Goal: Task Accomplishment & Management: Use online tool/utility

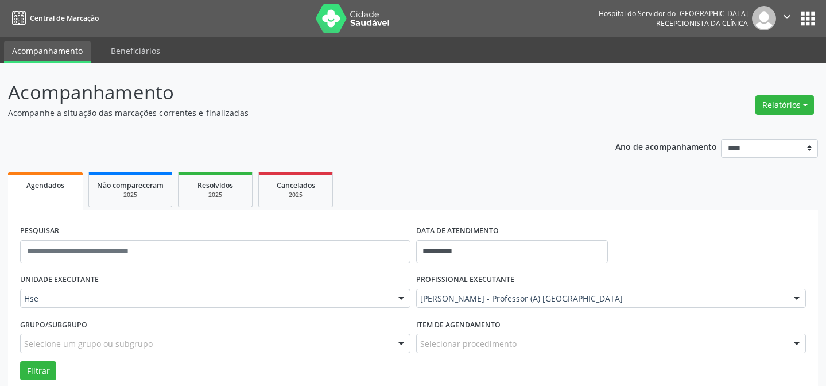
scroll to position [78, 0]
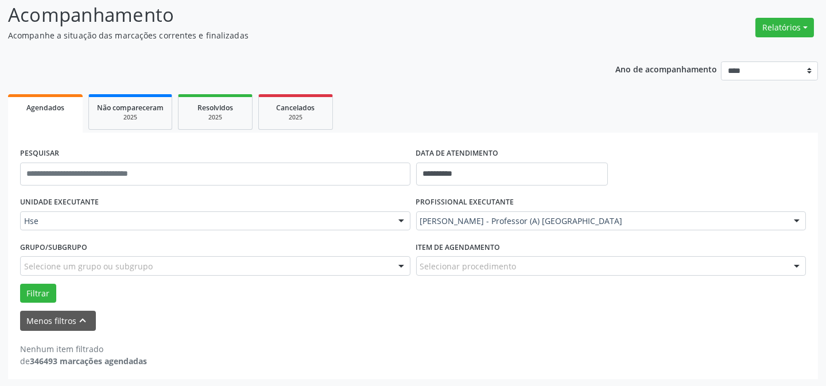
click at [629, 209] on div "PROFISSIONAL EXECUTANTE [PERSON_NAME] - Professor (A) Nassau Todos os profissio…" at bounding box center [611, 215] width 396 height 45
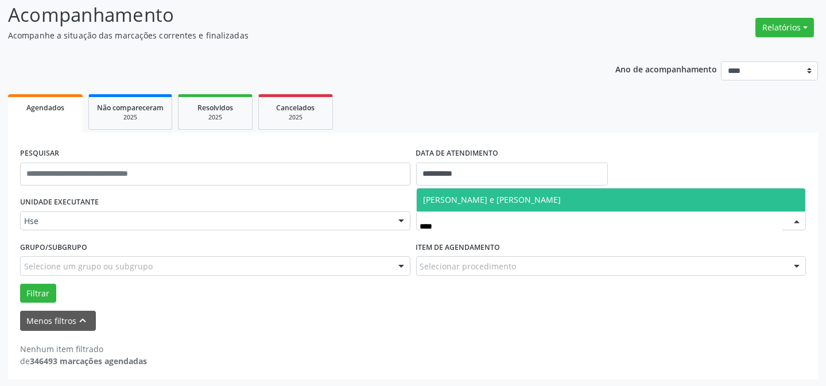
drag, startPoint x: 516, startPoint y: 192, endPoint x: 370, endPoint y: 220, distance: 149.1
click at [516, 192] on span "Brianne Ponce de Leon Sa e Luna" at bounding box center [611, 199] width 389 height 23
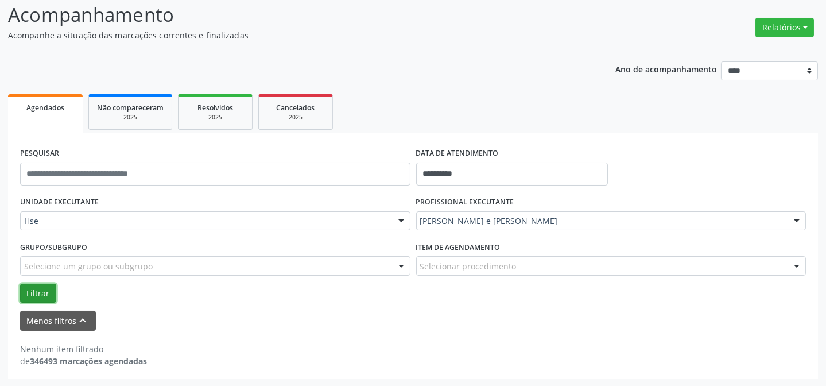
click at [25, 289] on button "Filtrar" at bounding box center [38, 294] width 36 height 20
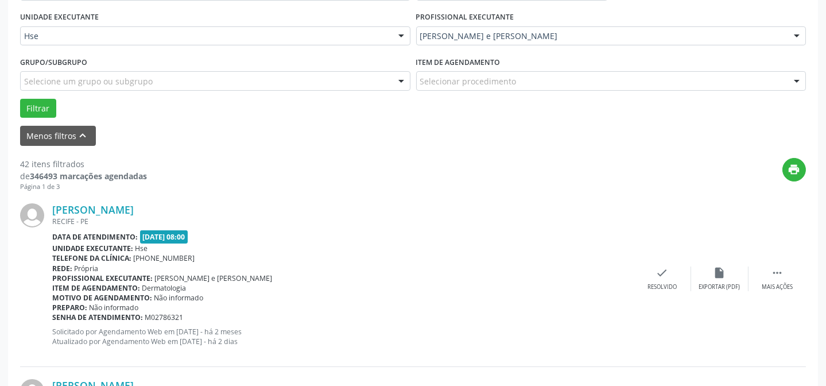
scroll to position [286, 0]
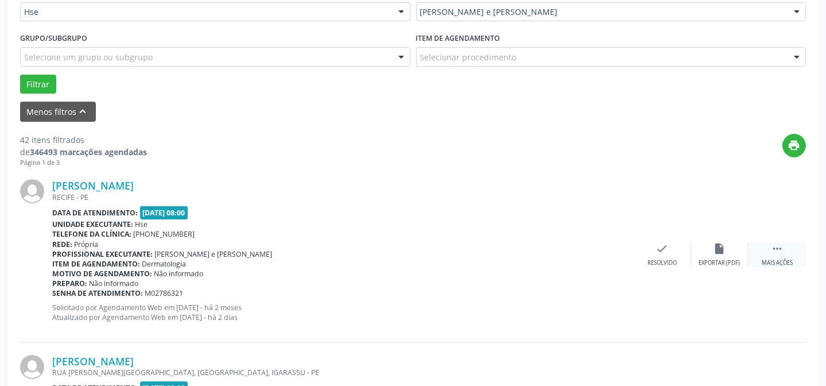
click at [780, 253] on icon "" at bounding box center [777, 248] width 13 height 13
click at [718, 249] on icon "alarm_off" at bounding box center [720, 248] width 13 height 13
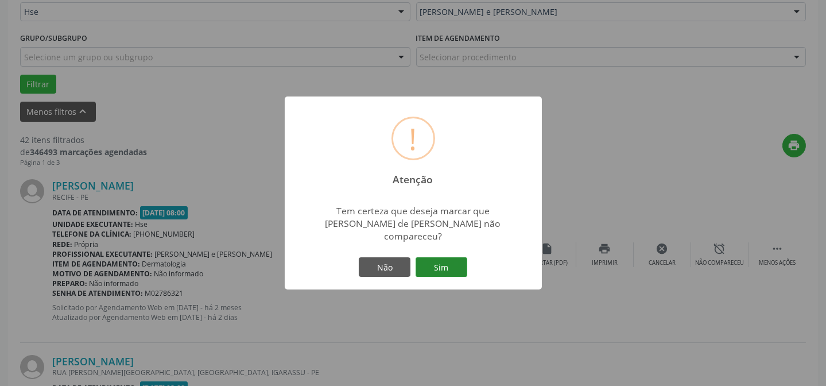
click at [445, 257] on button "Sim" at bounding box center [442, 267] width 52 height 20
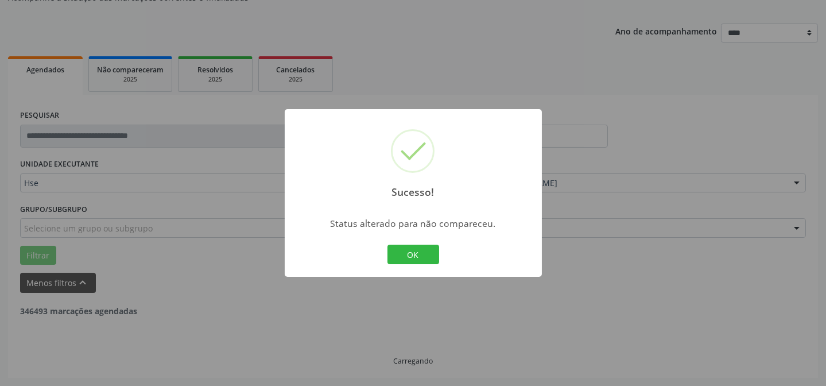
scroll to position [115, 0]
click at [419, 253] on button "OK" at bounding box center [414, 255] width 52 height 20
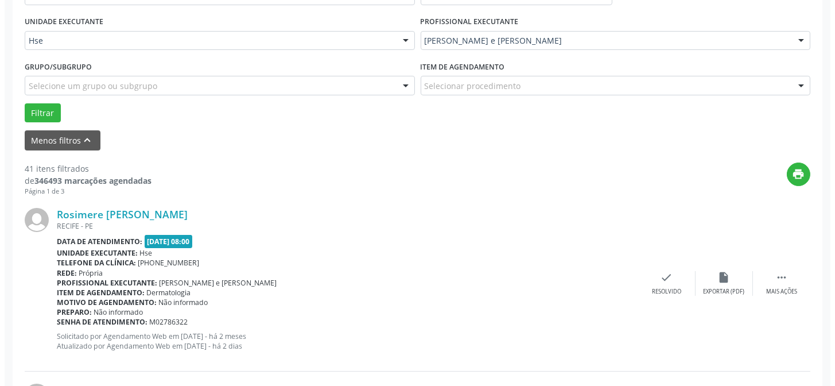
scroll to position [323, 0]
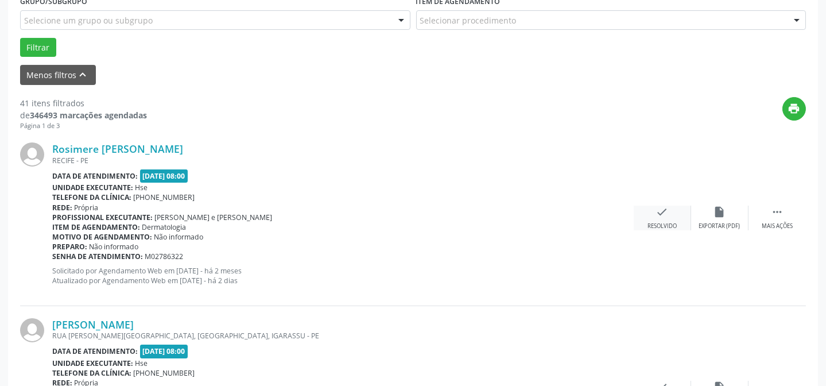
click at [646, 212] on div "check Resolvido" at bounding box center [662, 218] width 57 height 25
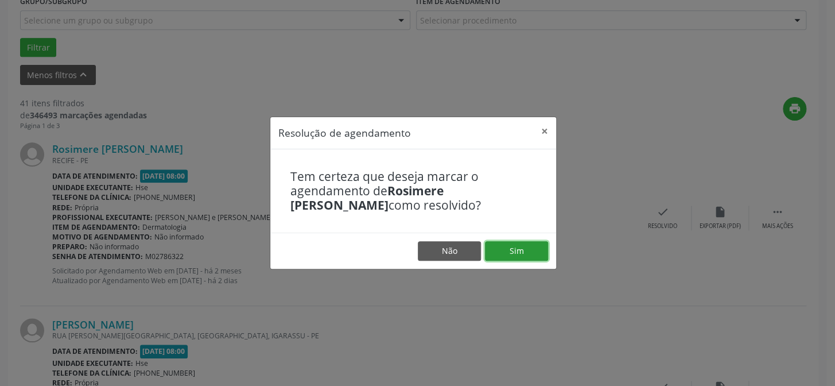
click at [506, 253] on button "Sim" at bounding box center [516, 251] width 63 height 20
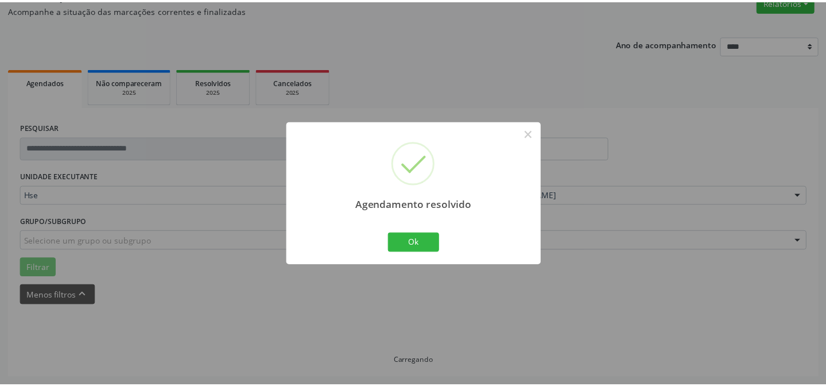
scroll to position [103, 0]
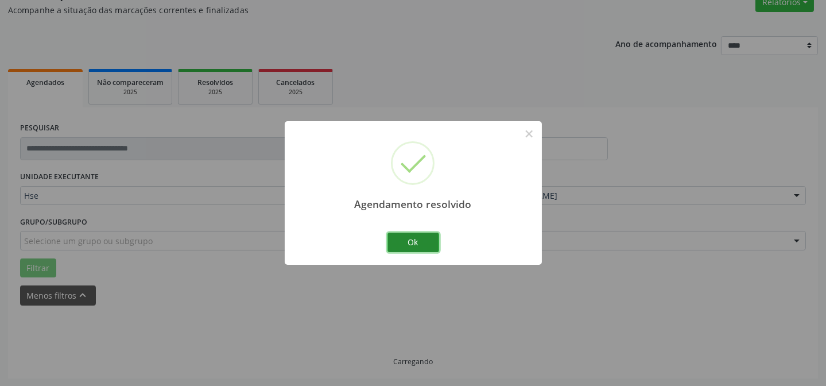
click at [405, 235] on button "Ok" at bounding box center [414, 243] width 52 height 20
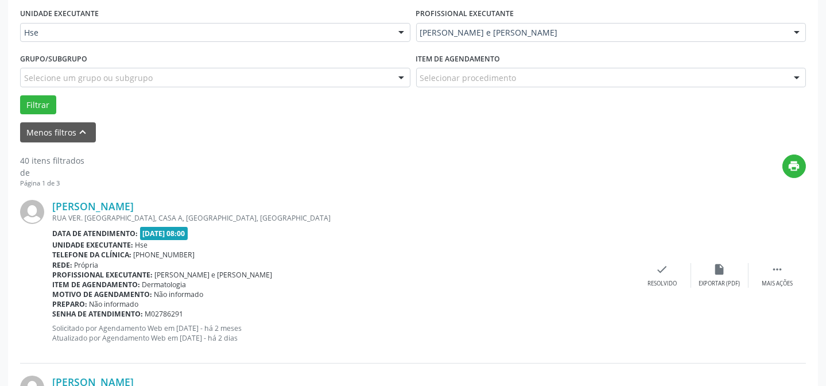
scroll to position [311, 0]
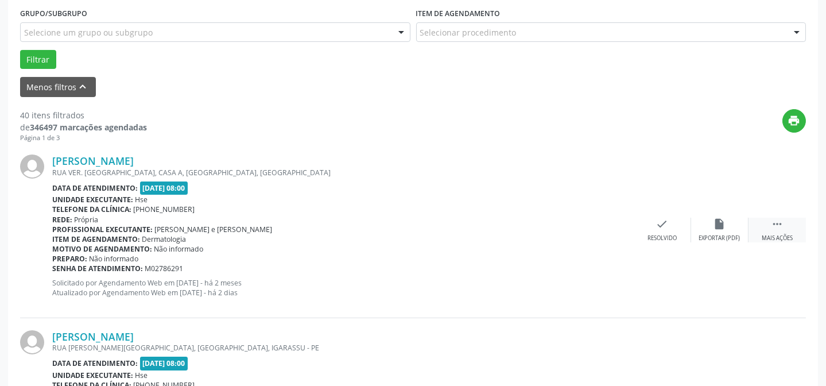
click at [789, 228] on div " Mais ações" at bounding box center [777, 230] width 57 height 25
click at [720, 218] on icon "alarm_off" at bounding box center [720, 224] width 13 height 13
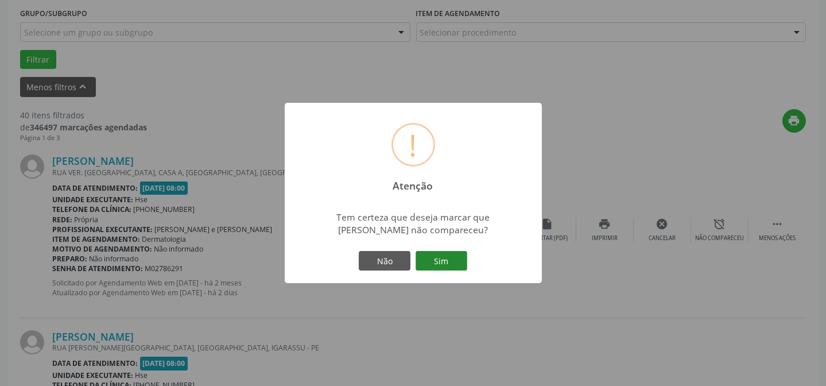
click at [446, 264] on button "Sim" at bounding box center [442, 261] width 52 height 20
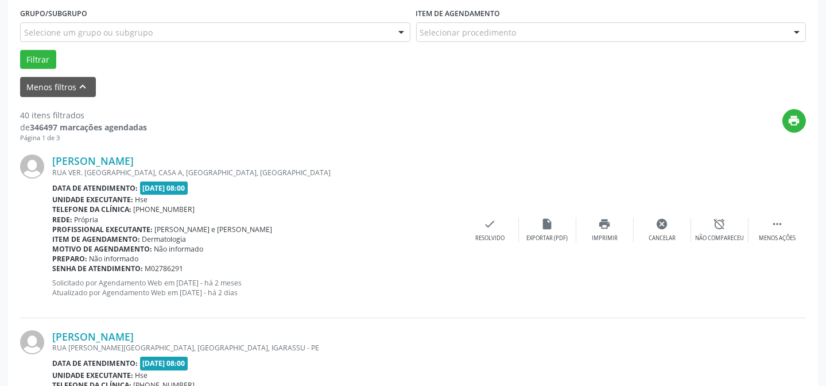
scroll to position [115, 0]
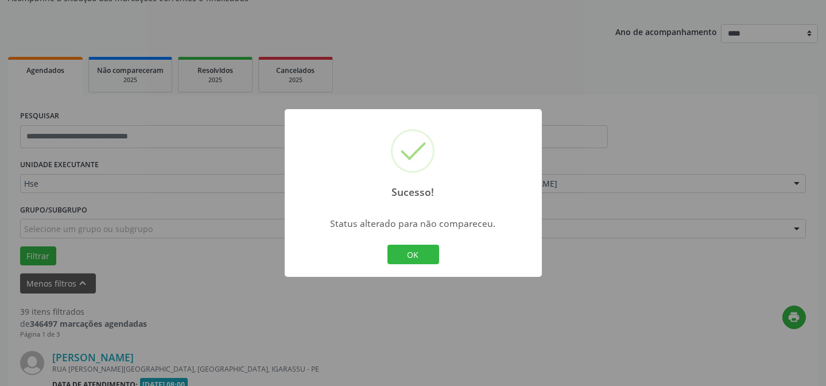
click at [397, 242] on div "OK Cancel" at bounding box center [413, 254] width 57 height 24
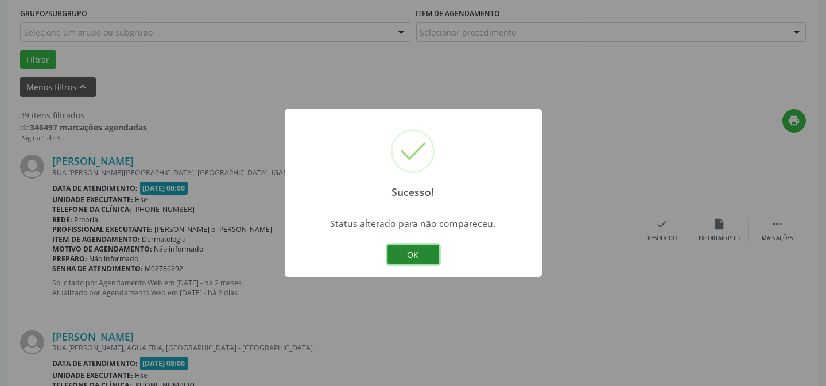
click at [408, 259] on button "OK" at bounding box center [414, 255] width 52 height 20
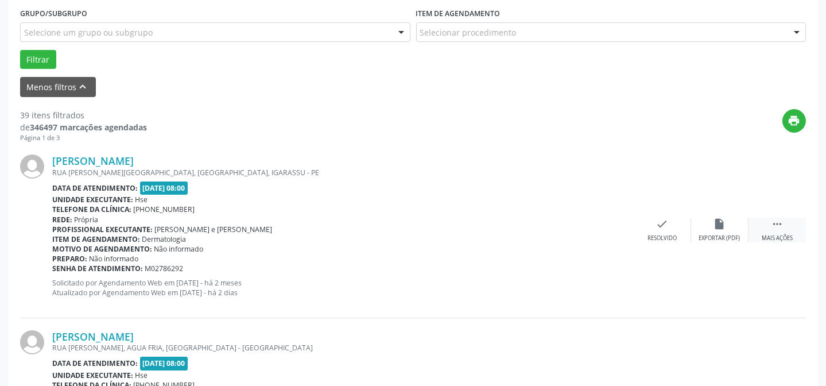
drag, startPoint x: 777, startPoint y: 220, endPoint x: 770, endPoint y: 224, distance: 8.2
click at [777, 223] on icon "" at bounding box center [777, 224] width 13 height 13
click at [689, 228] on div "cancel Cancelar" at bounding box center [662, 230] width 57 height 25
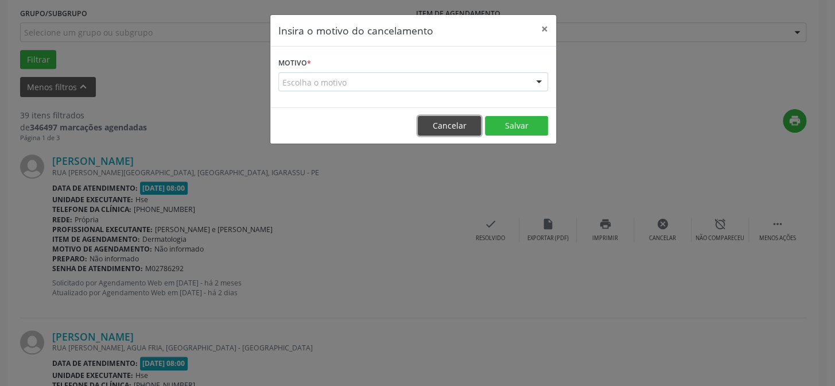
click at [469, 126] on button "Cancelar" at bounding box center [449, 126] width 63 height 20
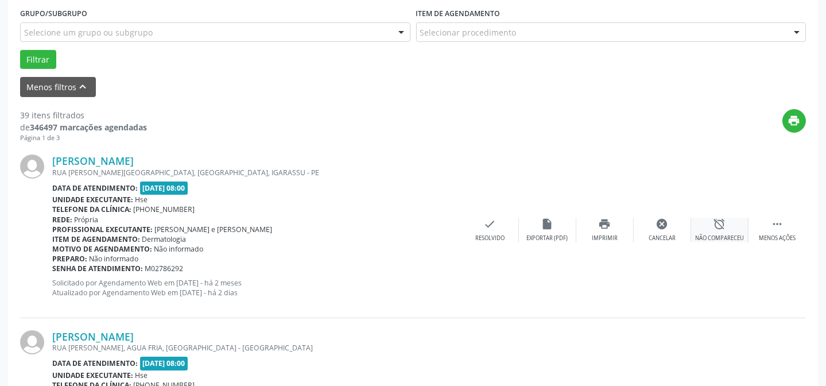
click at [722, 224] on icon "alarm_off" at bounding box center [720, 224] width 13 height 13
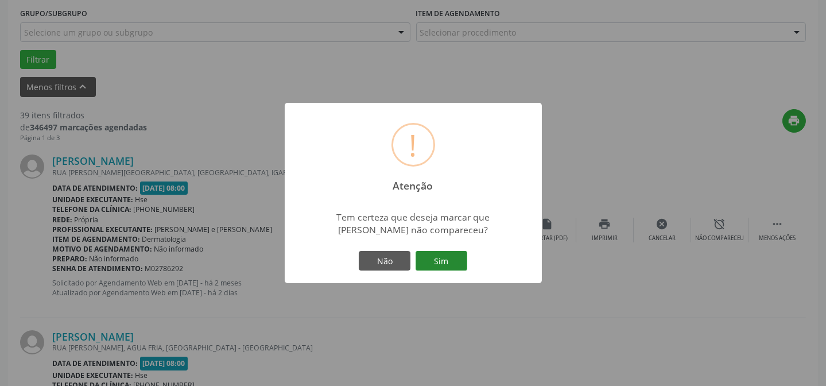
click at [435, 260] on button "Sim" at bounding box center [442, 261] width 52 height 20
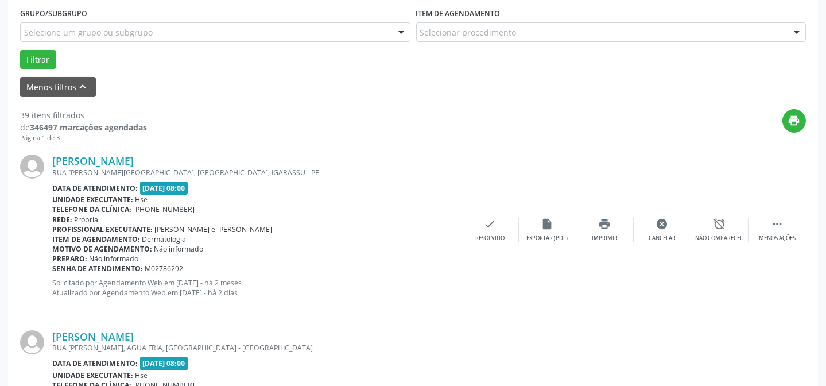
scroll to position [115, 0]
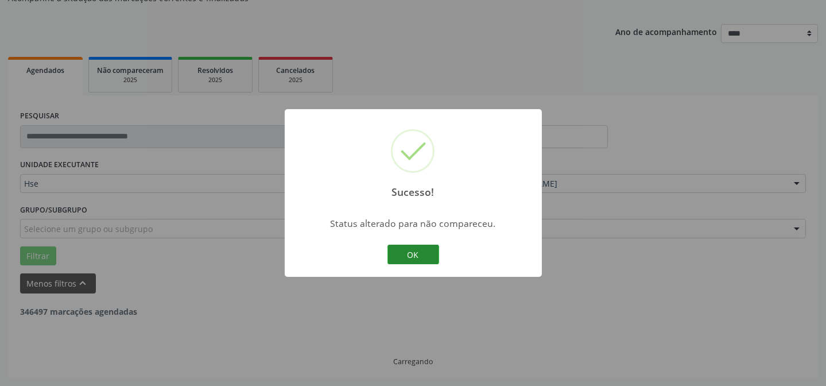
click at [390, 250] on button "OK" at bounding box center [414, 255] width 52 height 20
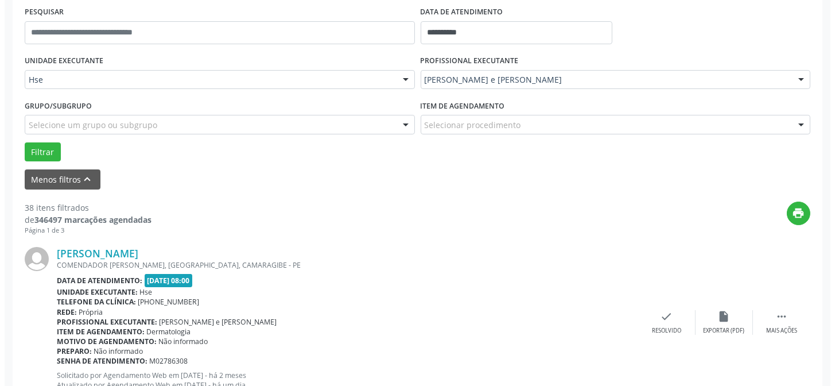
scroll to position [271, 0]
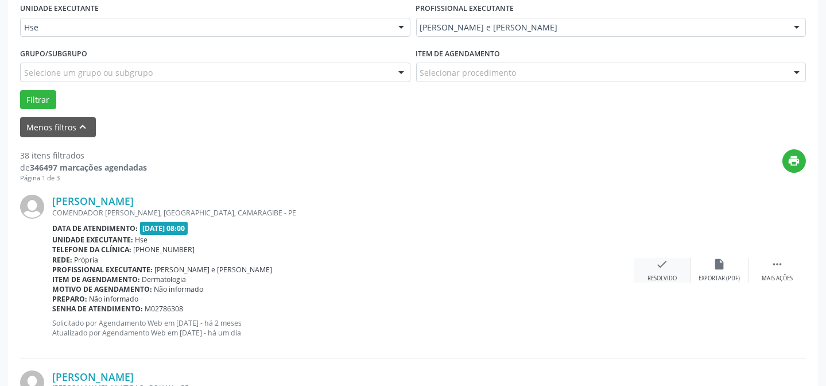
click at [665, 272] on div "check Resolvido" at bounding box center [662, 270] width 57 height 25
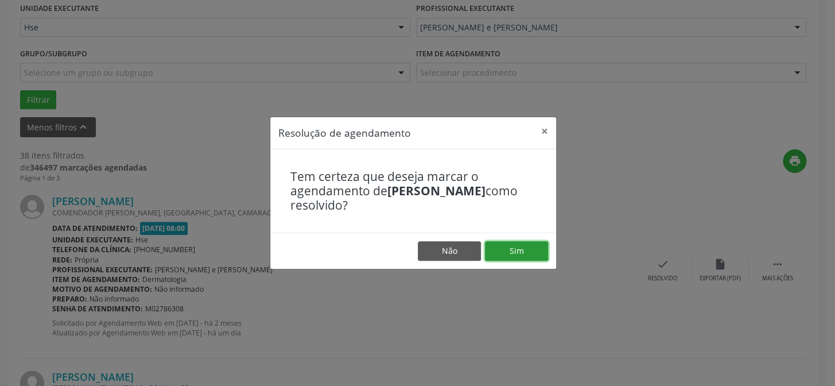
click at [521, 258] on button "Sim" at bounding box center [516, 251] width 63 height 20
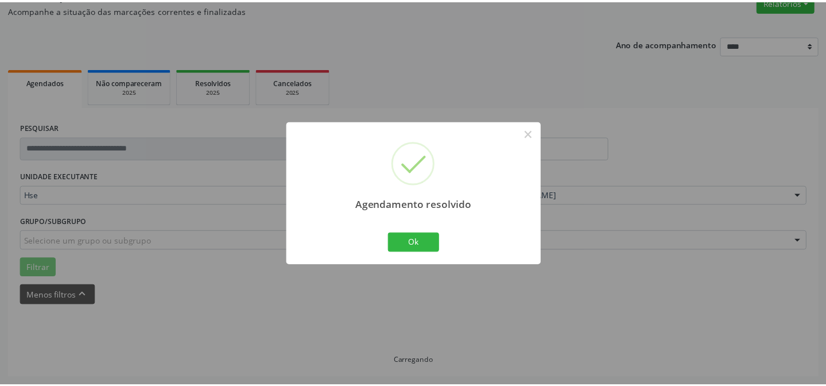
scroll to position [103, 0]
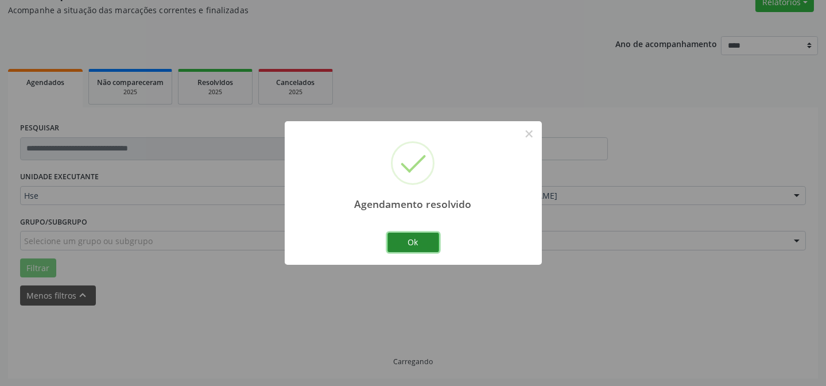
click at [418, 242] on button "Ok" at bounding box center [414, 243] width 52 height 20
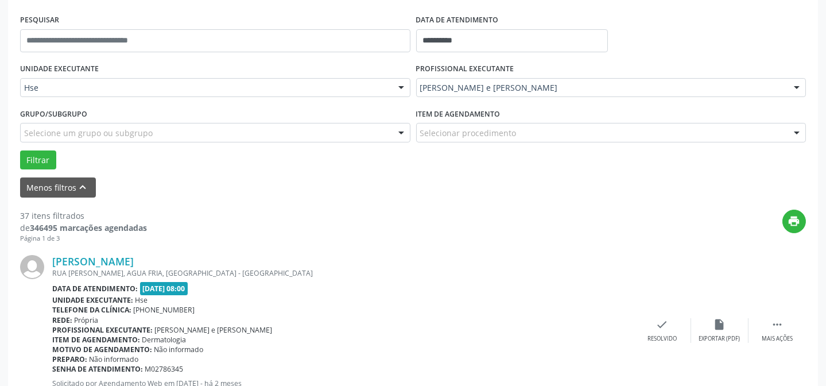
scroll to position [219, 0]
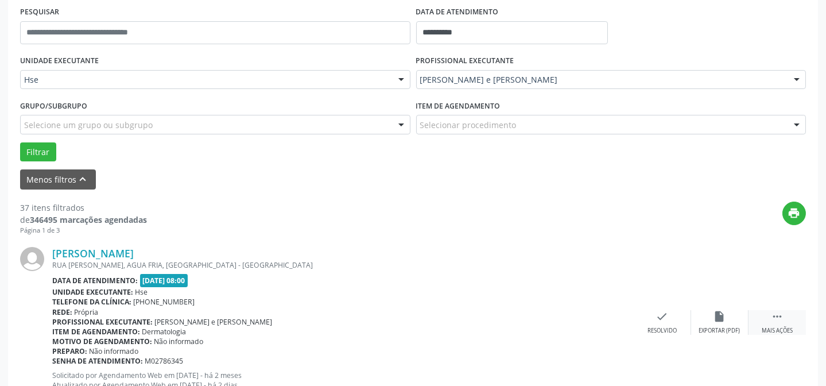
click at [775, 313] on icon "" at bounding box center [777, 316] width 13 height 13
click at [717, 312] on icon "alarm_off" at bounding box center [720, 316] width 13 height 13
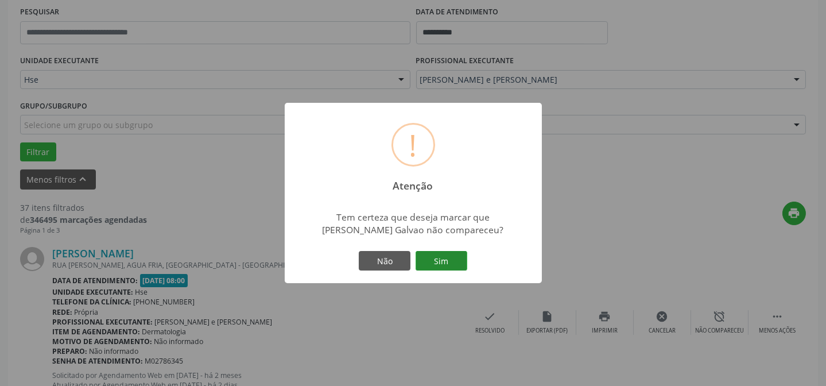
click at [452, 256] on button "Sim" at bounding box center [442, 261] width 52 height 20
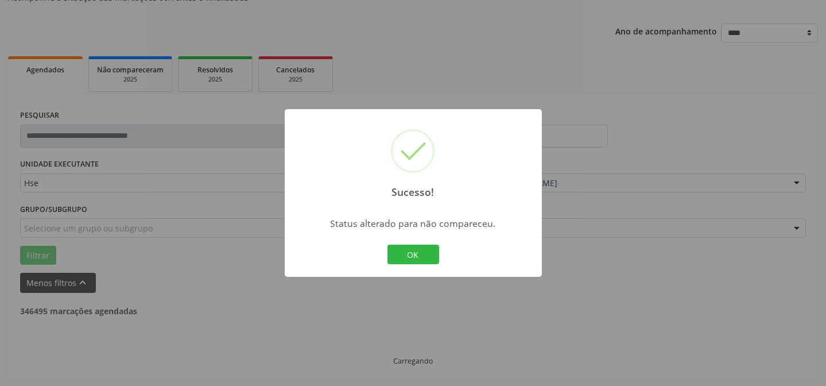
scroll to position [115, 0]
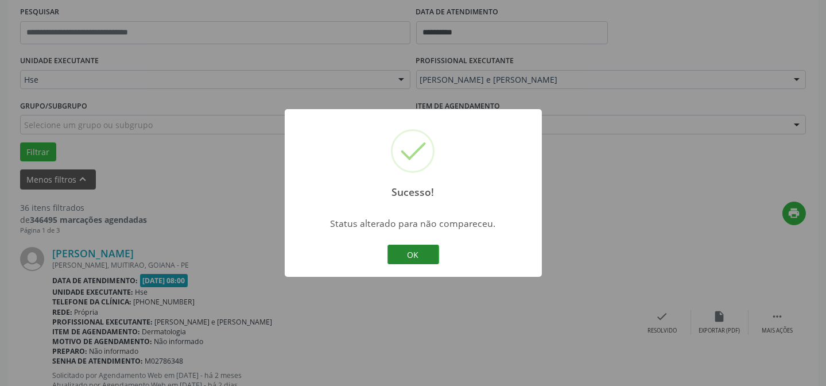
click at [397, 249] on button "OK" at bounding box center [414, 255] width 52 height 20
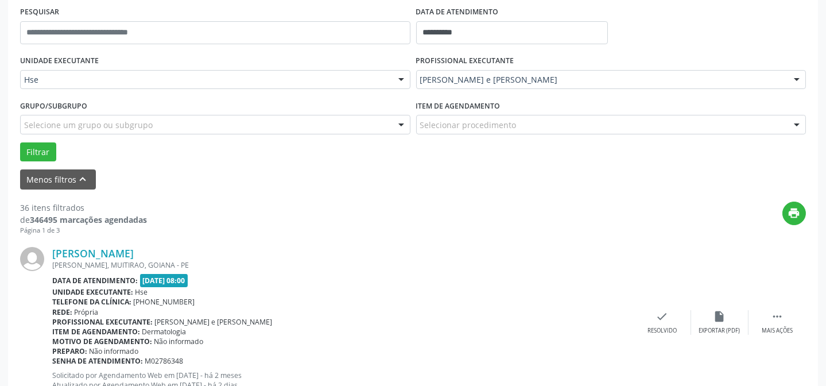
scroll to position [271, 0]
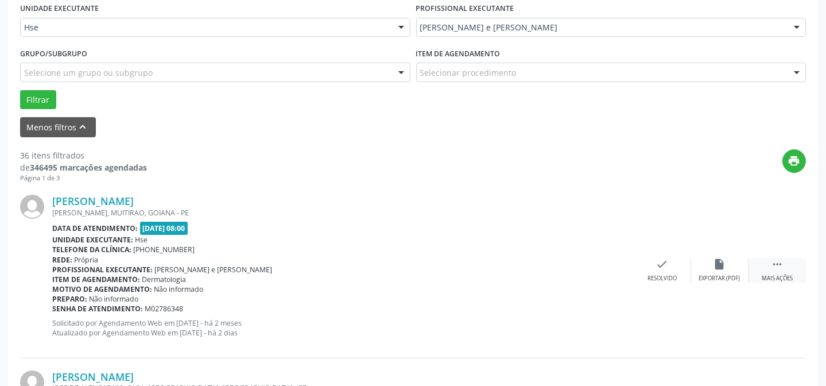
click at [757, 269] on div " Mais ações" at bounding box center [777, 270] width 57 height 25
click at [714, 261] on icon "alarm_off" at bounding box center [720, 264] width 13 height 13
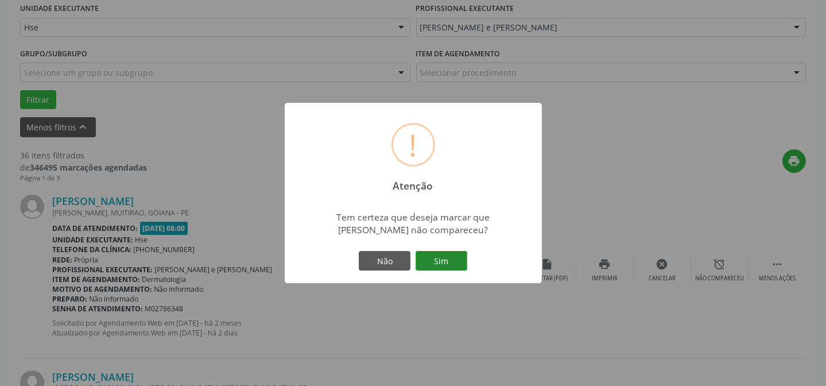
click at [460, 257] on button "Sim" at bounding box center [442, 261] width 52 height 20
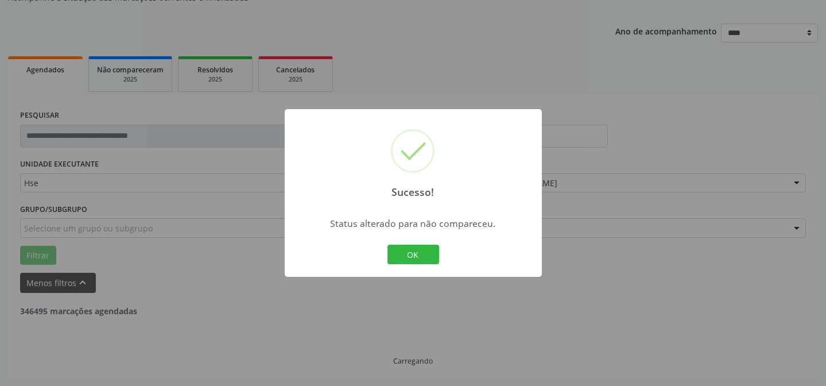
scroll to position [115, 0]
click at [410, 253] on button "OK" at bounding box center [414, 255] width 52 height 20
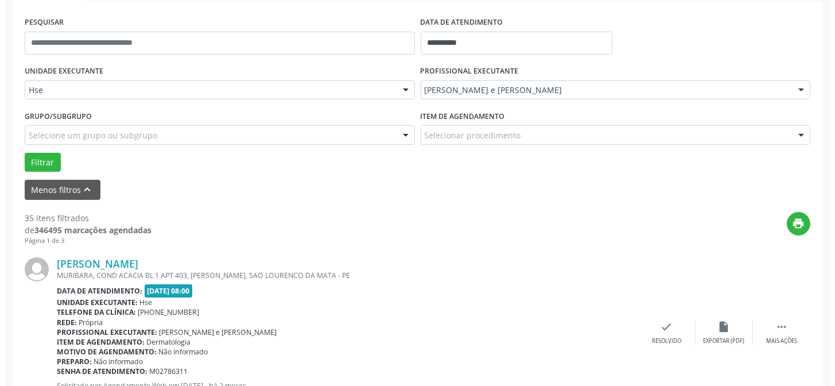
scroll to position [219, 0]
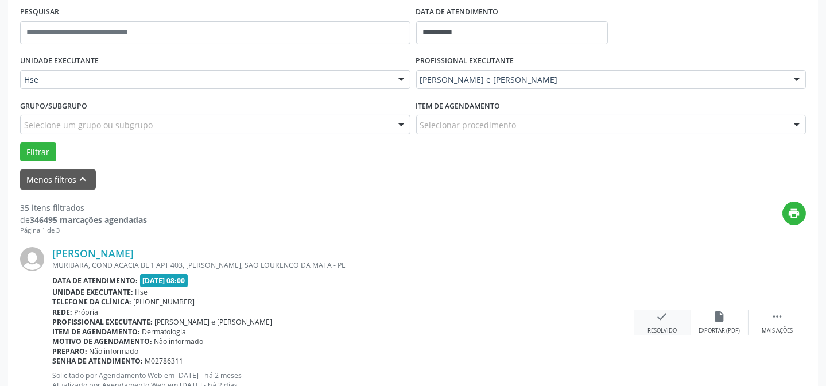
click at [663, 318] on icon "check" at bounding box center [662, 316] width 13 height 13
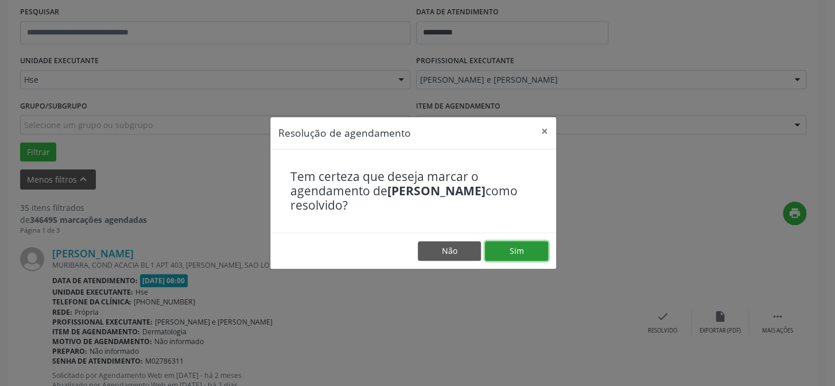
click at [529, 245] on button "Sim" at bounding box center [516, 251] width 63 height 20
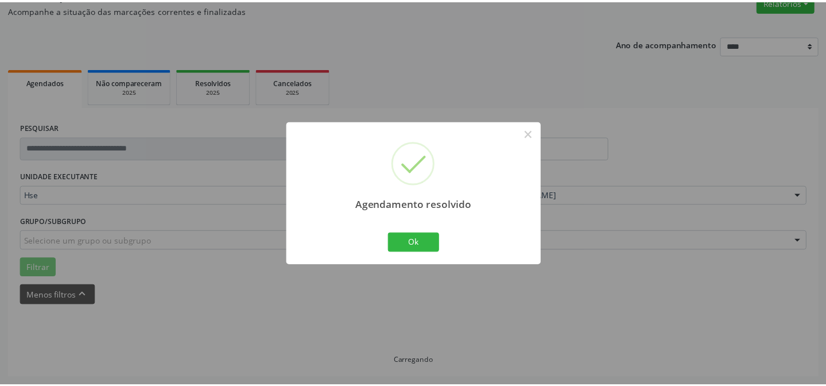
scroll to position [103, 0]
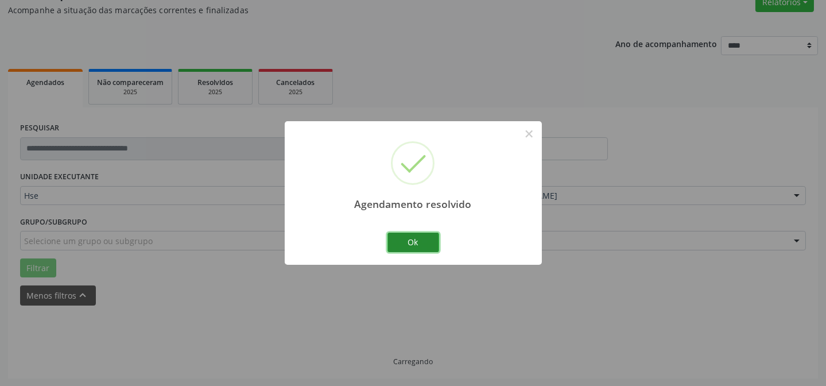
click at [395, 246] on button "Ok" at bounding box center [414, 243] width 52 height 20
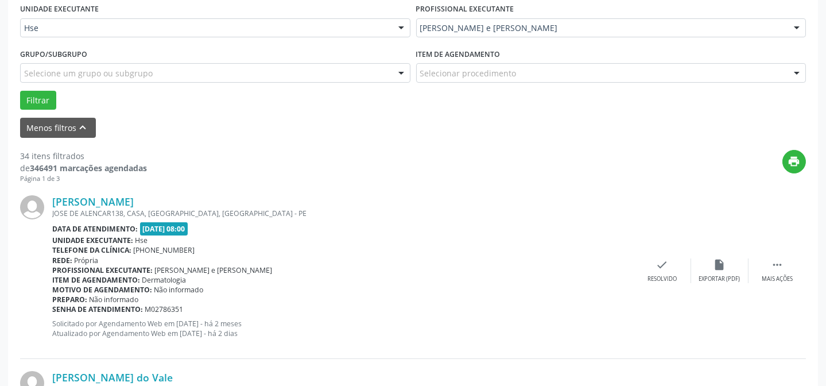
scroll to position [271, 0]
click at [781, 274] on div "Mais ações" at bounding box center [777, 278] width 31 height 8
click at [711, 266] on div "alarm_off Não compareceu" at bounding box center [719, 270] width 57 height 25
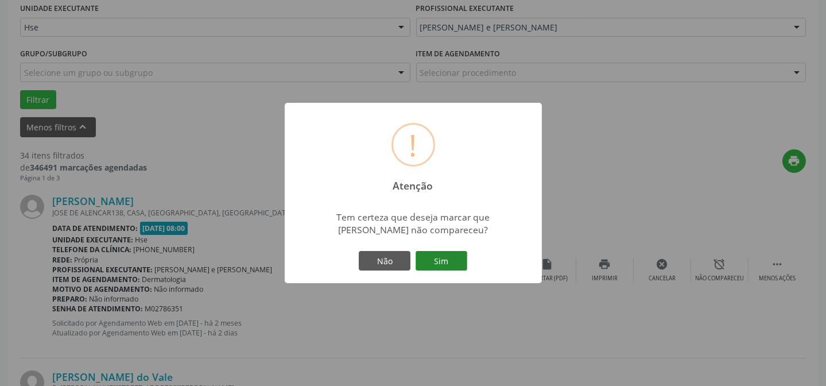
click at [457, 259] on button "Sim" at bounding box center [442, 261] width 52 height 20
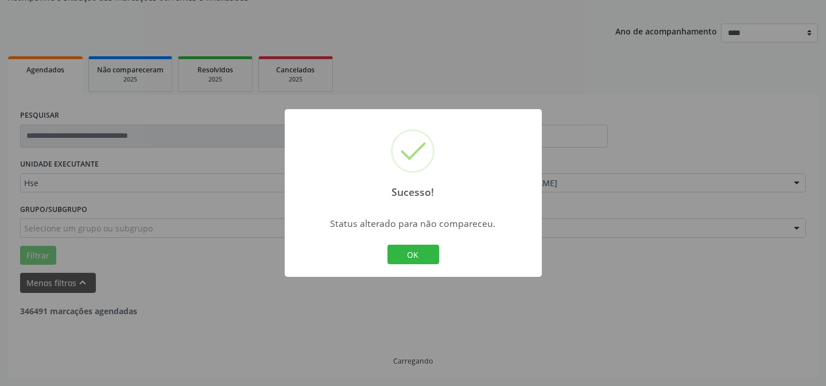
scroll to position [115, 0]
click at [397, 265] on div "Sucesso! × Status alterado para não compareceu. OK Cancel" at bounding box center [413, 193] width 257 height 168
click at [402, 250] on button "OK" at bounding box center [414, 255] width 52 height 20
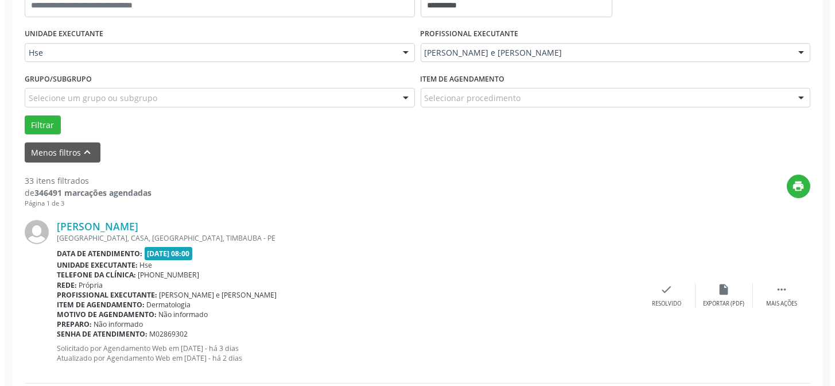
scroll to position [271, 0]
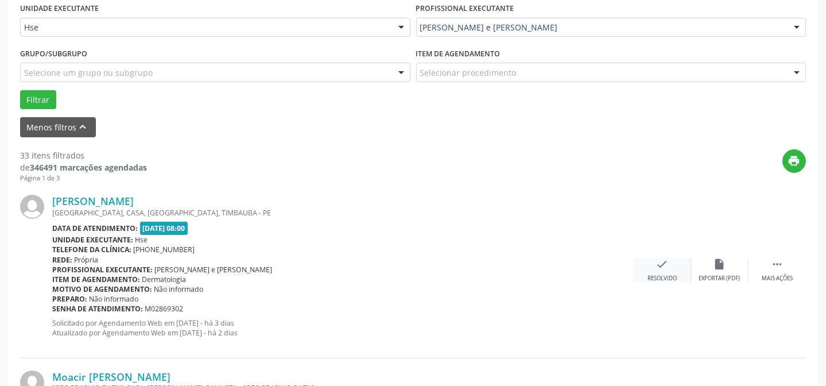
click at [659, 274] on div "Resolvido" at bounding box center [662, 278] width 29 height 8
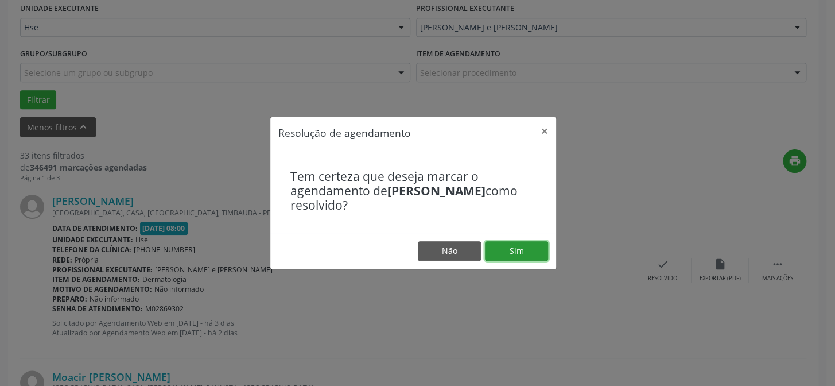
click at [521, 253] on button "Sim" at bounding box center [516, 251] width 63 height 20
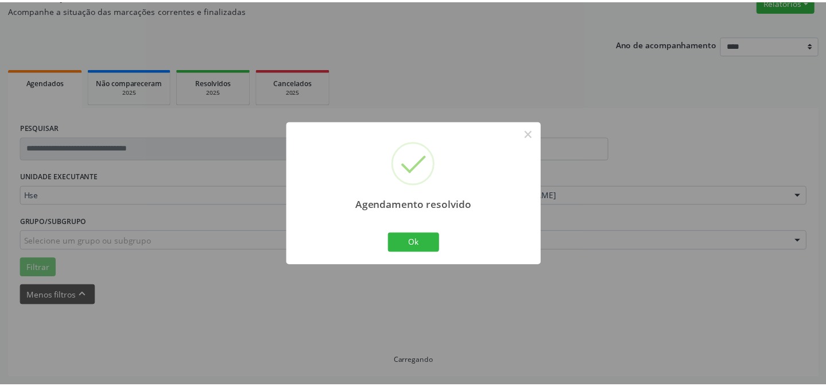
scroll to position [103, 0]
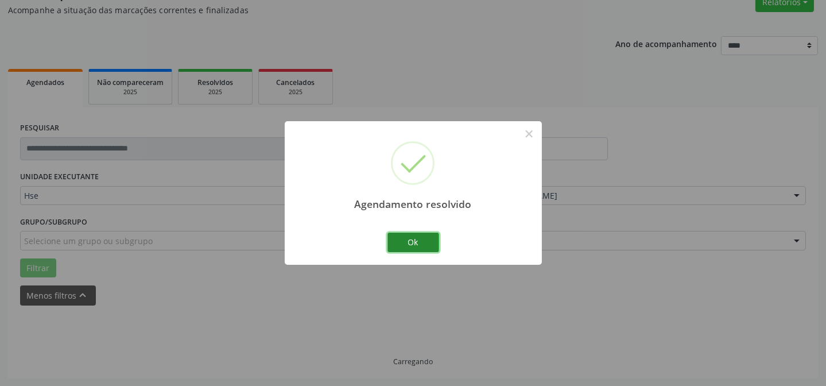
click at [426, 250] on button "Ok" at bounding box center [414, 243] width 52 height 20
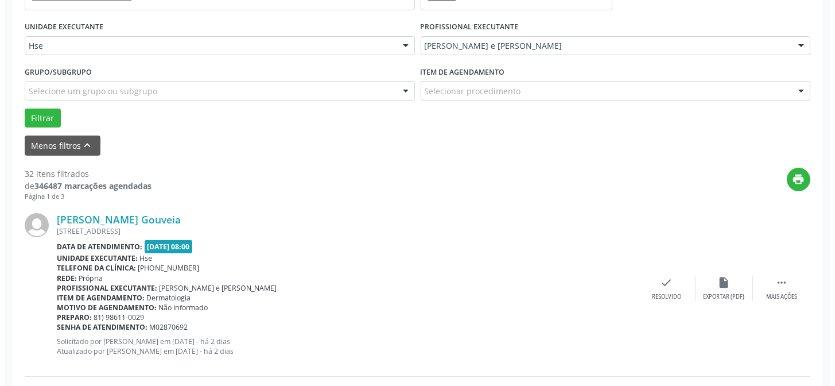
scroll to position [259, 0]
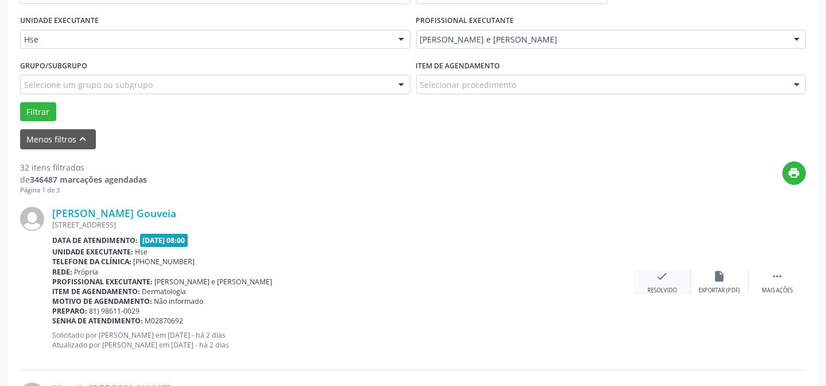
click at [653, 281] on div "check Resolvido" at bounding box center [662, 282] width 57 height 25
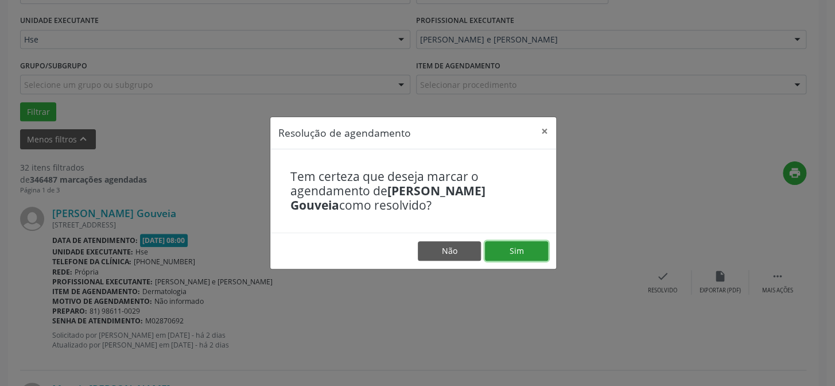
click at [532, 250] on button "Sim" at bounding box center [516, 251] width 63 height 20
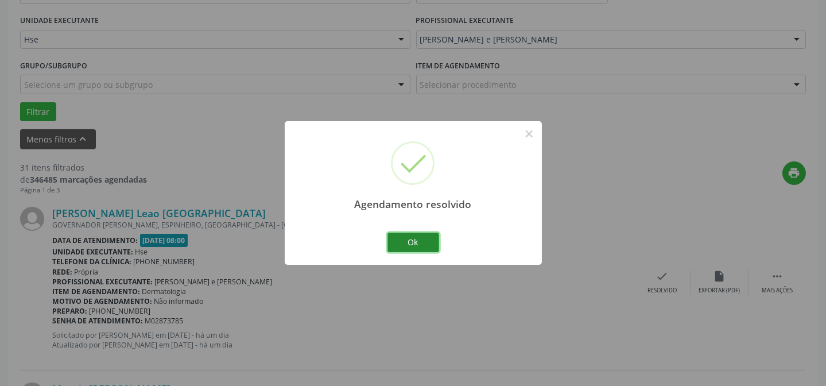
click at [412, 247] on button "Ok" at bounding box center [414, 243] width 52 height 20
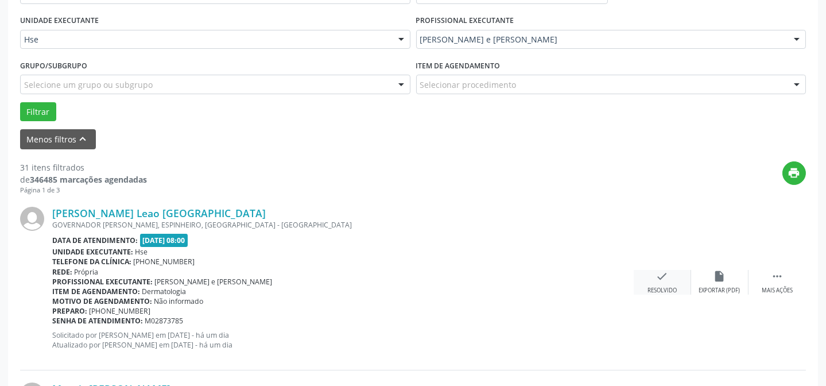
click at [656, 277] on icon "check" at bounding box center [662, 276] width 13 height 13
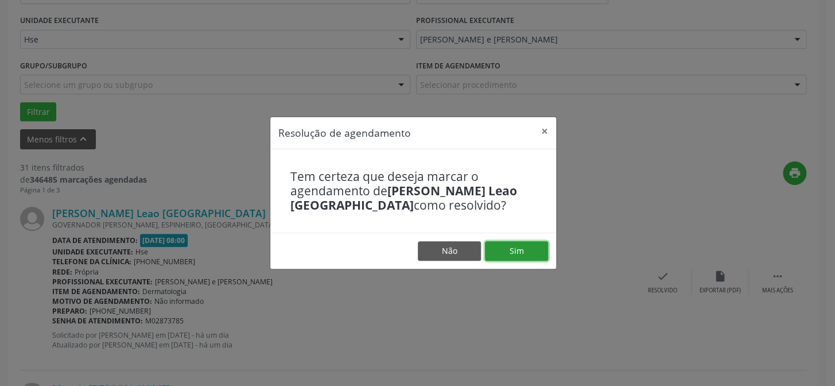
click at [517, 258] on button "Sim" at bounding box center [516, 251] width 63 height 20
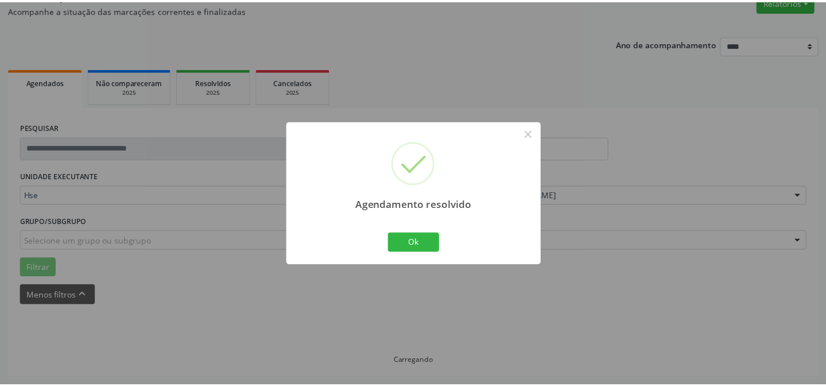
scroll to position [103, 0]
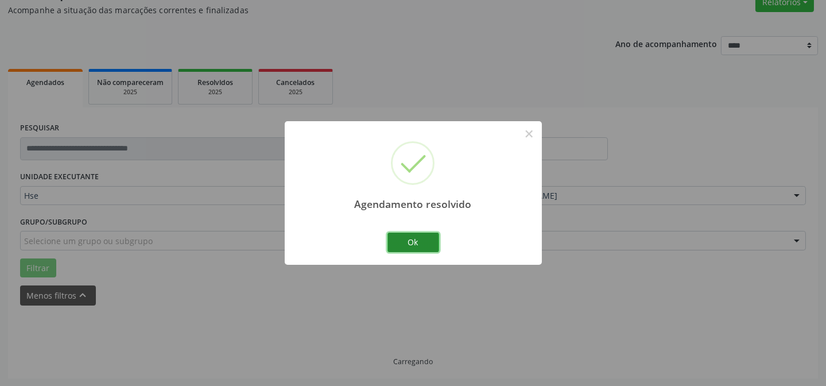
click at [408, 245] on button "Ok" at bounding box center [414, 243] width 52 height 20
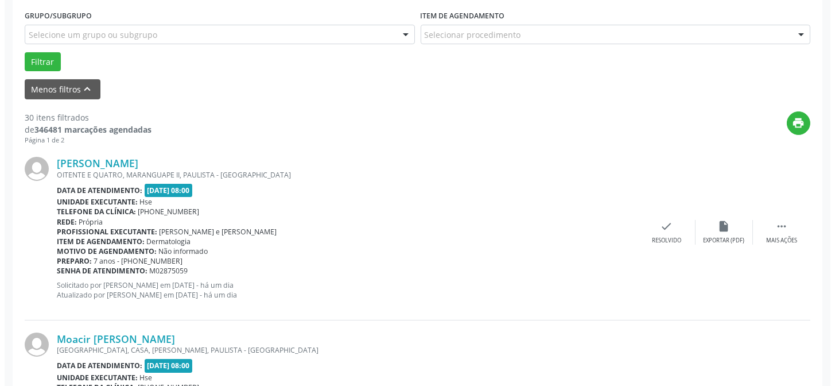
scroll to position [311, 0]
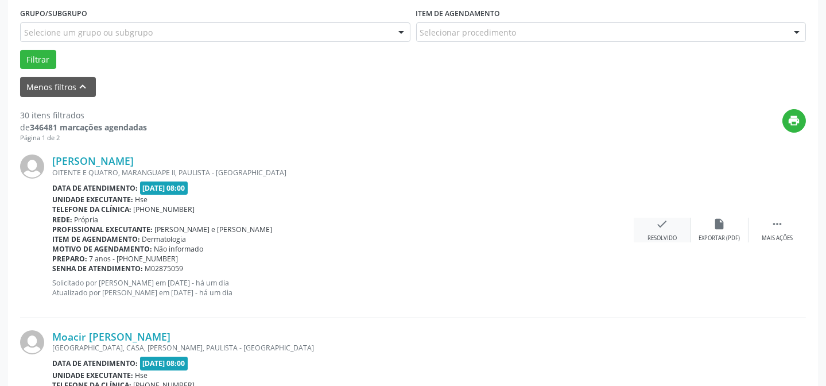
click at [663, 231] on div "check Resolvido" at bounding box center [662, 230] width 57 height 25
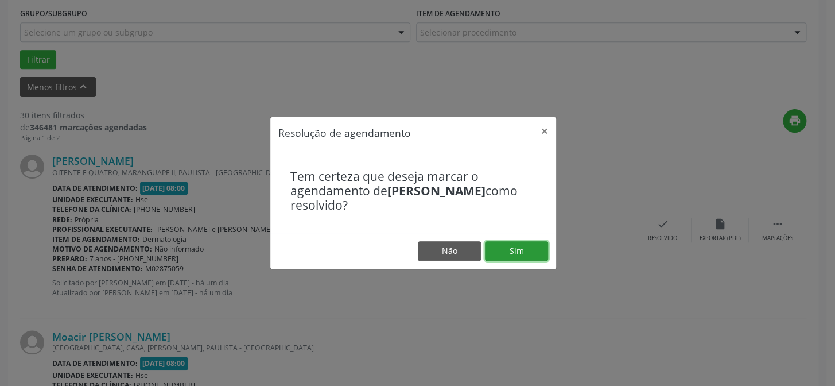
click at [509, 246] on button "Sim" at bounding box center [516, 251] width 63 height 20
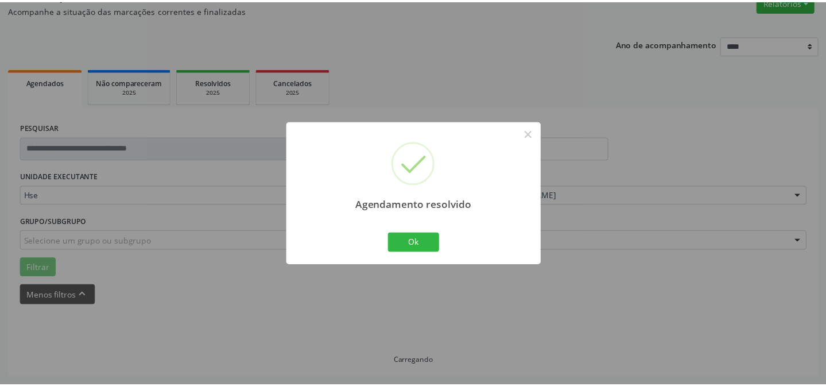
scroll to position [103, 0]
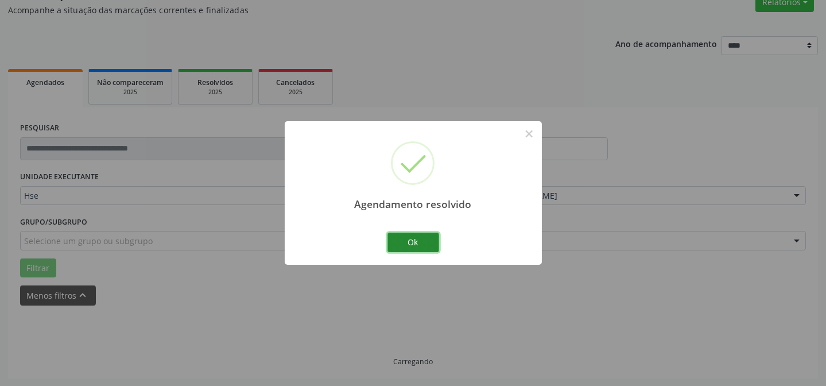
click at [426, 239] on button "Ok" at bounding box center [414, 243] width 52 height 20
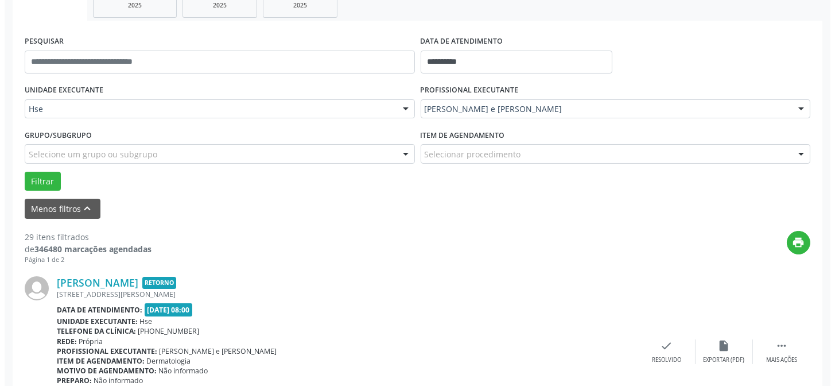
scroll to position [207, 0]
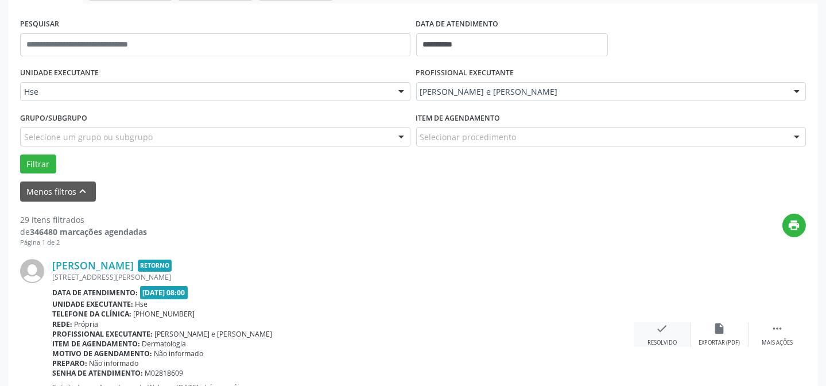
click at [668, 336] on div "check Resolvido" at bounding box center [662, 334] width 57 height 25
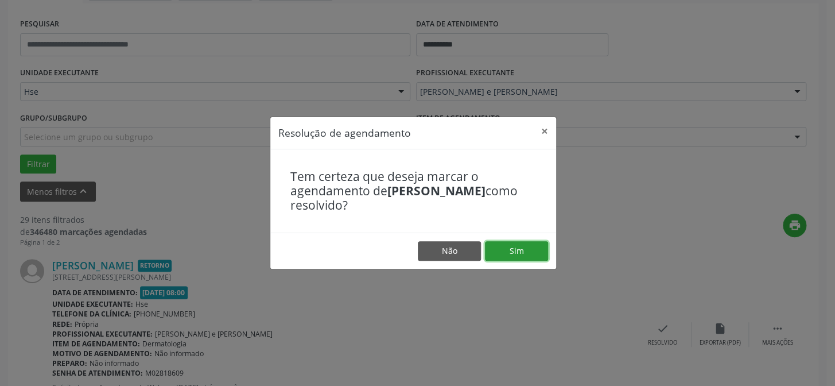
click at [518, 247] on button "Sim" at bounding box center [516, 251] width 63 height 20
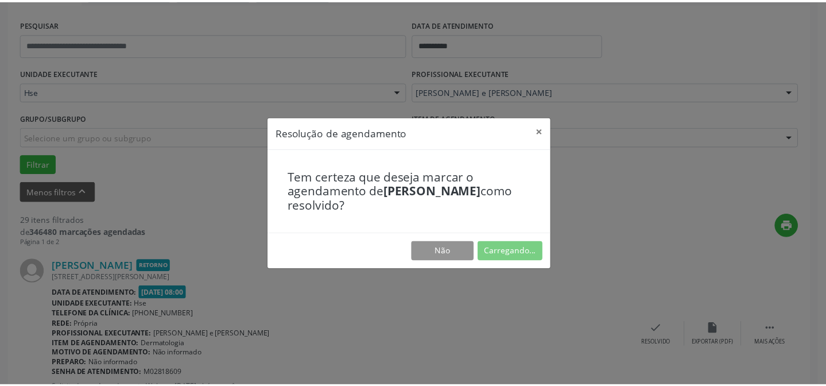
scroll to position [103, 0]
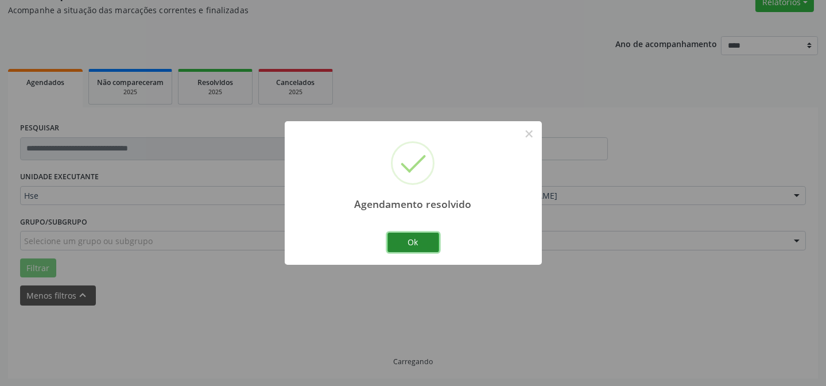
click at [429, 237] on button "Ok" at bounding box center [414, 243] width 52 height 20
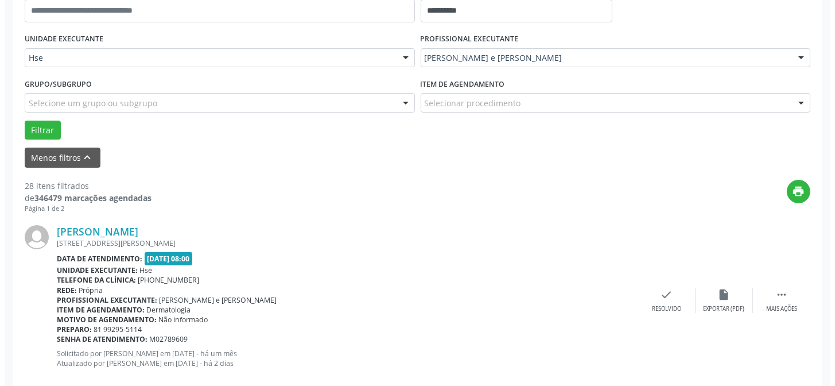
scroll to position [259, 0]
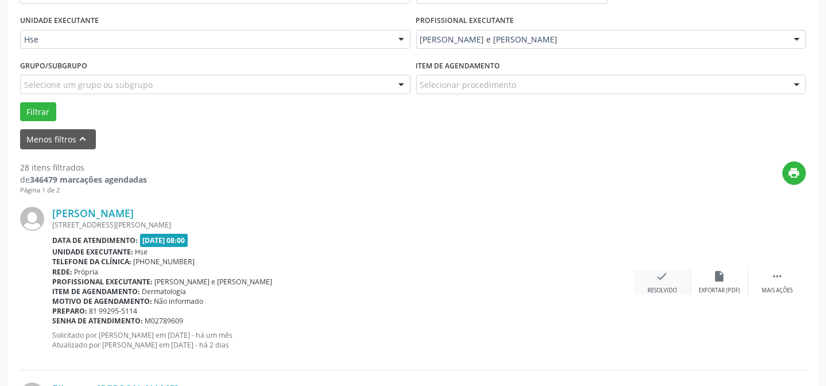
click at [653, 282] on div "check Resolvido" at bounding box center [662, 282] width 57 height 25
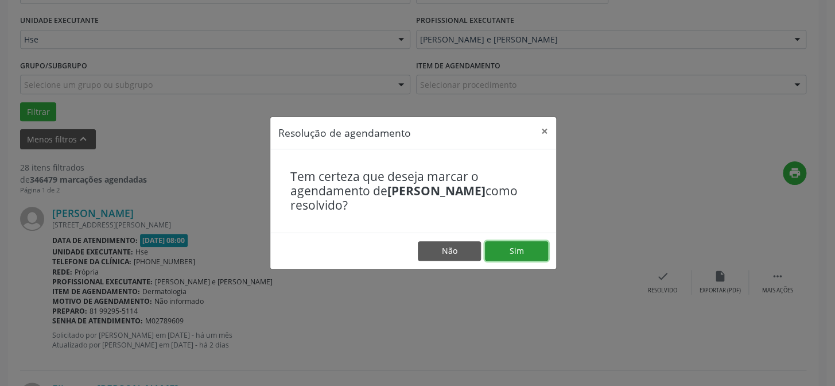
click at [525, 246] on button "Sim" at bounding box center [516, 251] width 63 height 20
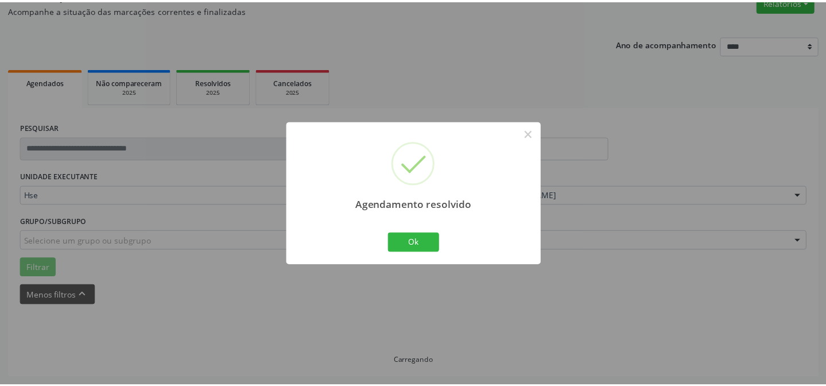
scroll to position [103, 0]
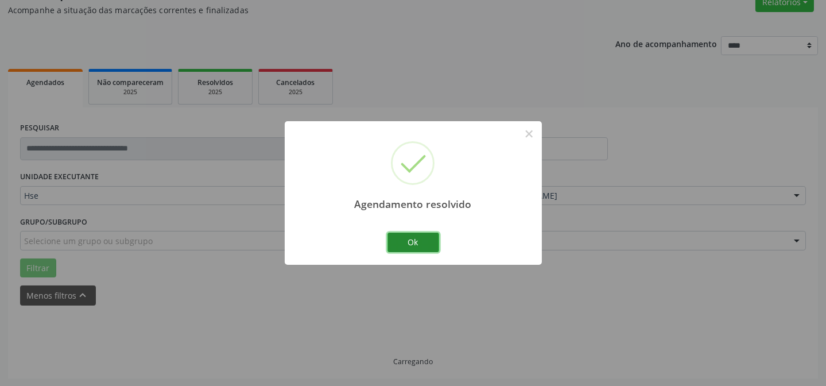
click at [412, 240] on button "Ok" at bounding box center [414, 243] width 52 height 20
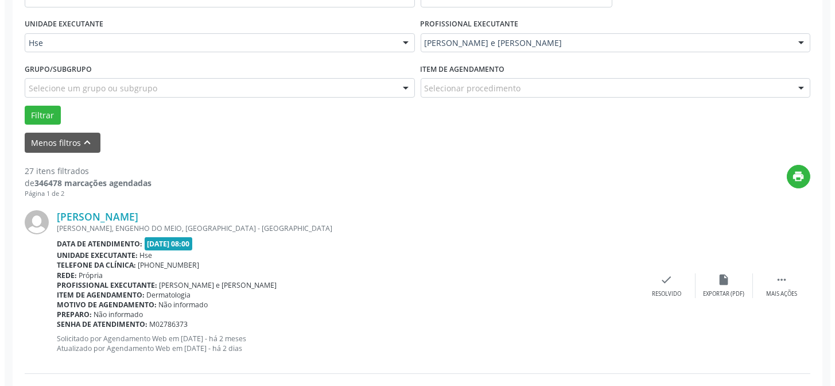
scroll to position [259, 0]
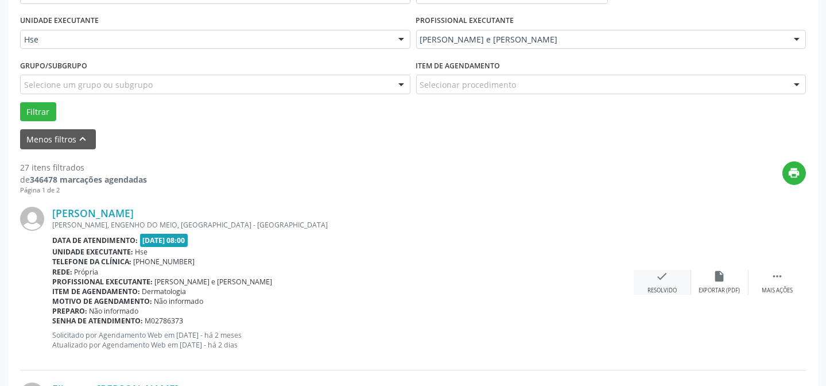
click at [660, 281] on icon "check" at bounding box center [662, 276] width 13 height 13
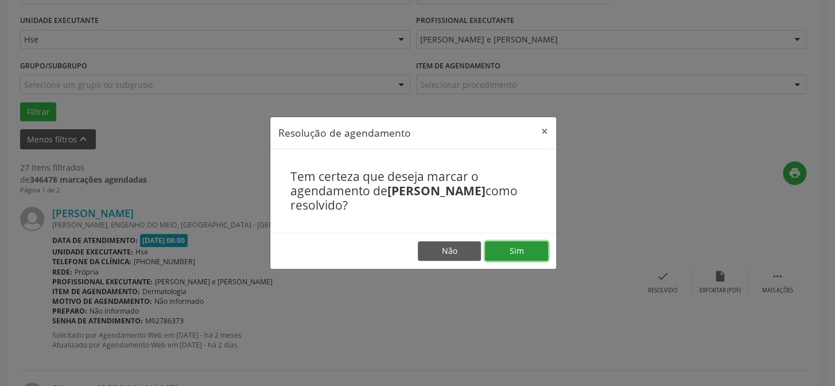
click at [520, 241] on button "Sim" at bounding box center [516, 251] width 63 height 20
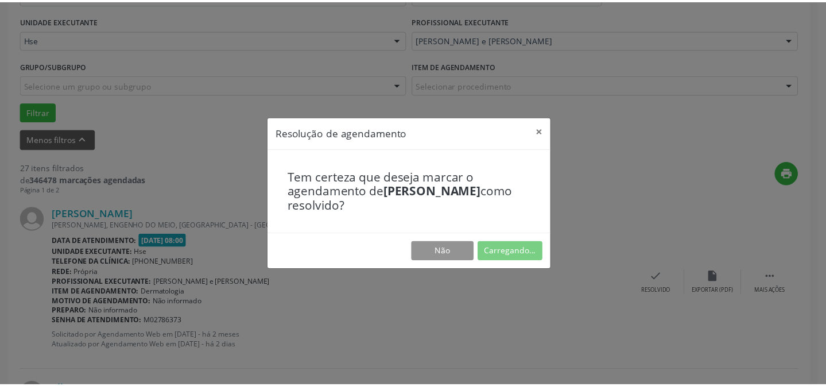
scroll to position [103, 0]
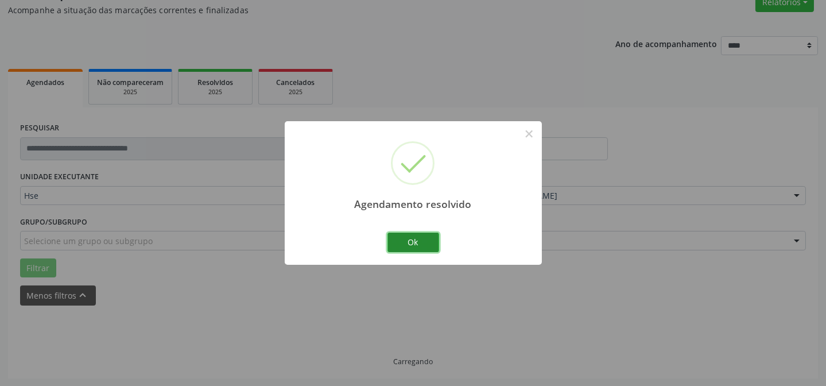
click at [415, 235] on button "Ok" at bounding box center [414, 243] width 52 height 20
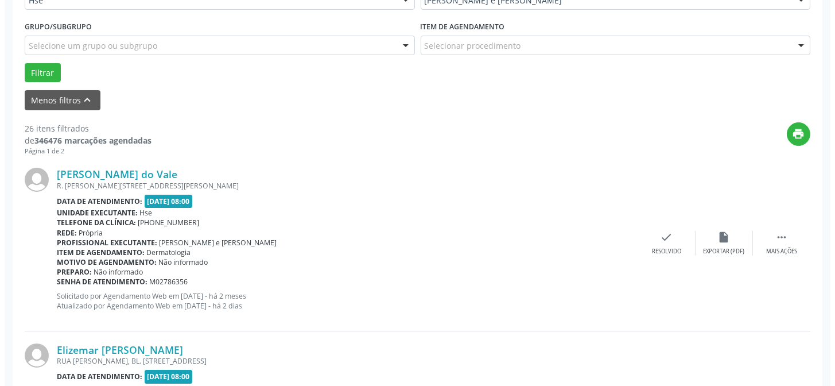
scroll to position [323, 0]
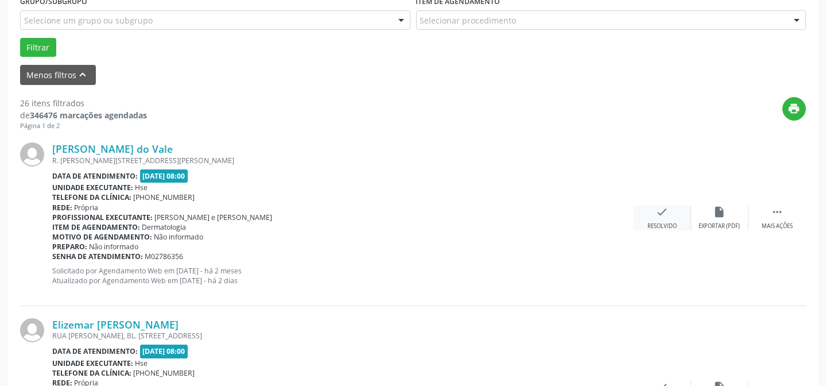
click at [664, 222] on div "Resolvido" at bounding box center [662, 226] width 29 height 8
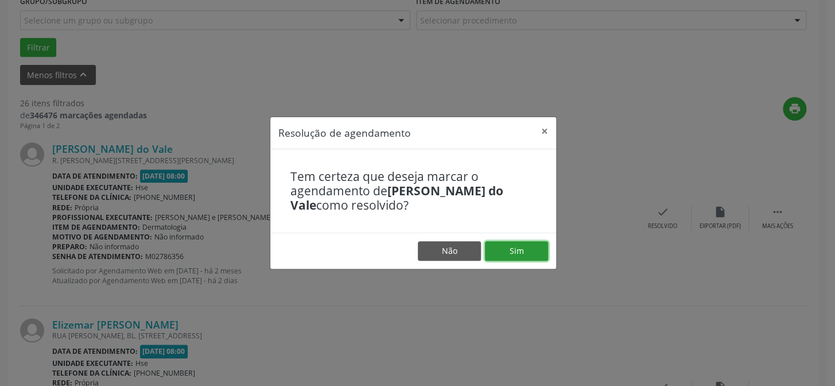
click at [515, 246] on button "Sim" at bounding box center [516, 251] width 63 height 20
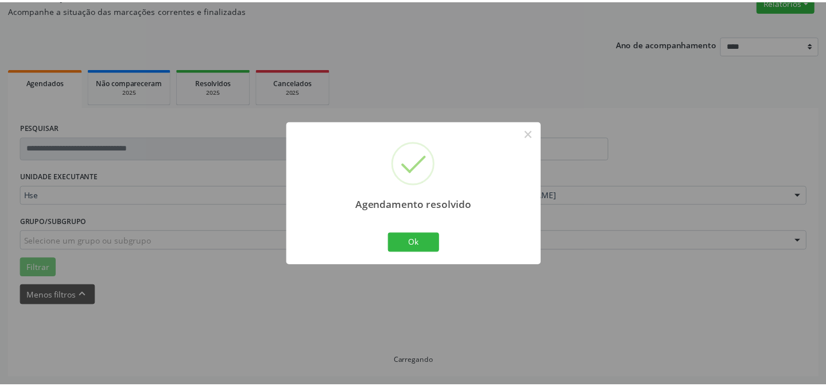
scroll to position [103, 0]
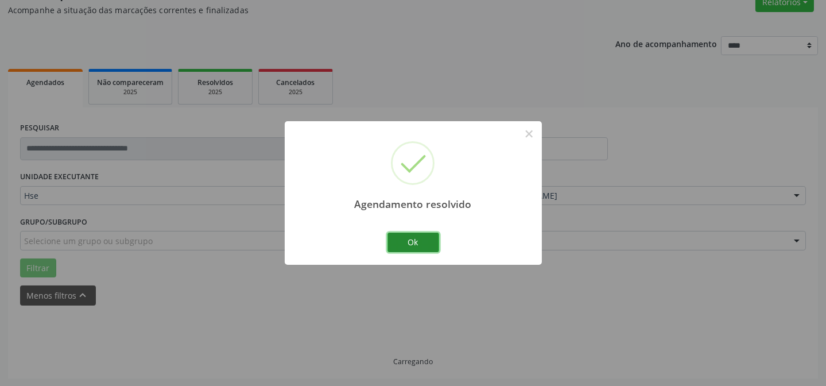
click at [408, 234] on button "Ok" at bounding box center [414, 243] width 52 height 20
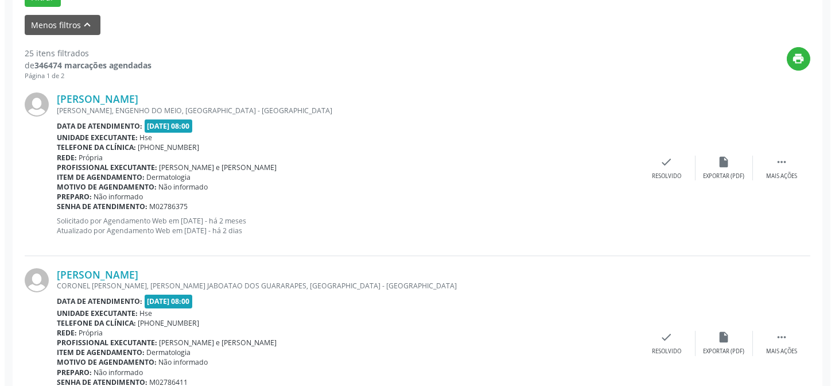
scroll to position [375, 0]
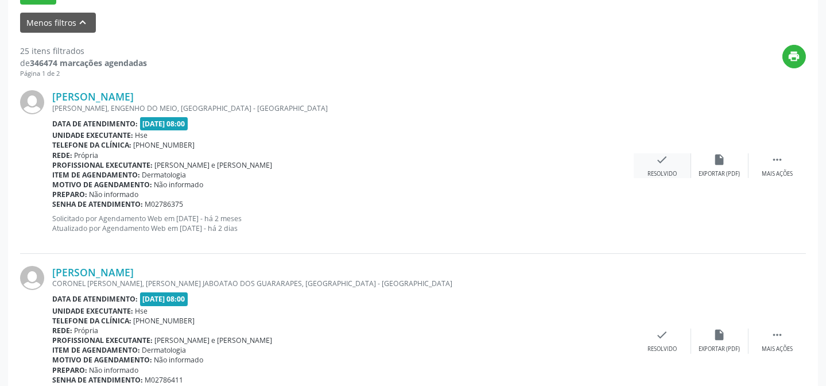
click at [654, 160] on div "check Resolvido" at bounding box center [662, 165] width 57 height 25
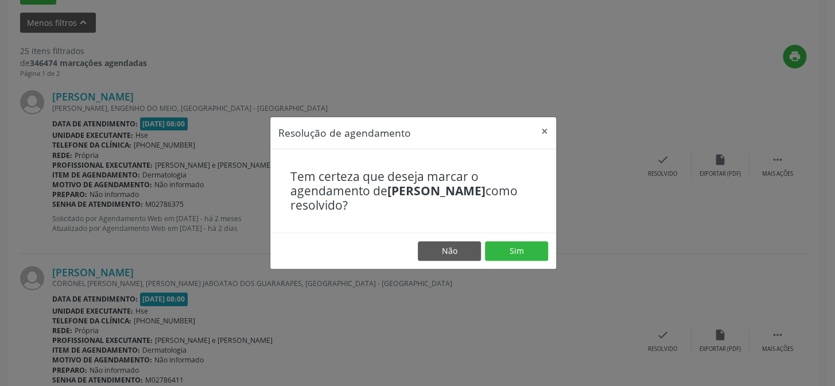
click at [516, 238] on footer "Não Sim" at bounding box center [413, 251] width 286 height 36
click at [515, 249] on button "Sim" at bounding box center [516, 251] width 63 height 20
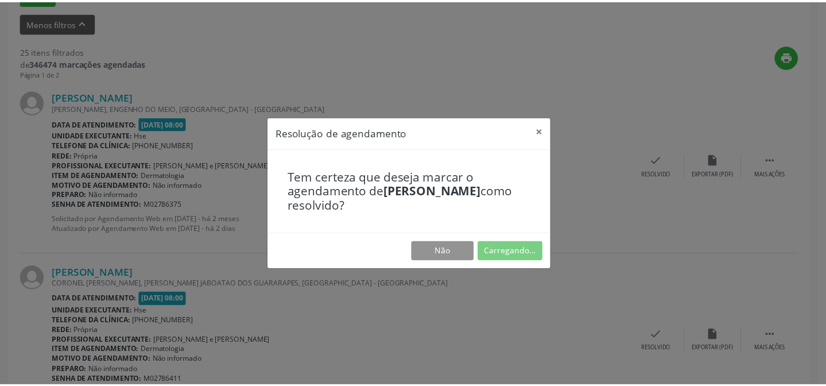
scroll to position [103, 0]
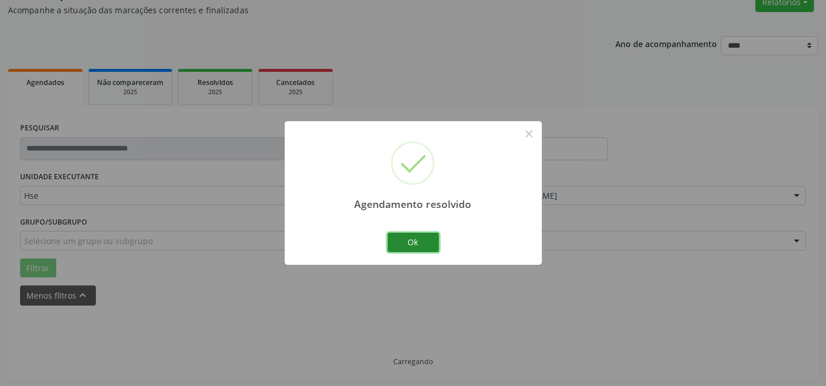
click at [408, 243] on button "Ok" at bounding box center [414, 243] width 52 height 20
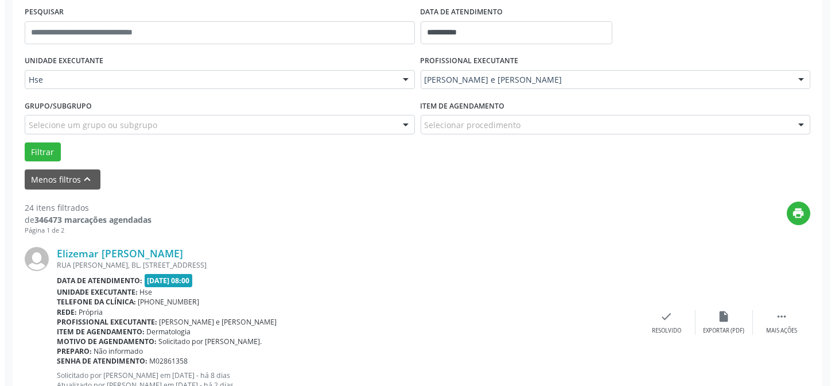
scroll to position [271, 0]
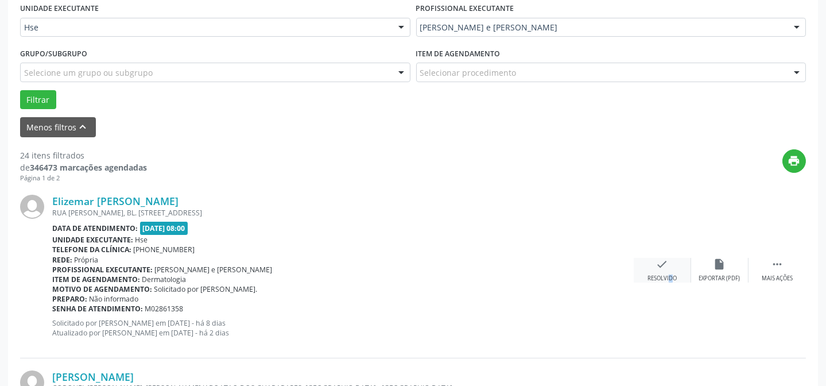
click at [664, 275] on div "Resolvido" at bounding box center [662, 278] width 29 height 8
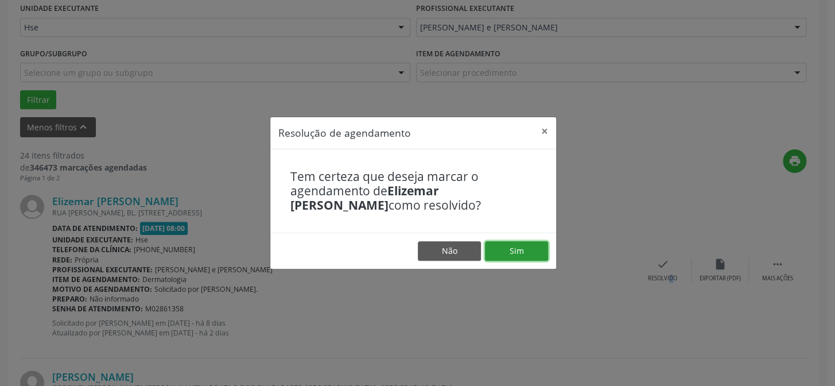
click at [493, 244] on button "Sim" at bounding box center [516, 251] width 63 height 20
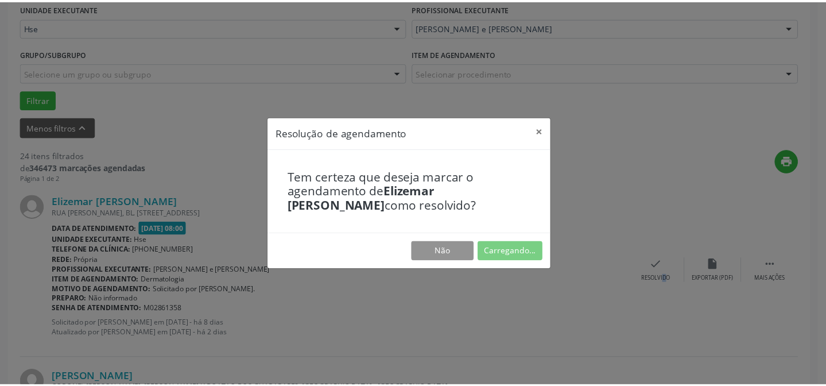
scroll to position [103, 0]
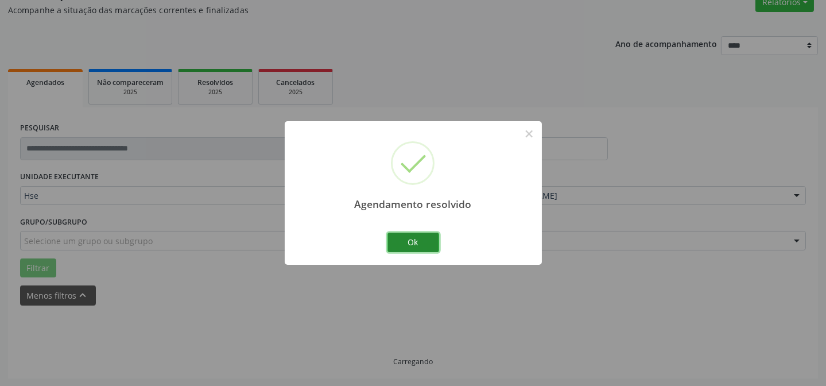
click at [390, 241] on button "Ok" at bounding box center [414, 243] width 52 height 20
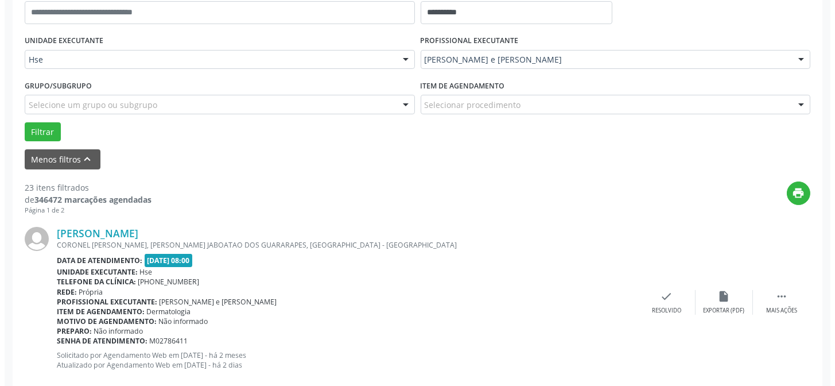
scroll to position [271, 0]
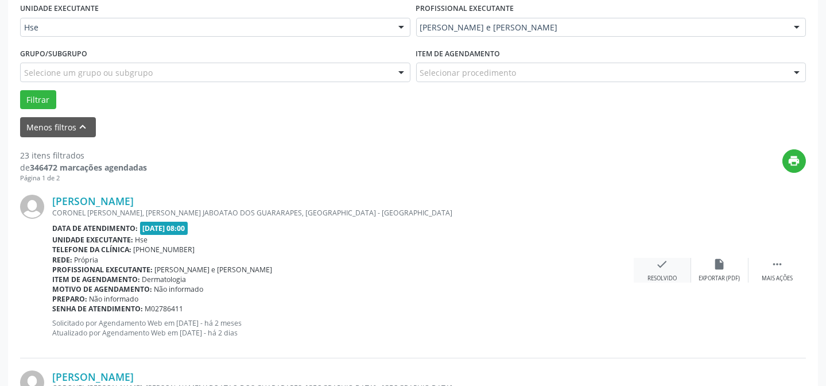
click at [668, 265] on icon "check" at bounding box center [662, 264] width 13 height 13
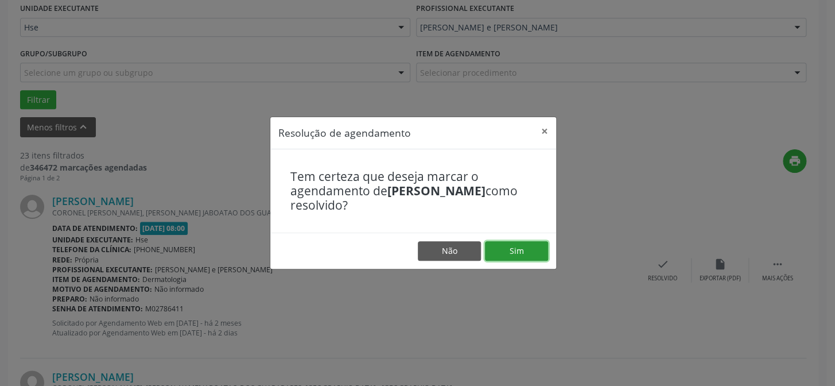
click at [525, 249] on button "Sim" at bounding box center [516, 251] width 63 height 20
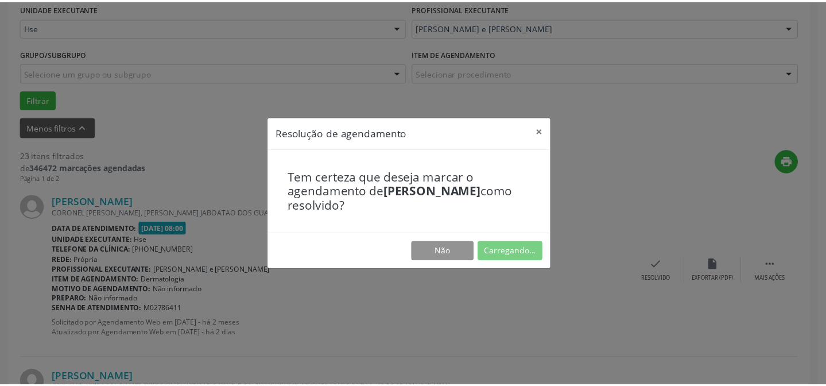
scroll to position [103, 0]
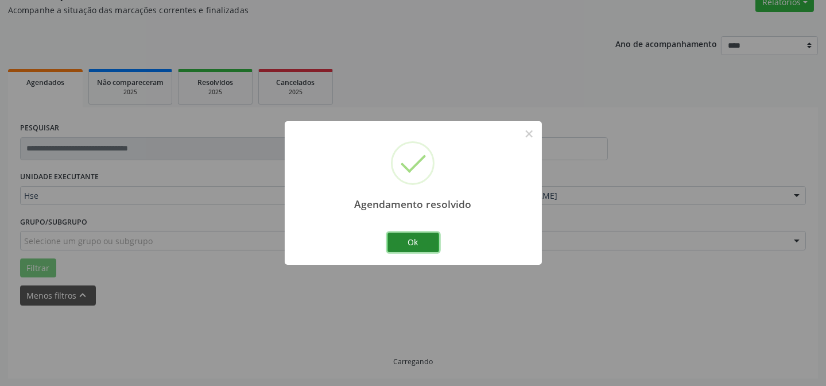
click at [418, 239] on button "Ok" at bounding box center [414, 243] width 52 height 20
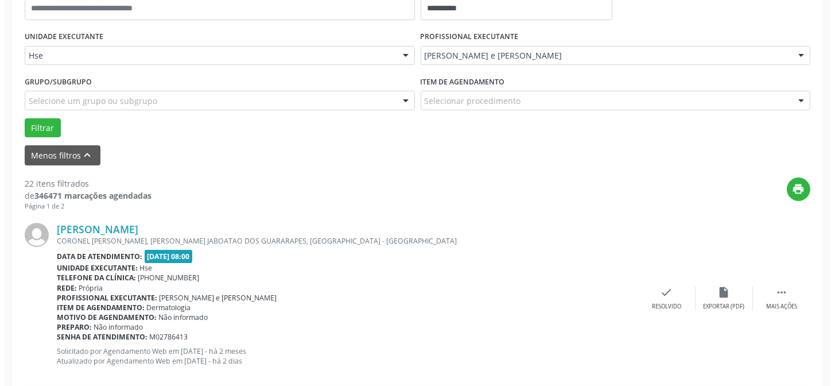
scroll to position [259, 0]
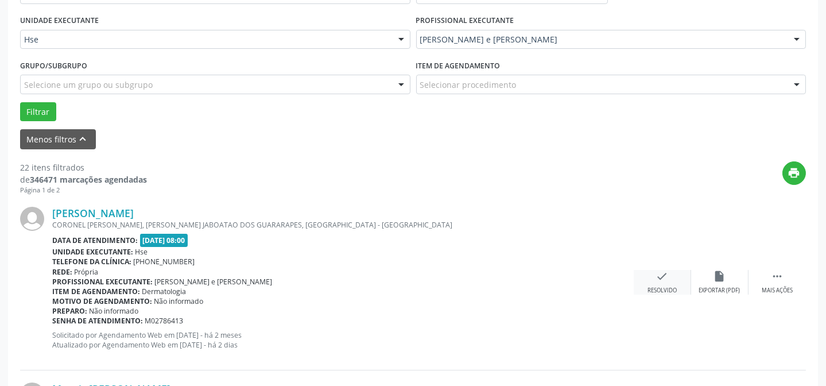
click at [654, 275] on div "check Resolvido" at bounding box center [662, 282] width 57 height 25
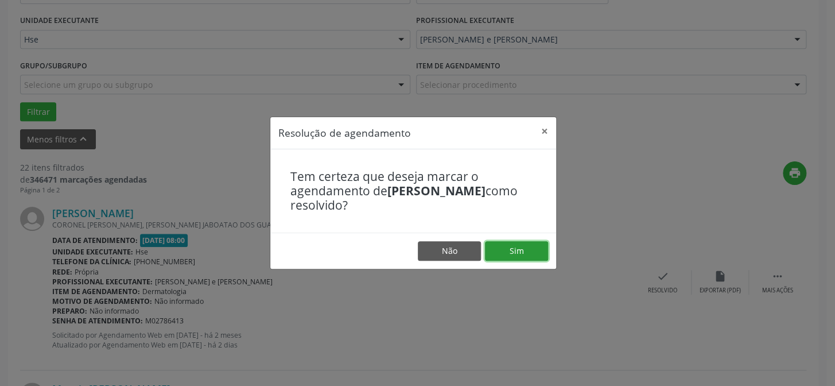
click at [510, 244] on button "Sim" at bounding box center [516, 251] width 63 height 20
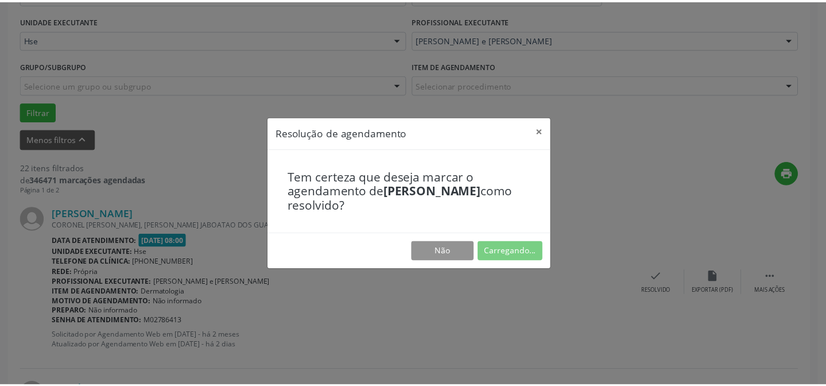
scroll to position [103, 0]
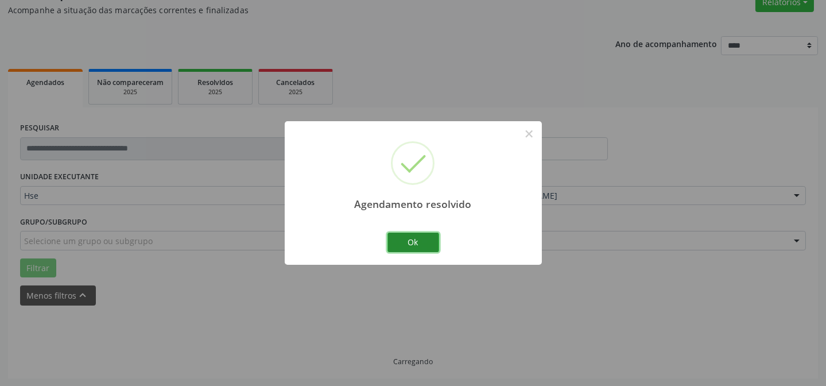
click at [419, 241] on button "Ok" at bounding box center [414, 243] width 52 height 20
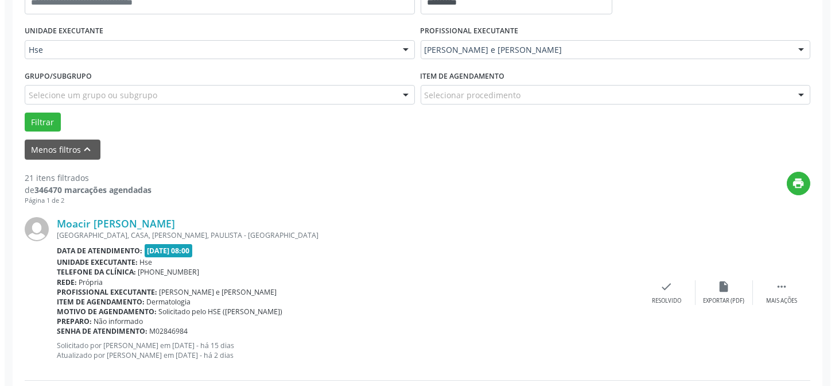
scroll to position [271, 0]
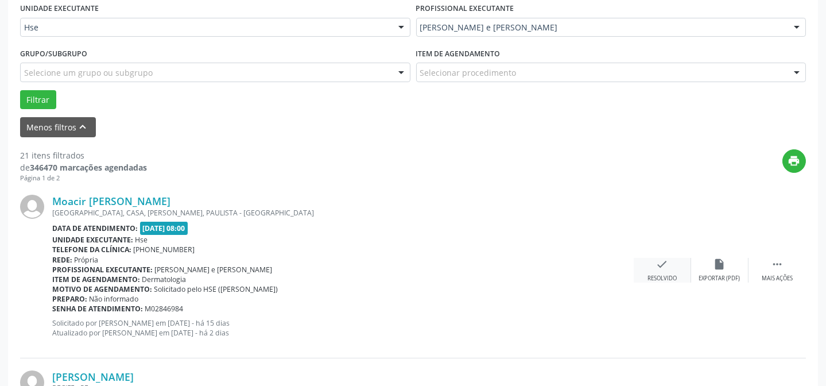
click at [663, 269] on div "check Resolvido" at bounding box center [662, 270] width 57 height 25
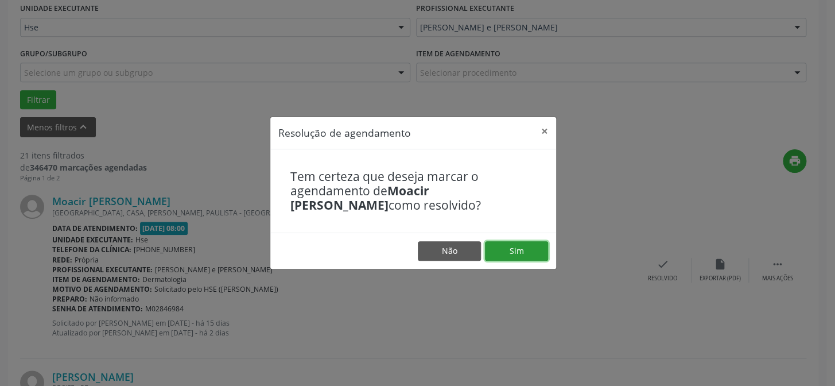
click at [528, 252] on button "Sim" at bounding box center [516, 251] width 63 height 20
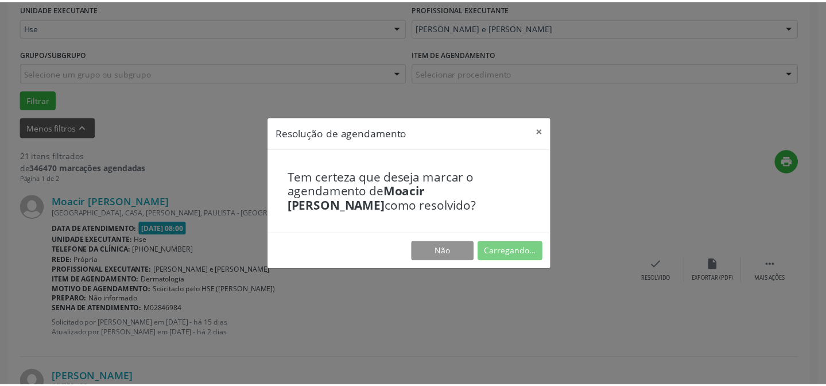
scroll to position [103, 0]
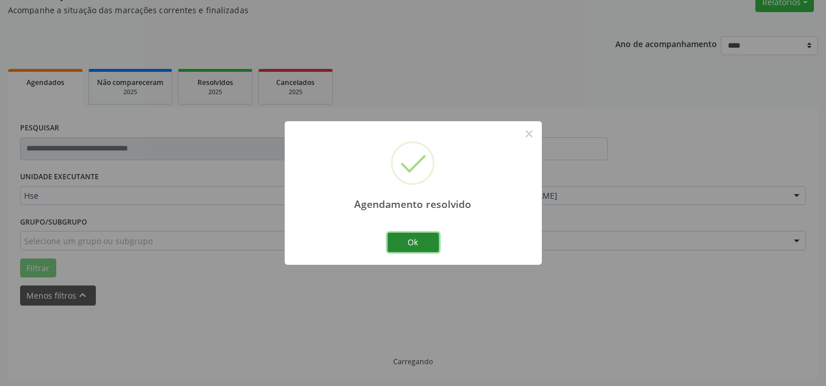
click at [425, 243] on button "Ok" at bounding box center [414, 243] width 52 height 20
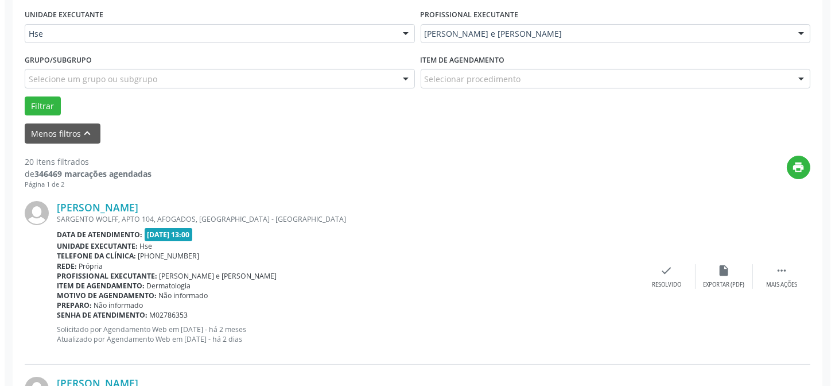
scroll to position [243, 0]
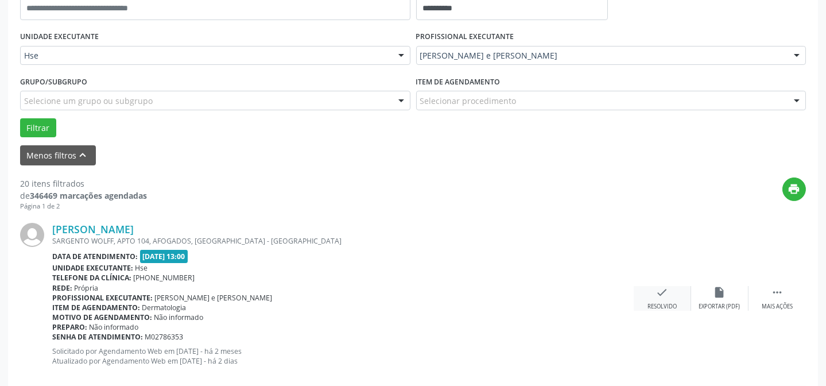
click at [657, 290] on icon "check" at bounding box center [662, 292] width 13 height 13
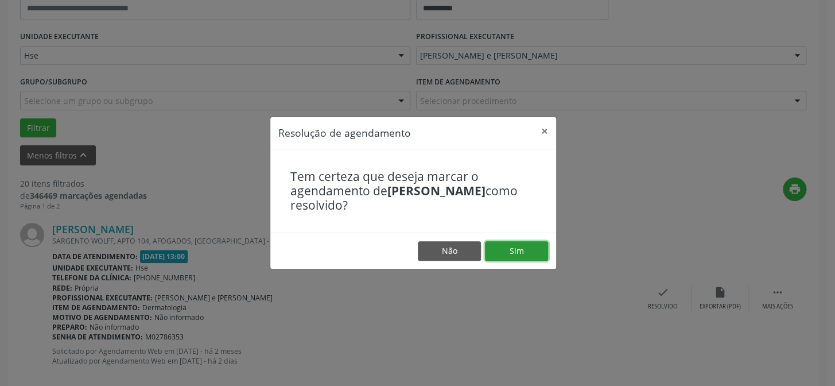
click at [505, 254] on button "Sim" at bounding box center [516, 251] width 63 height 20
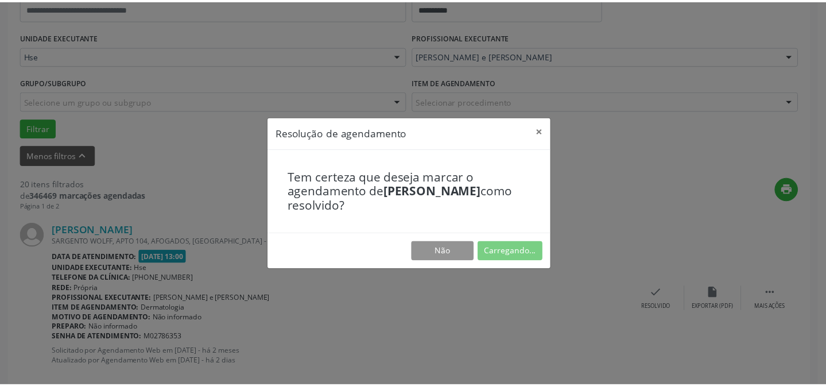
scroll to position [103, 0]
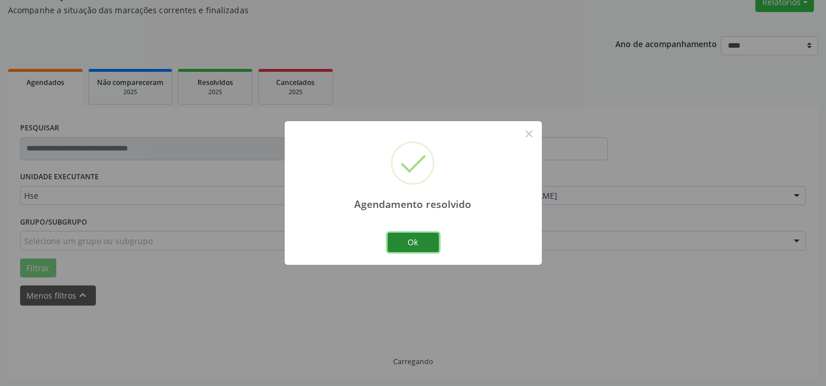
click at [403, 238] on button "Ok" at bounding box center [414, 243] width 52 height 20
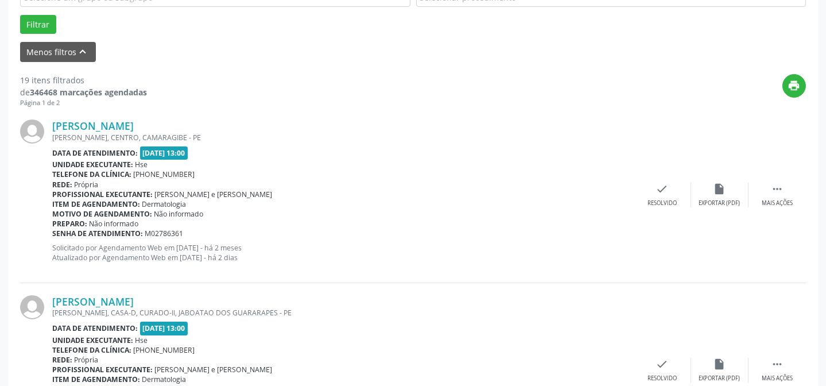
scroll to position [375, 0]
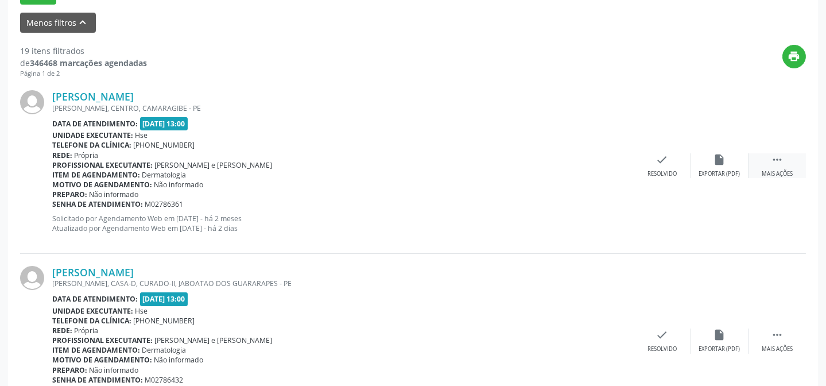
click at [765, 160] on div " Mais ações" at bounding box center [777, 165] width 57 height 25
click at [709, 161] on div "alarm_off Não compareceu" at bounding box center [719, 165] width 57 height 25
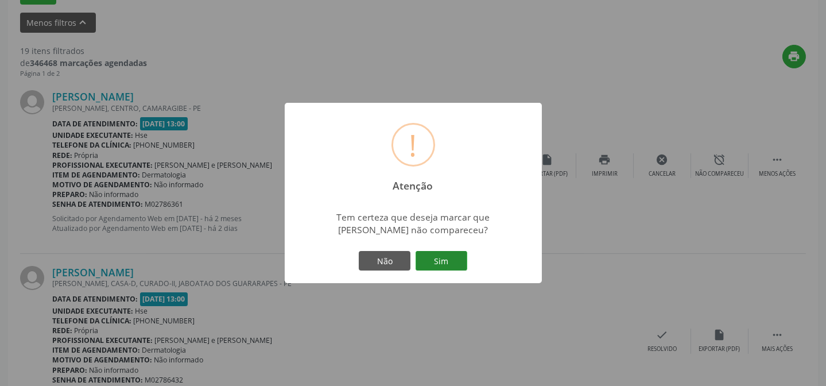
click at [453, 254] on button "Sim" at bounding box center [442, 261] width 52 height 20
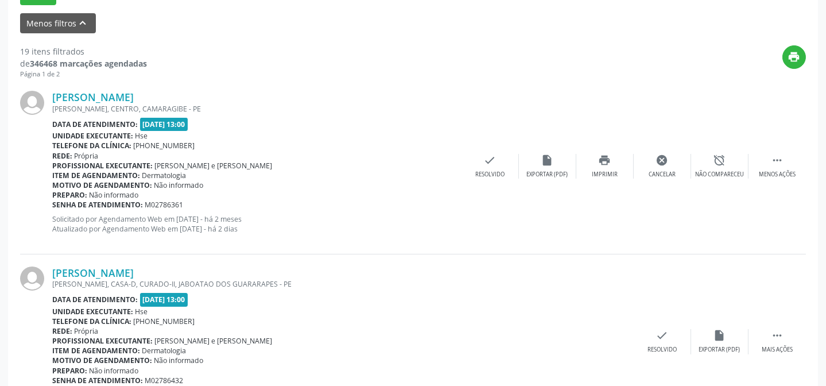
scroll to position [115, 0]
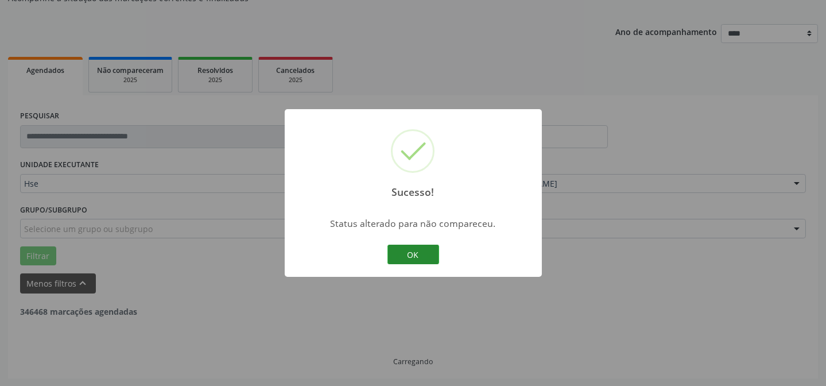
click at [406, 249] on button "OK" at bounding box center [414, 255] width 52 height 20
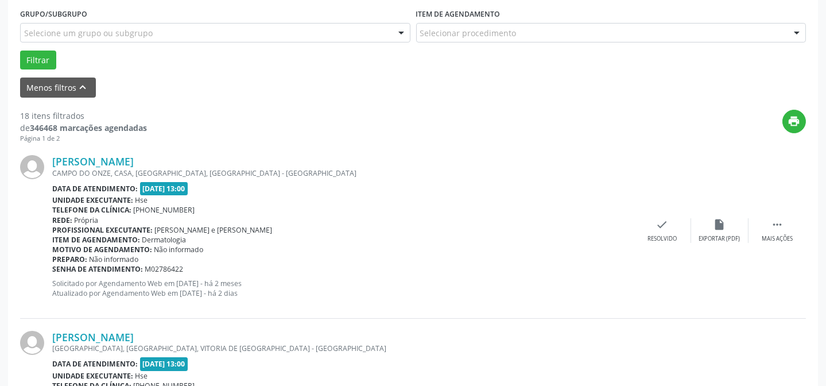
scroll to position [323, 0]
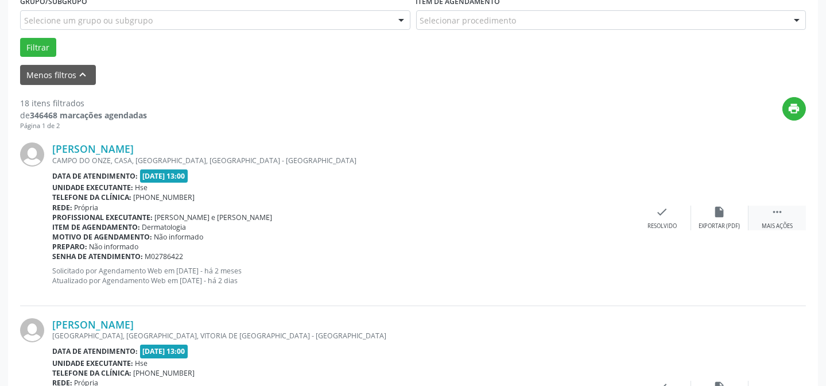
click at [780, 219] on div " Mais ações" at bounding box center [777, 218] width 57 height 25
click at [715, 208] on icon "alarm_off" at bounding box center [720, 212] width 13 height 13
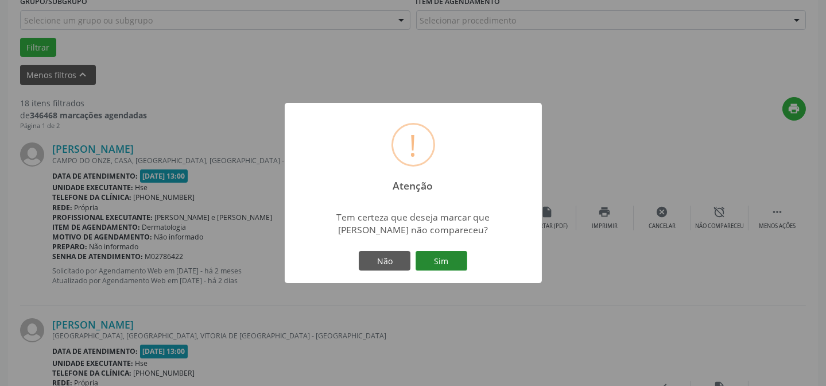
click at [449, 259] on button "Sim" at bounding box center [442, 261] width 52 height 20
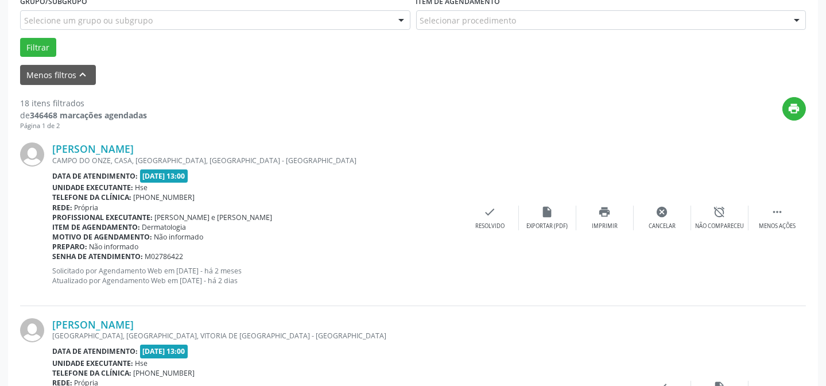
scroll to position [115, 0]
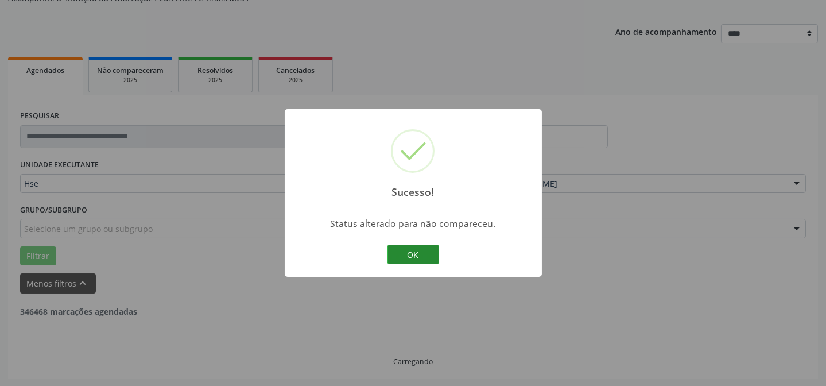
click at [413, 251] on button "OK" at bounding box center [414, 255] width 52 height 20
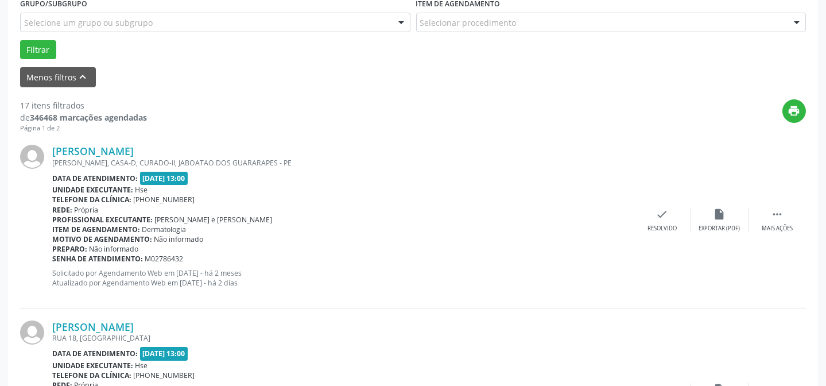
scroll to position [323, 0]
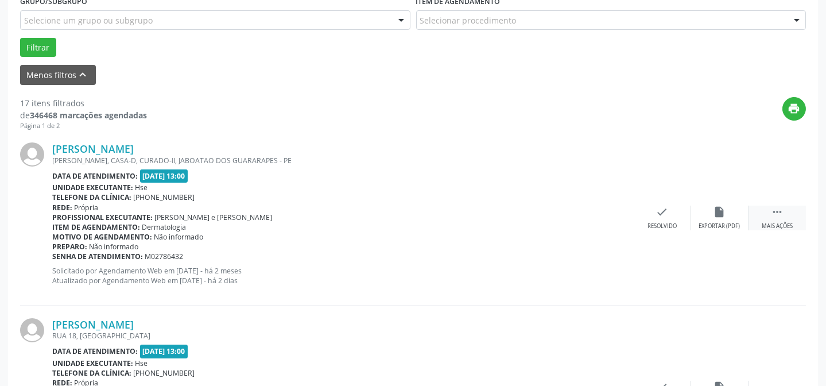
click at [774, 218] on div " Mais ações" at bounding box center [777, 218] width 57 height 25
click at [706, 216] on div "alarm_off Não compareceu" at bounding box center [719, 218] width 57 height 25
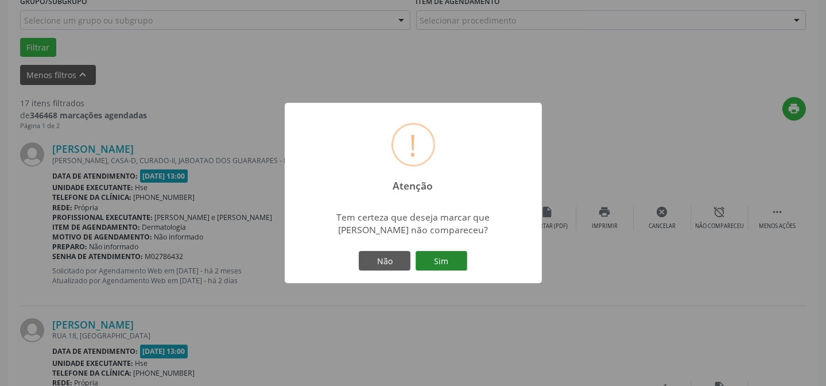
click at [425, 260] on button "Sim" at bounding box center [442, 261] width 52 height 20
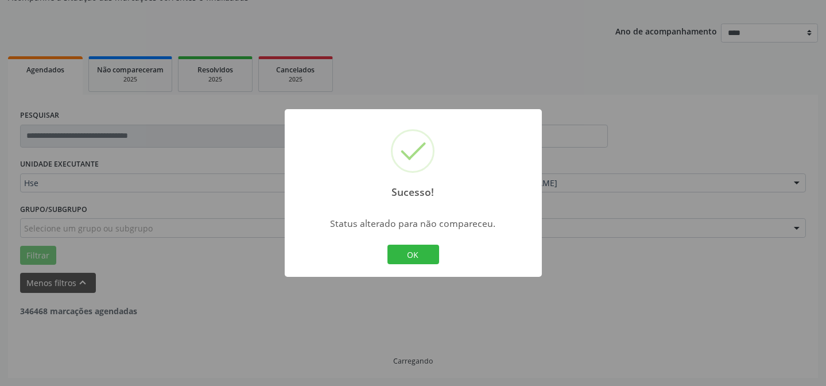
scroll to position [115, 0]
click at [427, 250] on button "OK" at bounding box center [414, 255] width 52 height 20
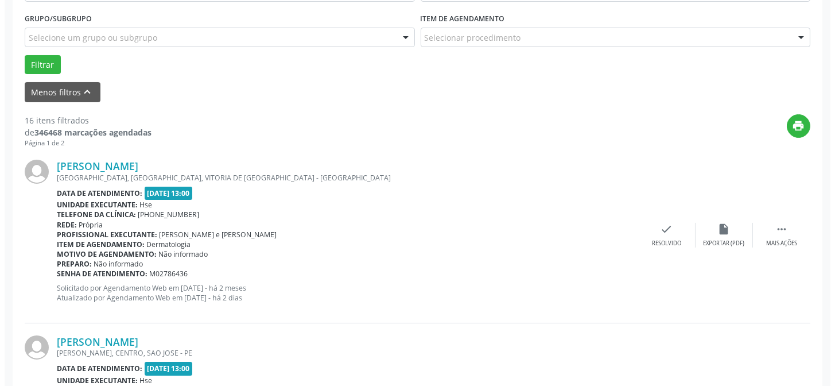
scroll to position [323, 0]
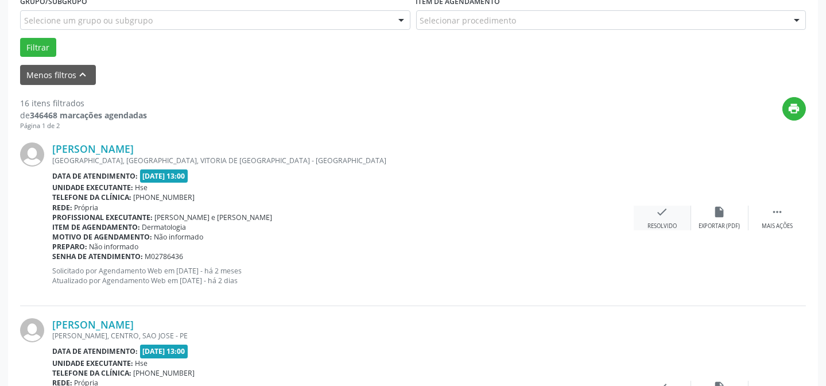
click at [673, 215] on div "check Resolvido" at bounding box center [662, 218] width 57 height 25
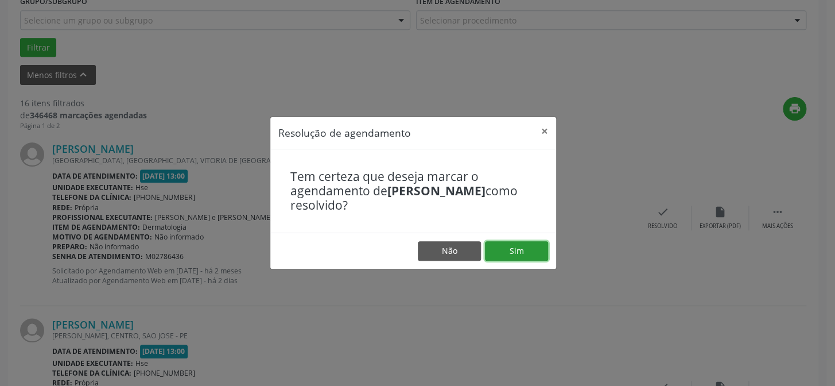
click at [504, 249] on button "Sim" at bounding box center [516, 251] width 63 height 20
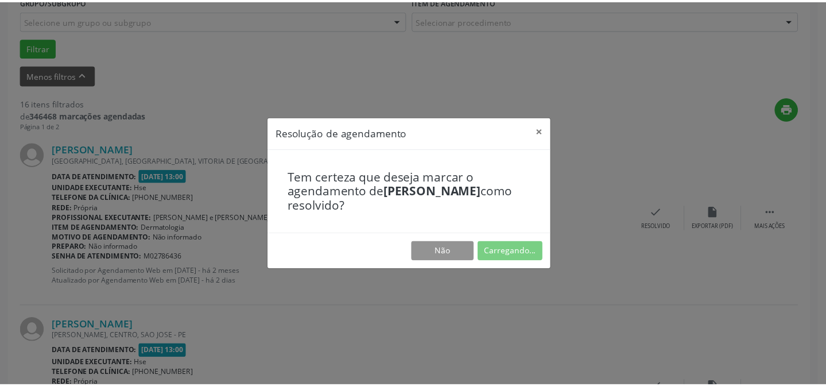
scroll to position [103, 0]
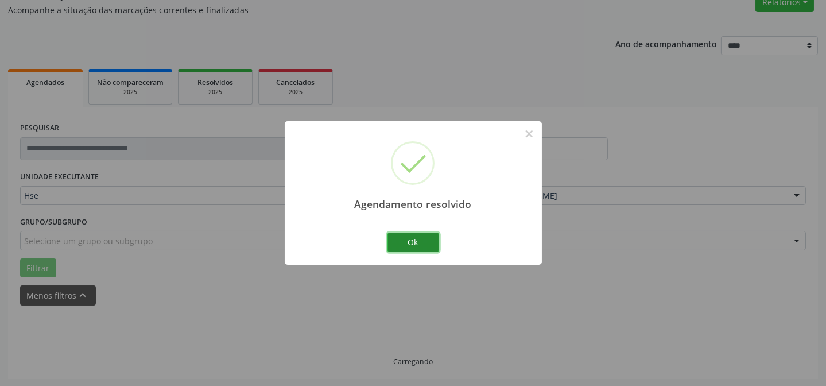
click at [407, 236] on button "Ok" at bounding box center [414, 243] width 52 height 20
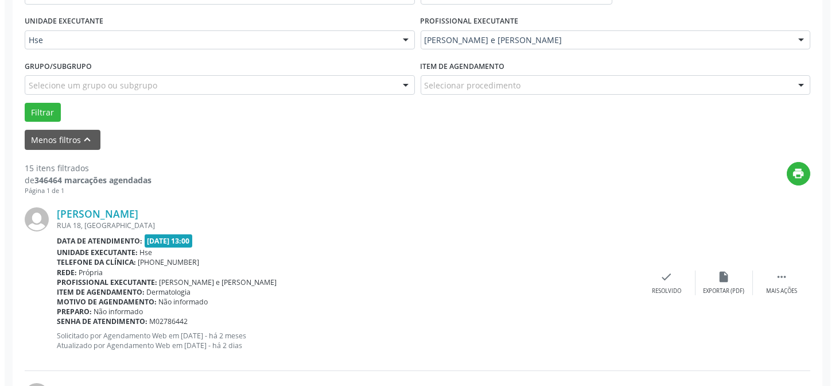
scroll to position [259, 0]
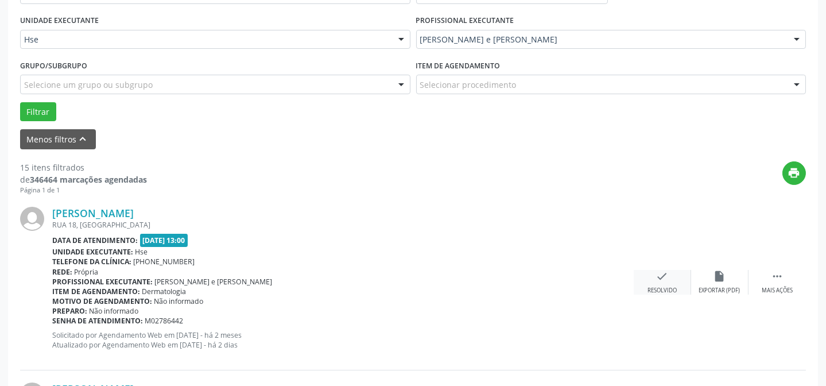
click at [661, 274] on icon "check" at bounding box center [662, 276] width 13 height 13
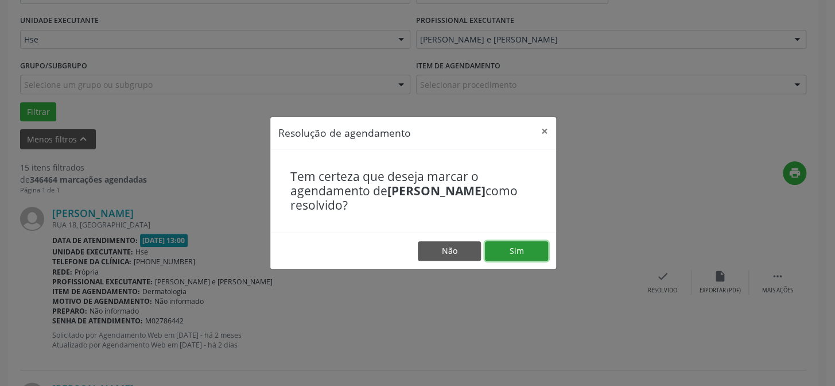
click at [531, 254] on button "Sim" at bounding box center [516, 251] width 63 height 20
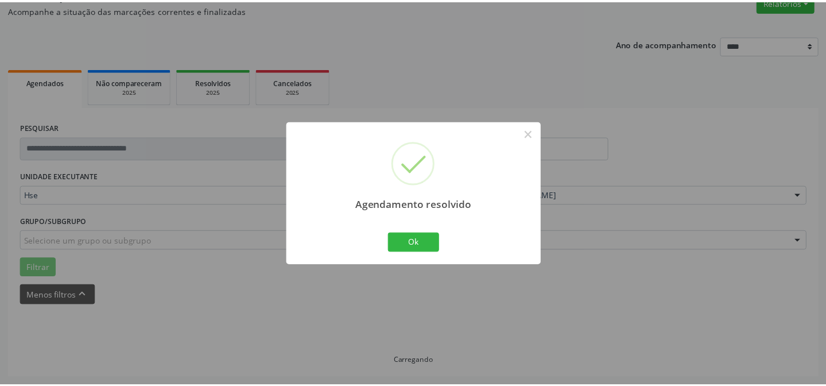
scroll to position [103, 0]
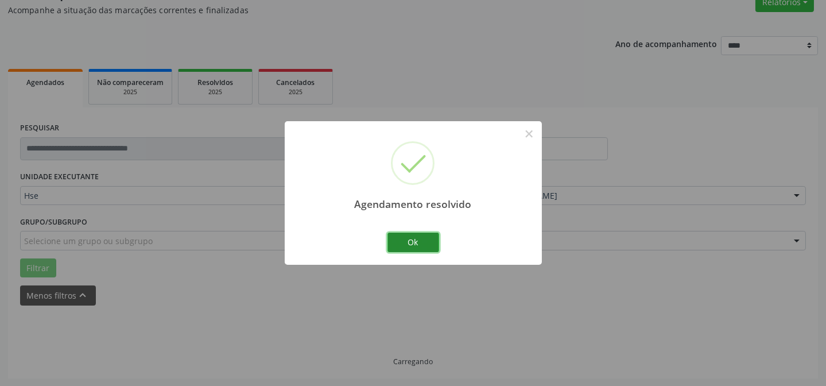
click at [408, 239] on button "Ok" at bounding box center [414, 243] width 52 height 20
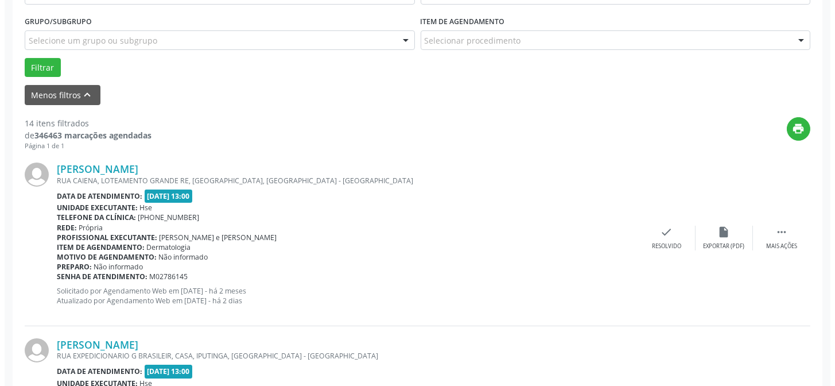
scroll to position [311, 0]
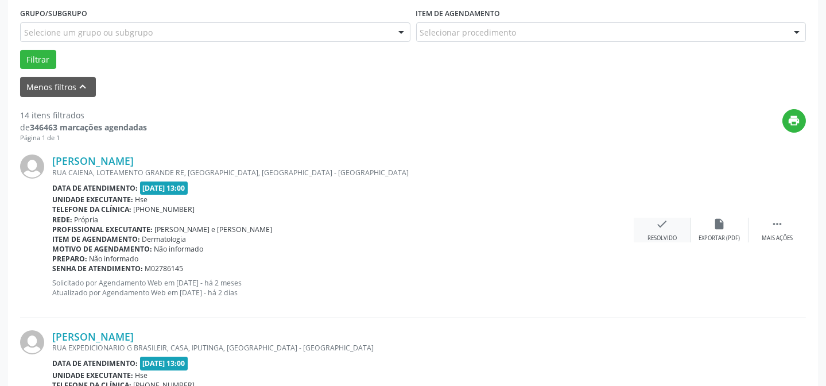
click at [665, 229] on icon "check" at bounding box center [662, 224] width 13 height 13
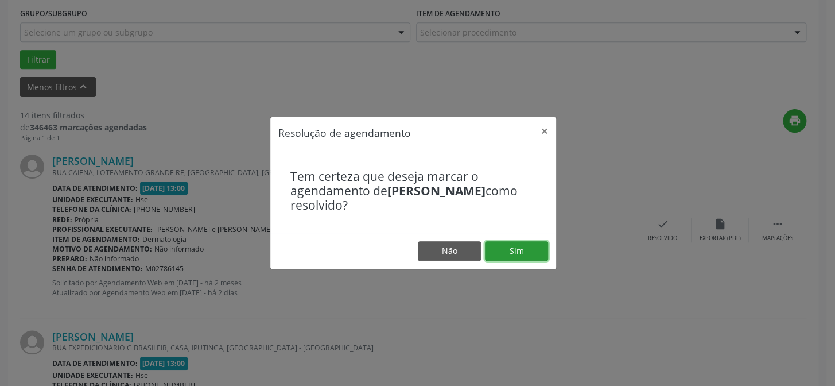
click at [522, 249] on button "Sim" at bounding box center [516, 251] width 63 height 20
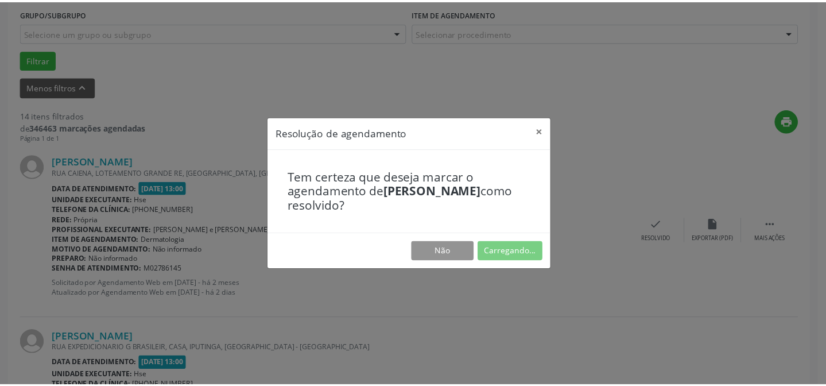
scroll to position [103, 0]
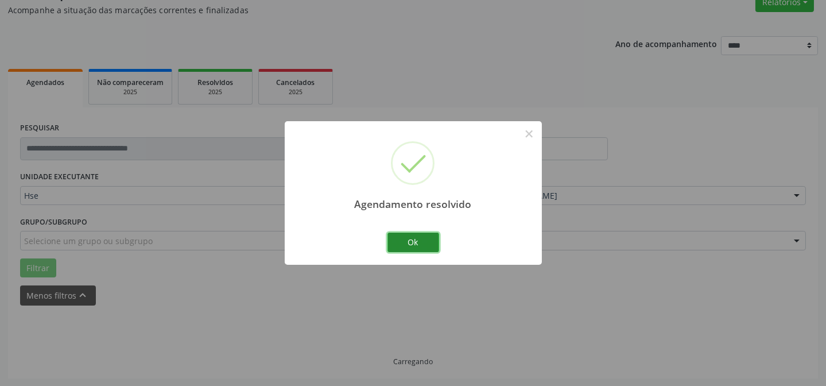
click at [417, 245] on button "Ok" at bounding box center [414, 243] width 52 height 20
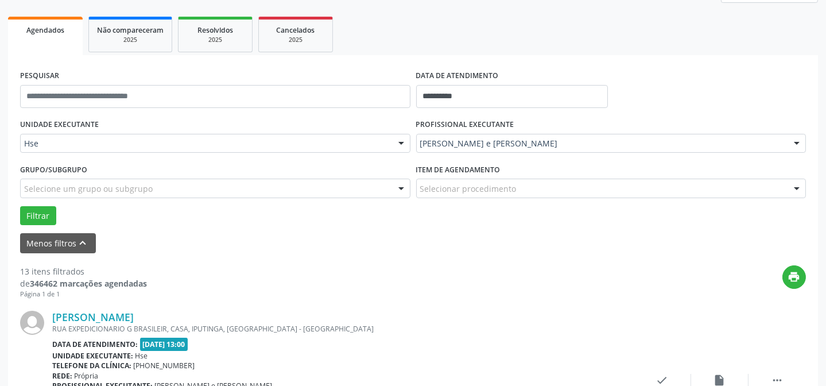
scroll to position [271, 0]
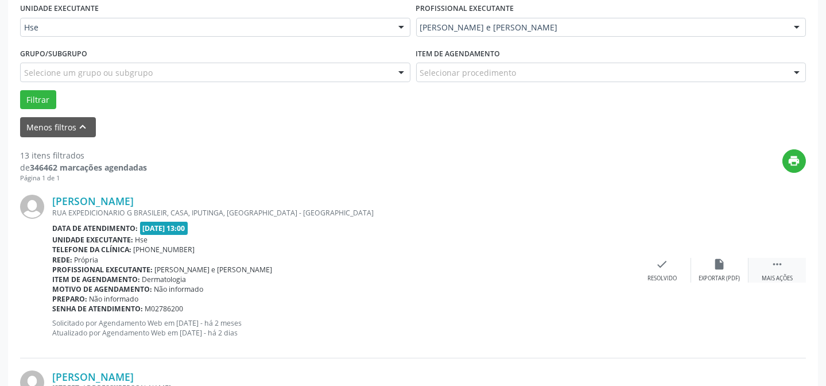
click at [788, 270] on div " Mais ações" at bounding box center [777, 270] width 57 height 25
click at [700, 265] on div "alarm_off Não compareceu" at bounding box center [719, 270] width 57 height 25
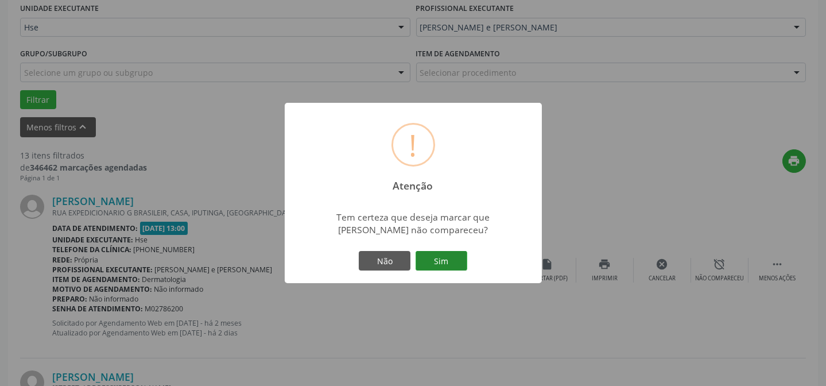
click at [456, 265] on button "Sim" at bounding box center [442, 261] width 52 height 20
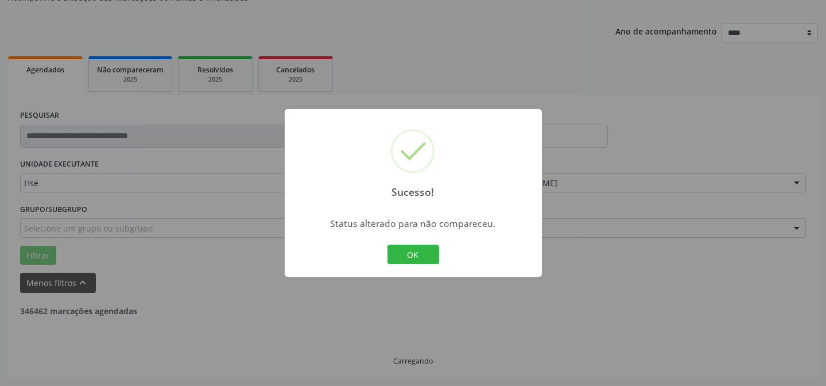
scroll to position [115, 0]
click at [402, 246] on button "OK" at bounding box center [414, 255] width 52 height 20
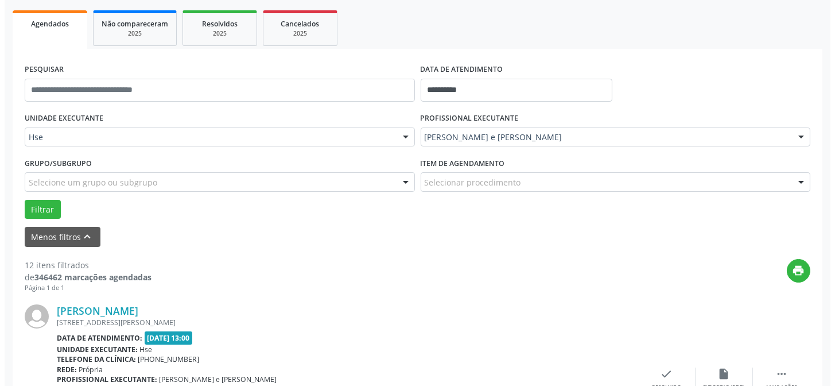
scroll to position [271, 0]
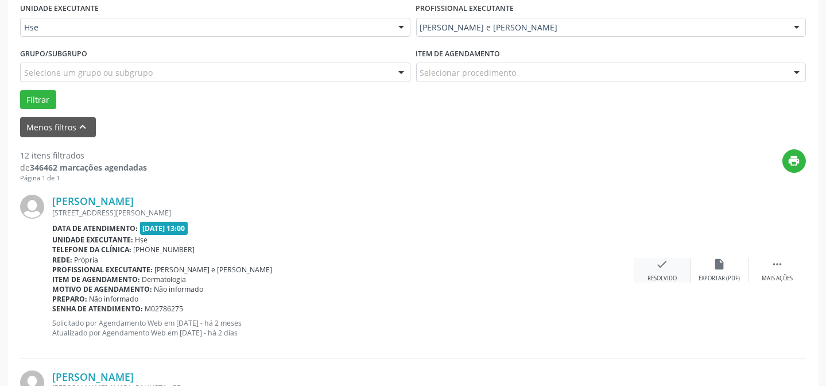
click at [663, 264] on icon "check" at bounding box center [662, 264] width 13 height 13
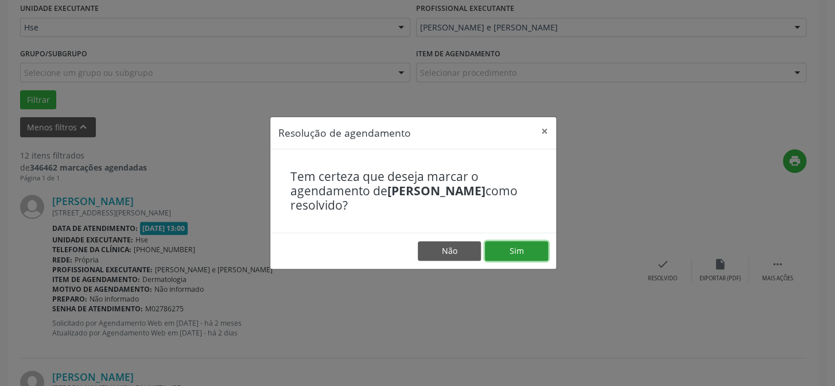
click at [494, 246] on button "Sim" at bounding box center [516, 251] width 63 height 20
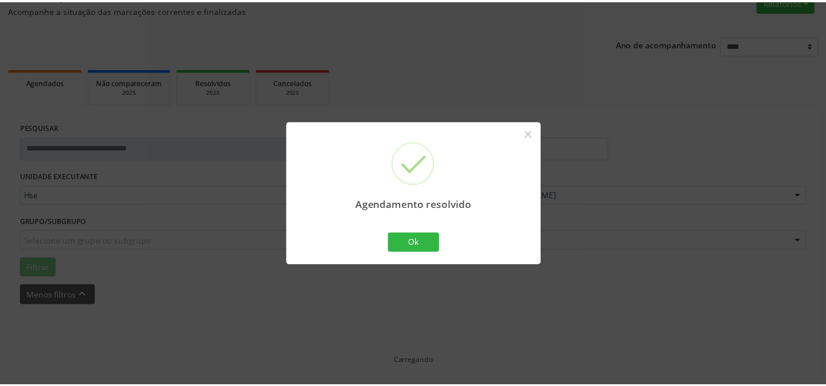
scroll to position [103, 0]
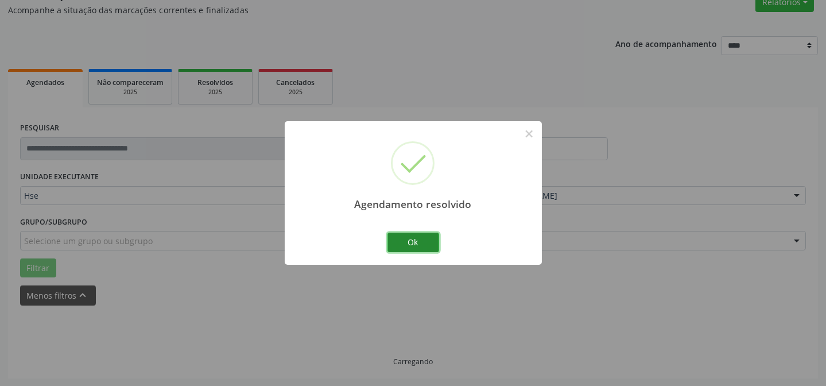
click at [417, 241] on button "Ok" at bounding box center [414, 243] width 52 height 20
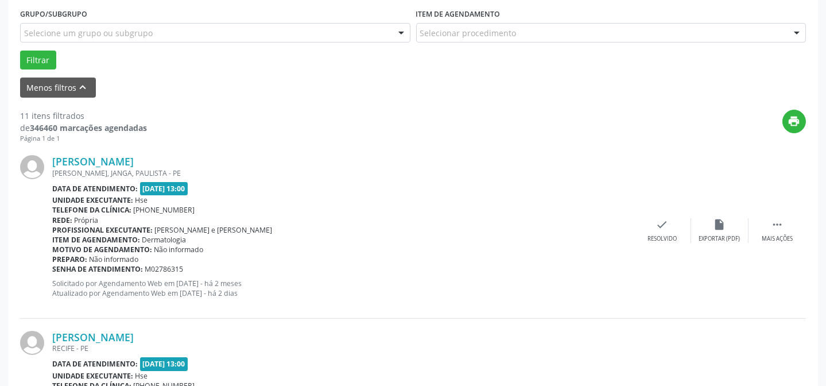
scroll to position [323, 0]
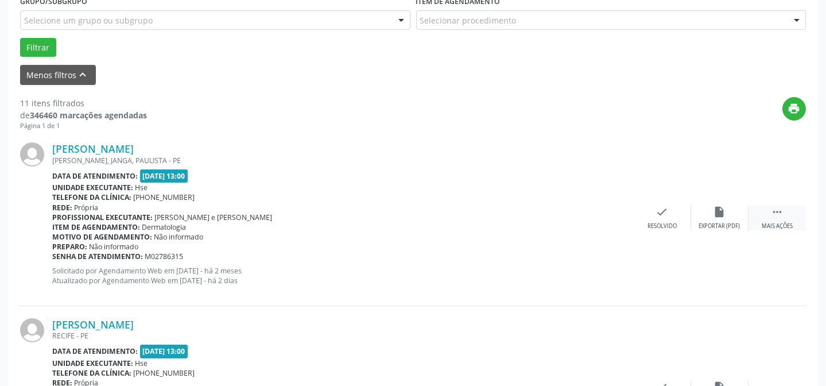
click at [766, 212] on div " Mais ações" at bounding box center [777, 218] width 57 height 25
click at [729, 220] on div "alarm_off Não compareceu" at bounding box center [719, 218] width 57 height 25
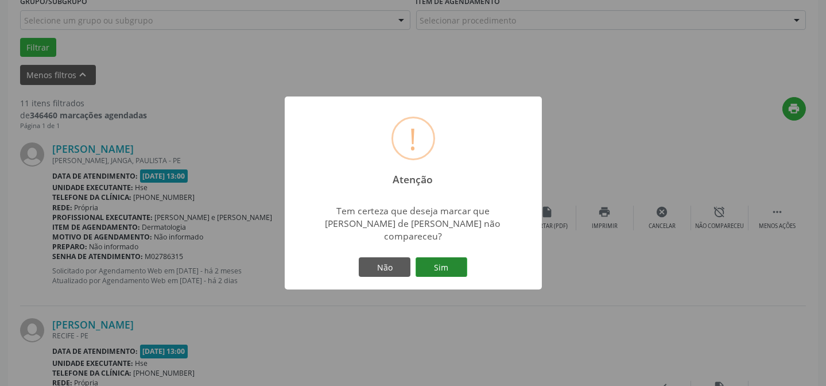
click at [453, 257] on button "Sim" at bounding box center [442, 267] width 52 height 20
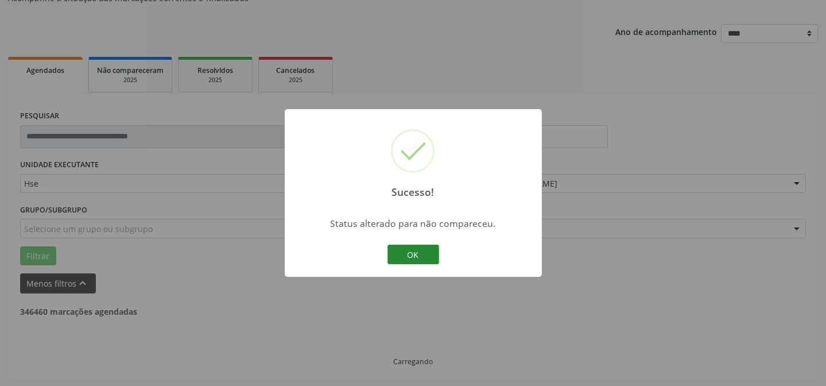
click at [412, 247] on button "OK" at bounding box center [414, 255] width 52 height 20
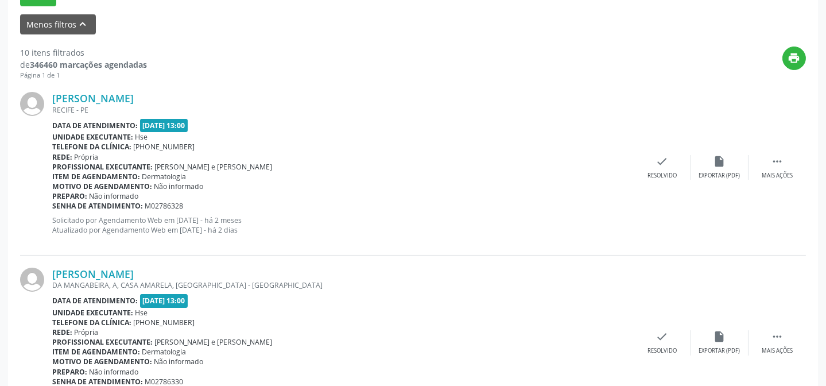
scroll to position [375, 0]
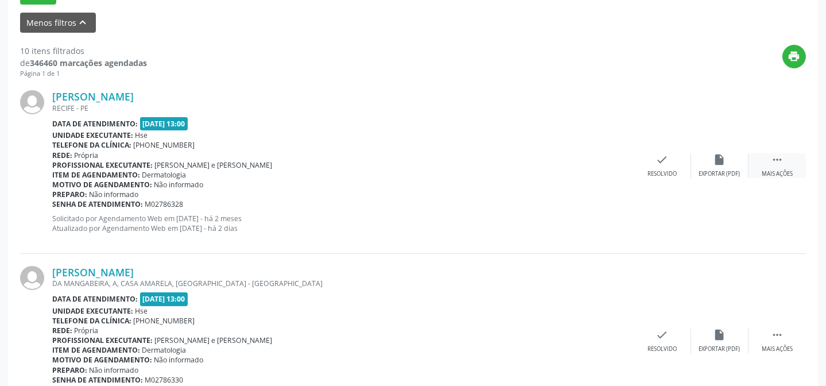
click at [758, 162] on div " Mais ações" at bounding box center [777, 165] width 57 height 25
click at [690, 171] on div "cancel Cancelar" at bounding box center [662, 165] width 57 height 25
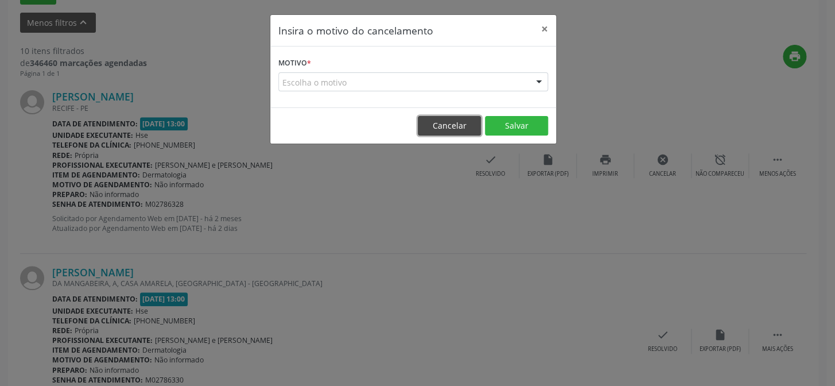
click at [438, 126] on button "Cancelar" at bounding box center [449, 126] width 63 height 20
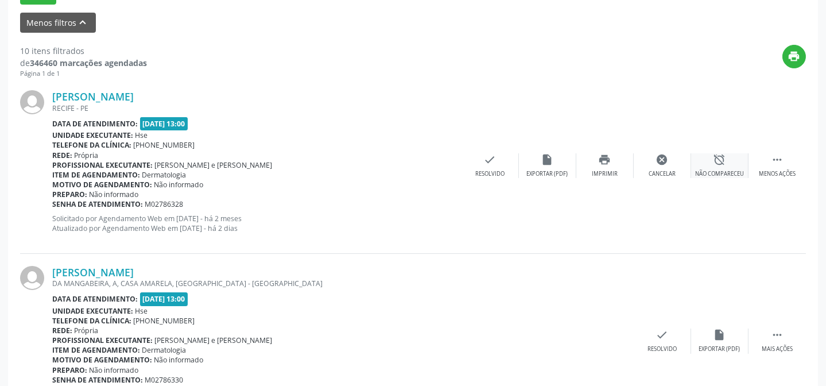
click at [729, 157] on div "alarm_off Não compareceu" at bounding box center [719, 165] width 57 height 25
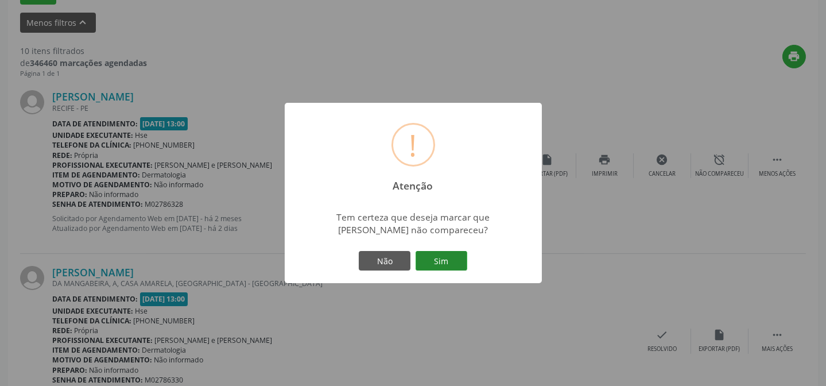
click at [443, 254] on button "Sim" at bounding box center [442, 261] width 52 height 20
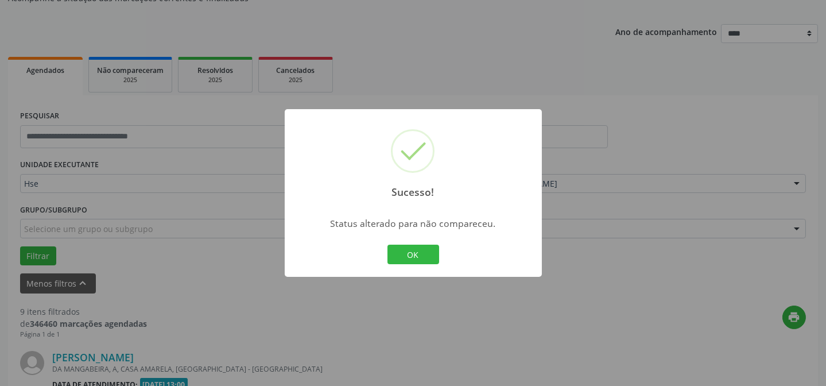
scroll to position [375, 0]
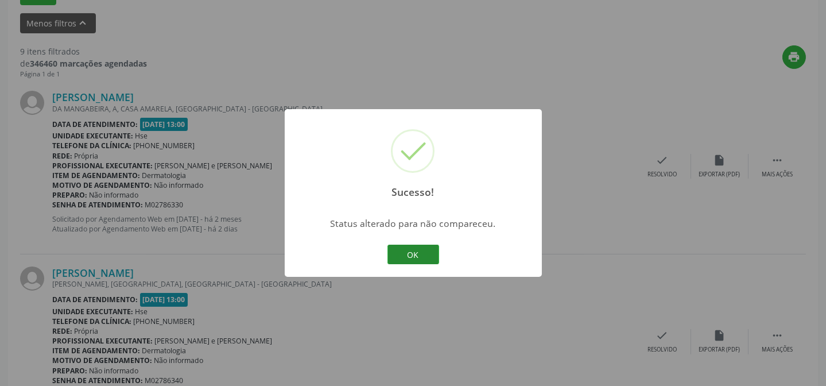
click at [395, 261] on button "OK" at bounding box center [414, 255] width 52 height 20
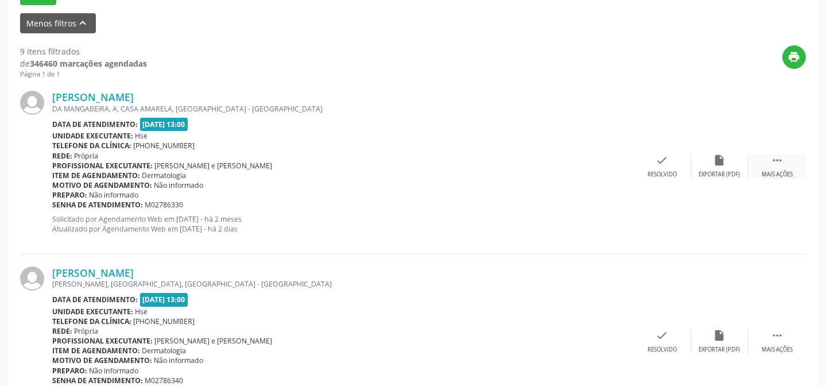
click at [783, 168] on div " Mais ações" at bounding box center [777, 166] width 57 height 25
click at [731, 167] on div "alarm_off Não compareceu" at bounding box center [719, 166] width 57 height 25
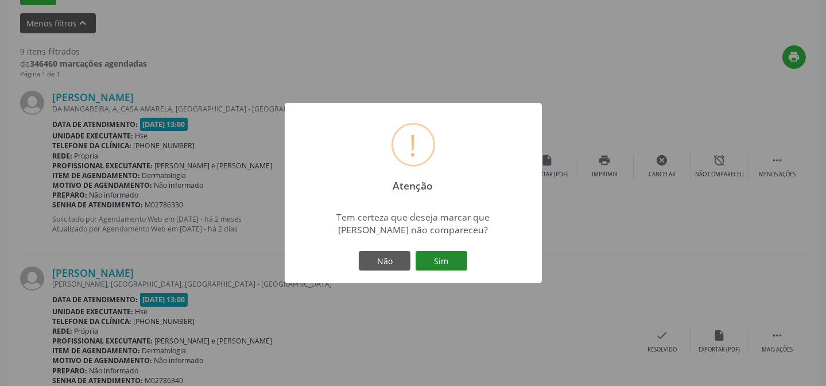
click at [454, 258] on button "Sim" at bounding box center [442, 261] width 52 height 20
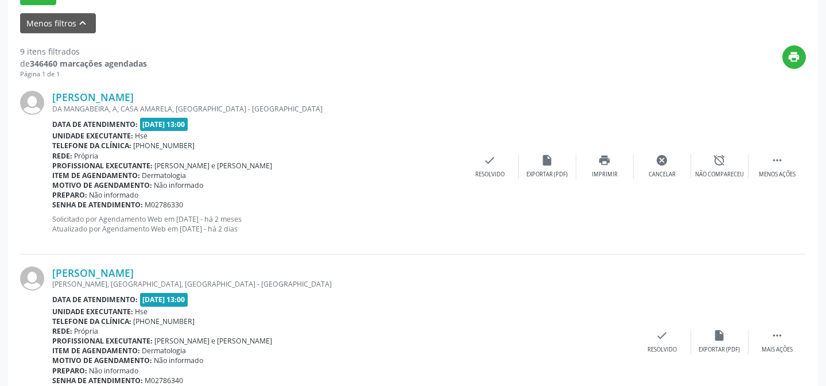
scroll to position [115, 0]
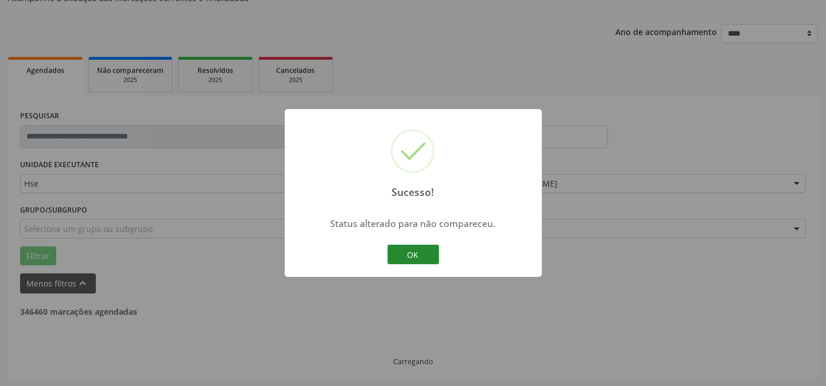
click at [413, 249] on button "OK" at bounding box center [414, 255] width 52 height 20
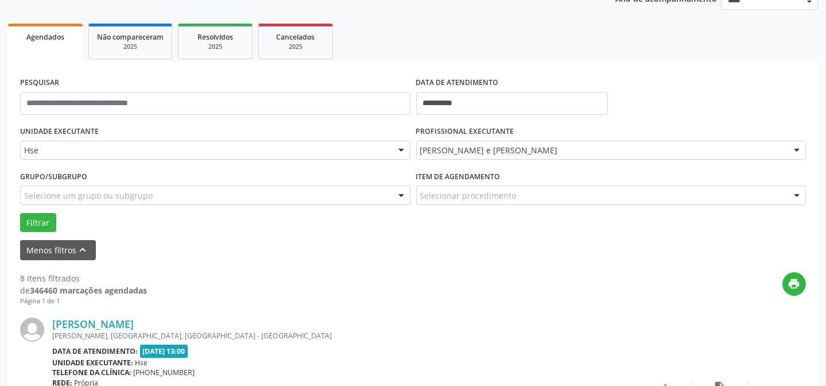
scroll to position [167, 0]
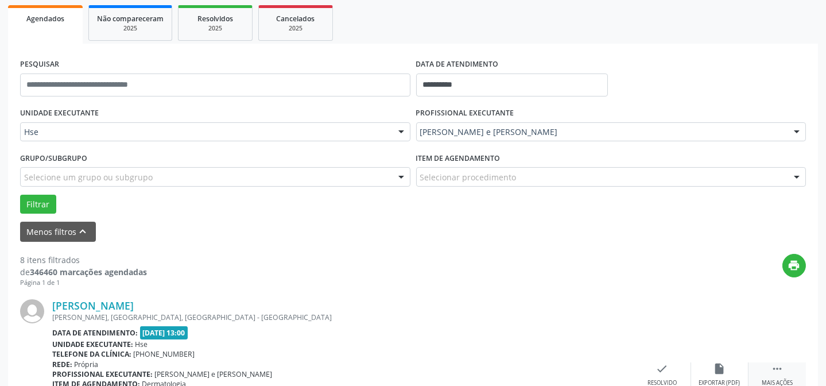
click at [766, 366] on div " Mais ações" at bounding box center [777, 374] width 57 height 25
click at [725, 365] on icon "alarm_off" at bounding box center [720, 368] width 13 height 13
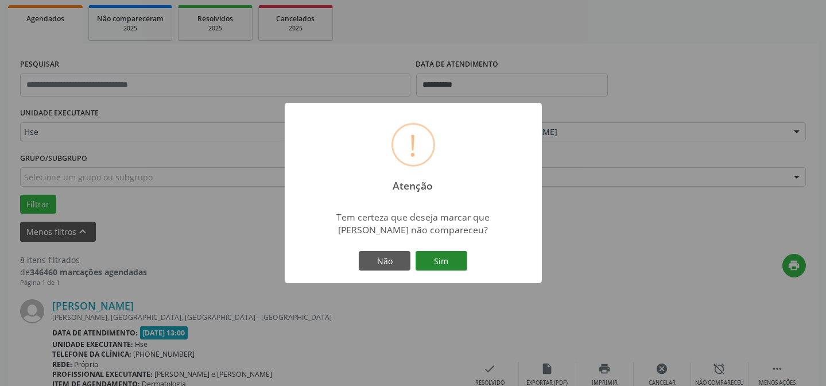
click at [433, 259] on button "Sim" at bounding box center [442, 261] width 52 height 20
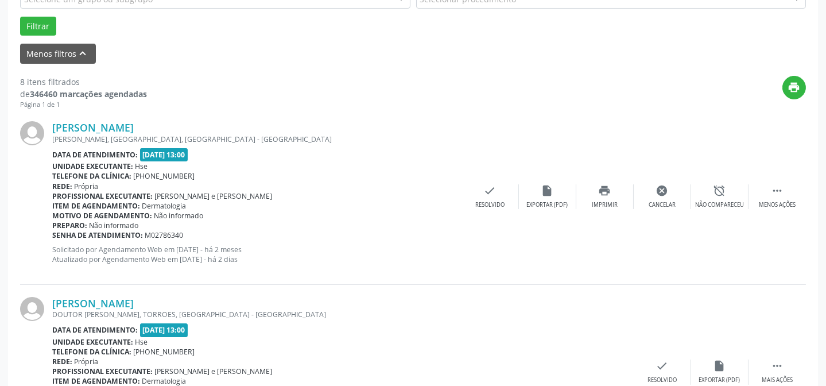
scroll to position [375, 0]
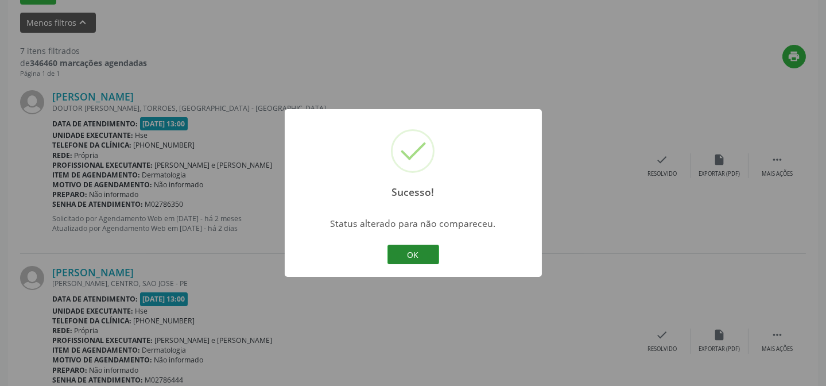
click at [422, 252] on button "OK" at bounding box center [414, 255] width 52 height 20
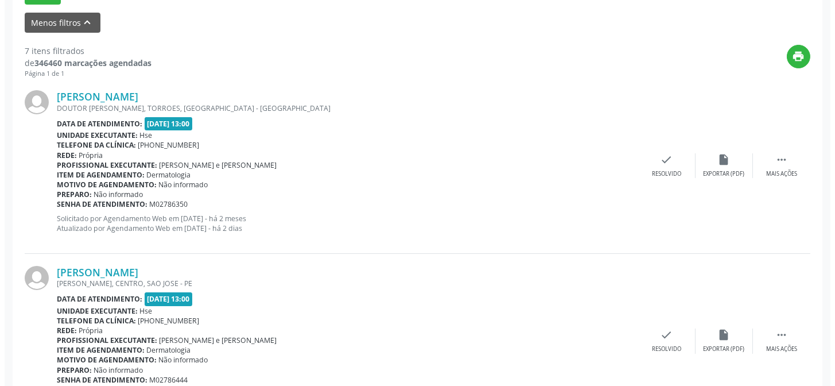
scroll to position [375, 0]
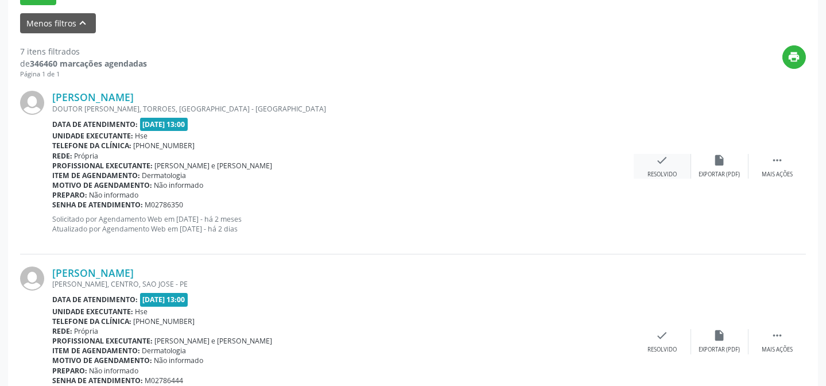
click at [677, 155] on div "check Resolvido" at bounding box center [662, 166] width 57 height 25
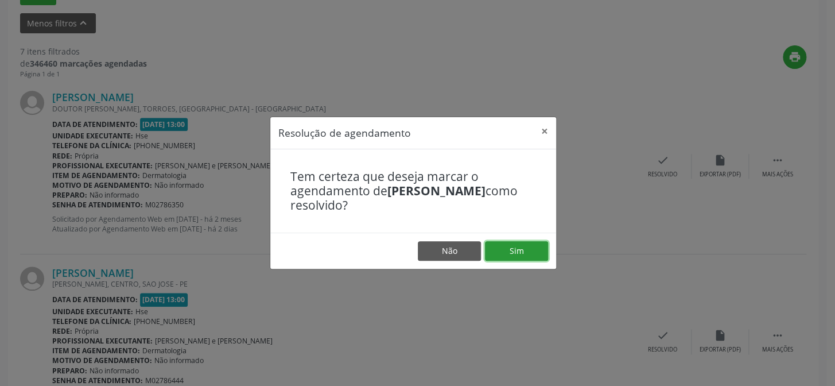
click at [514, 250] on button "Sim" at bounding box center [516, 251] width 63 height 20
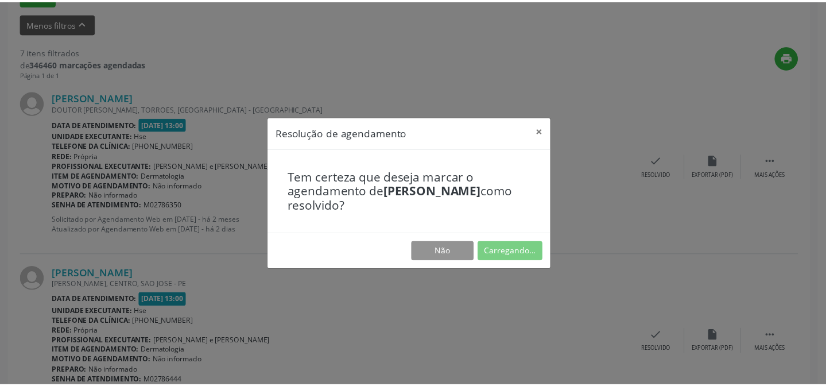
scroll to position [103, 0]
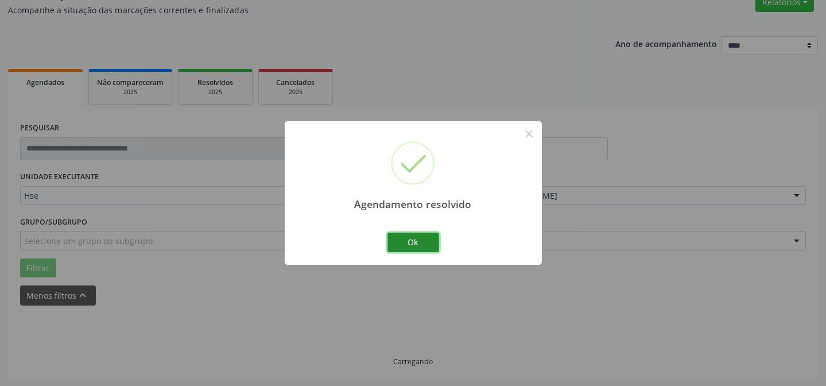
click at [420, 235] on button "Ok" at bounding box center [414, 243] width 52 height 20
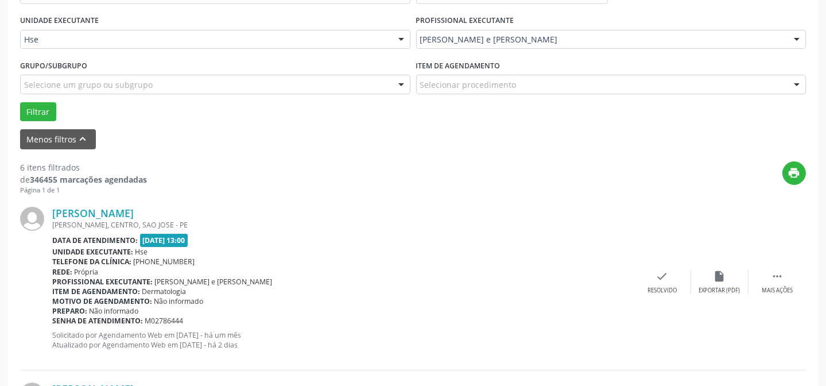
scroll to position [311, 0]
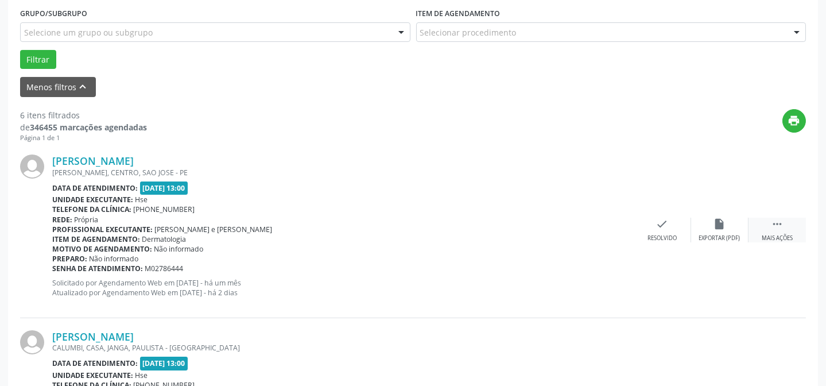
click at [782, 229] on icon "" at bounding box center [777, 224] width 13 height 13
click at [705, 223] on div "alarm_off Não compareceu" at bounding box center [719, 230] width 57 height 25
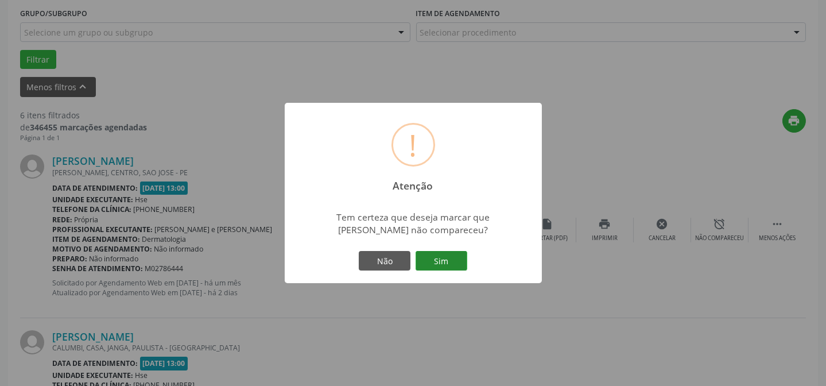
click at [456, 258] on button "Sim" at bounding box center [442, 261] width 52 height 20
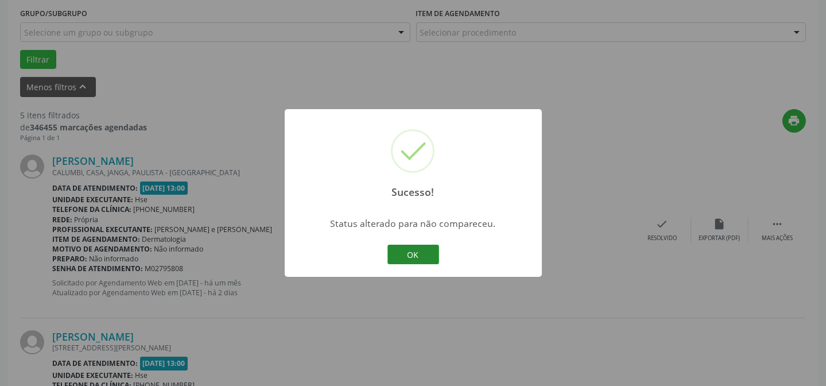
click at [404, 250] on button "OK" at bounding box center [414, 255] width 52 height 20
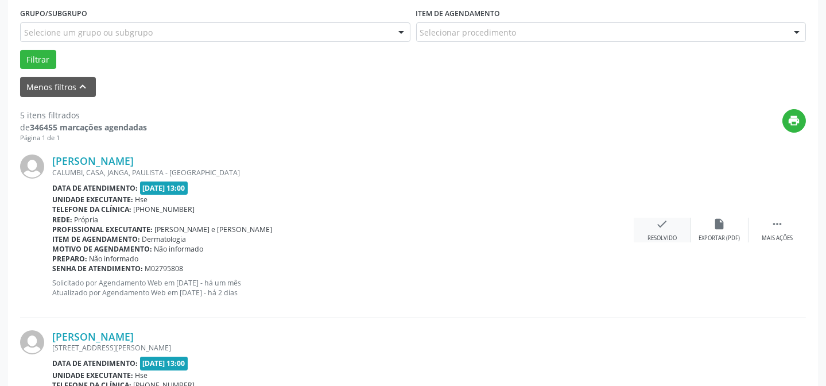
click at [671, 230] on div "check Resolvido" at bounding box center [662, 230] width 57 height 25
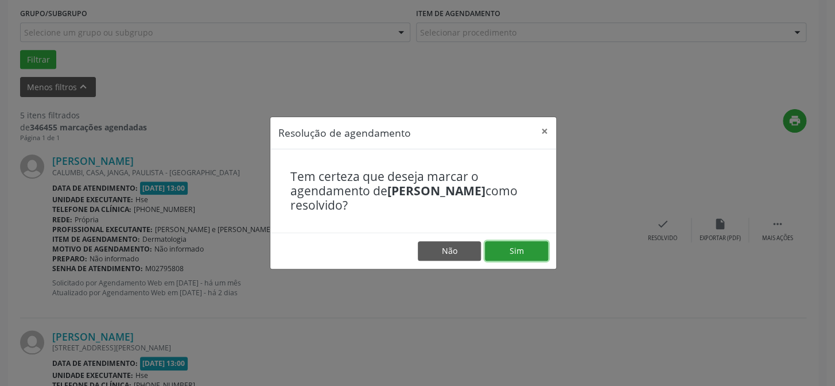
click at [517, 241] on button "Sim" at bounding box center [516, 251] width 63 height 20
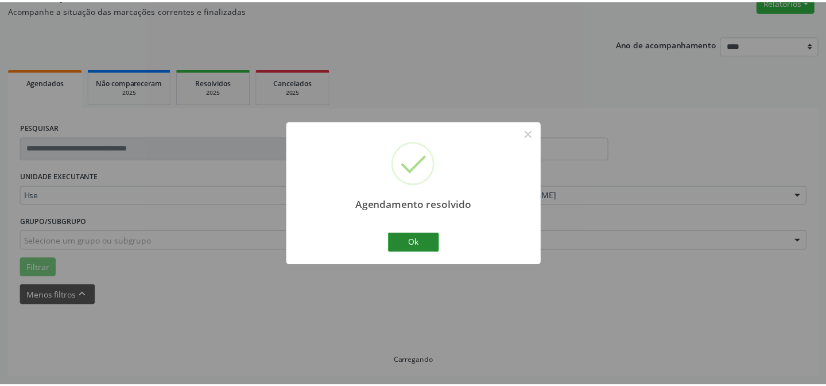
scroll to position [103, 0]
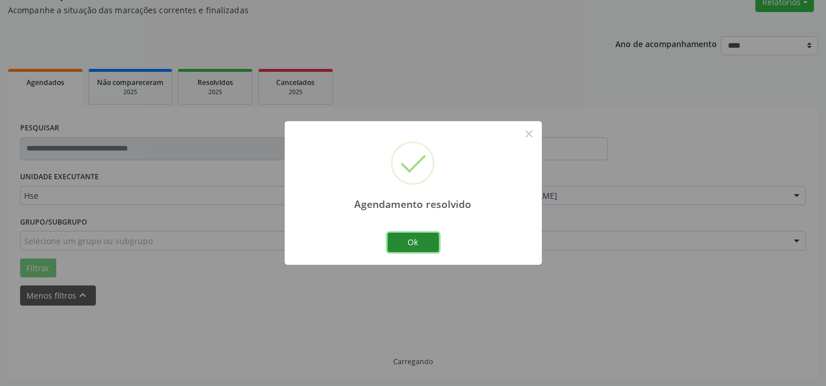
click at [407, 238] on button "Ok" at bounding box center [414, 243] width 52 height 20
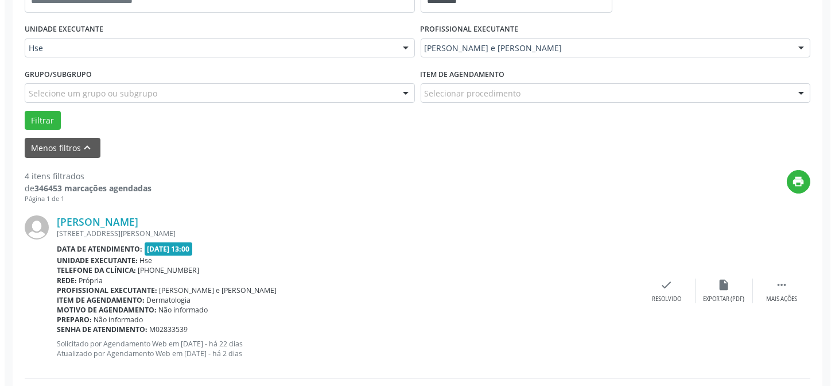
scroll to position [259, 0]
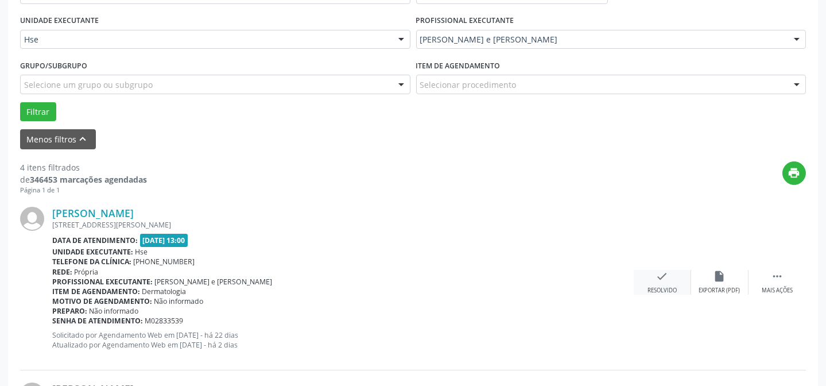
click at [671, 286] on div "Resolvido" at bounding box center [662, 290] width 29 height 8
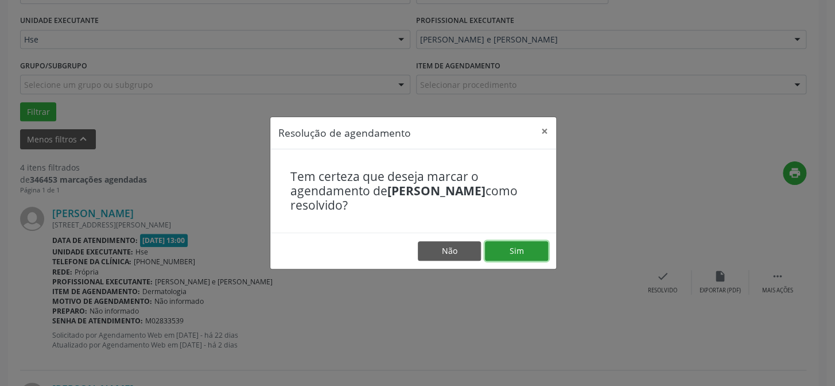
drag, startPoint x: 528, startPoint y: 251, endPoint x: 504, endPoint y: 245, distance: 25.5
click at [527, 250] on button "Sim" at bounding box center [516, 251] width 63 height 20
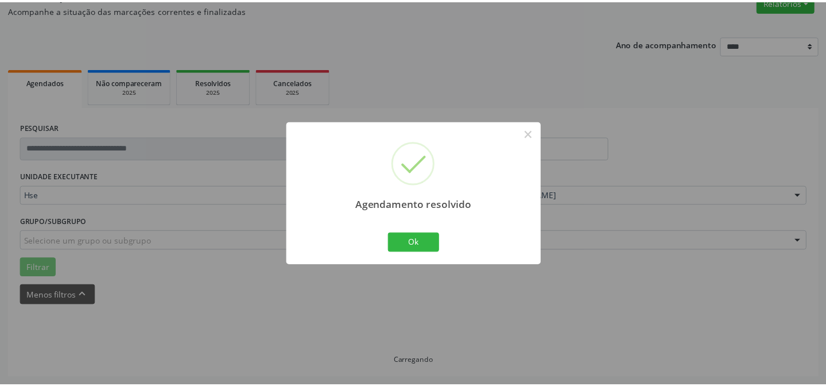
scroll to position [103, 0]
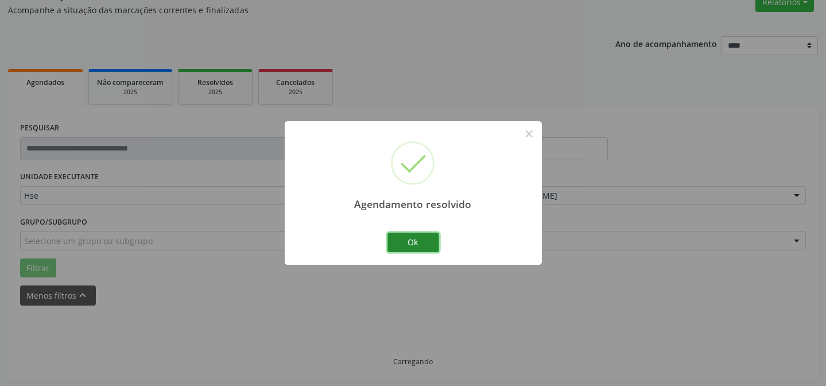
click at [396, 243] on button "Ok" at bounding box center [414, 243] width 52 height 20
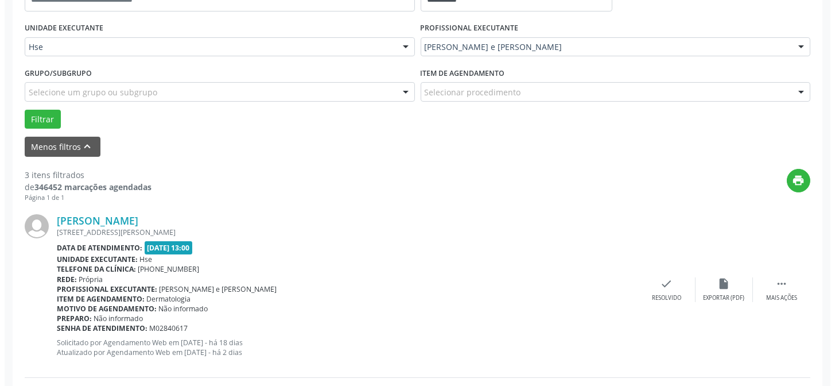
scroll to position [259, 0]
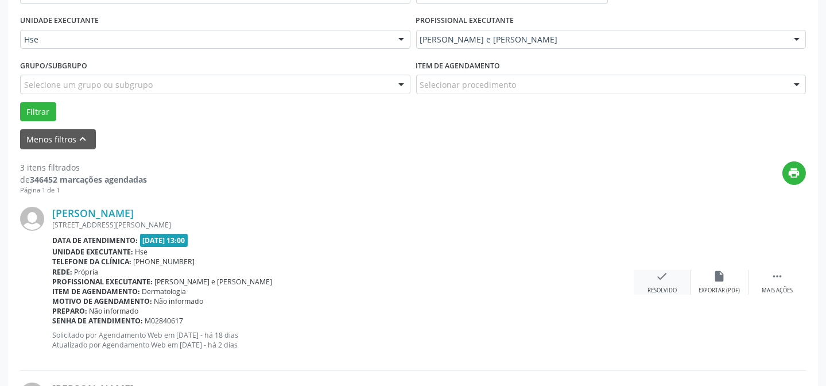
click at [657, 286] on div "Resolvido" at bounding box center [662, 290] width 29 height 8
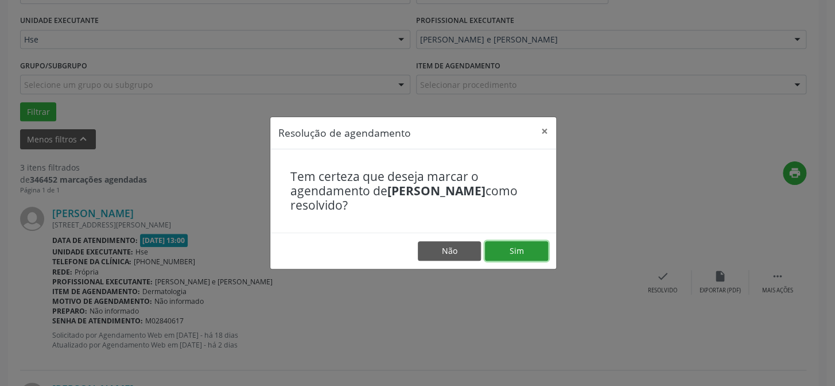
click at [532, 255] on button "Sim" at bounding box center [516, 251] width 63 height 20
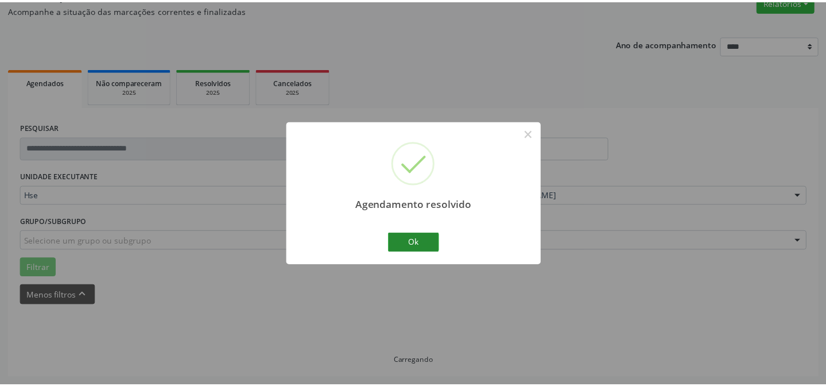
scroll to position [103, 0]
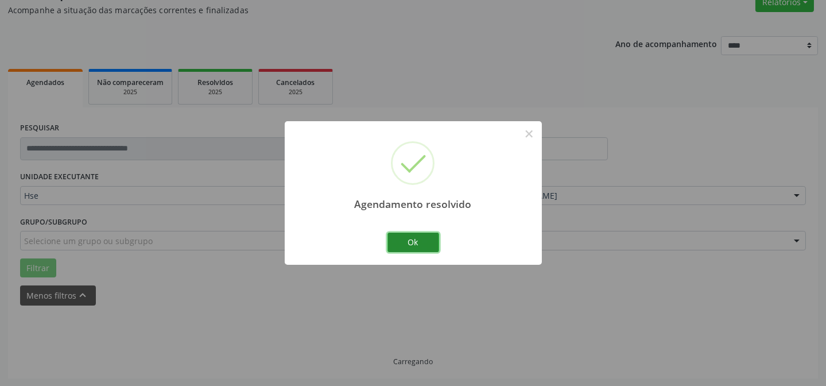
click at [394, 238] on button "Ok" at bounding box center [414, 243] width 52 height 20
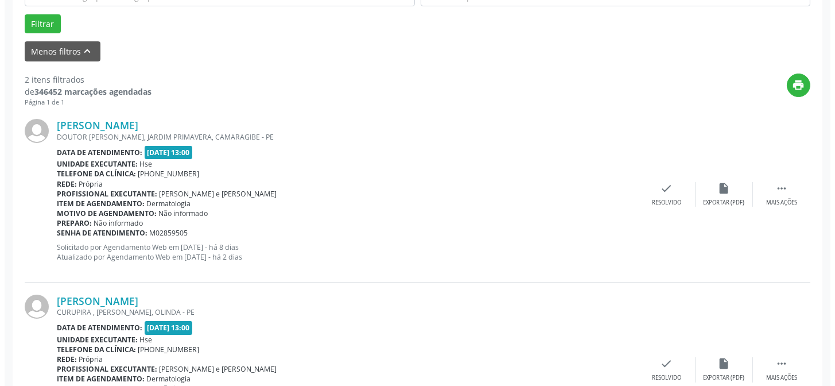
scroll to position [363, 0]
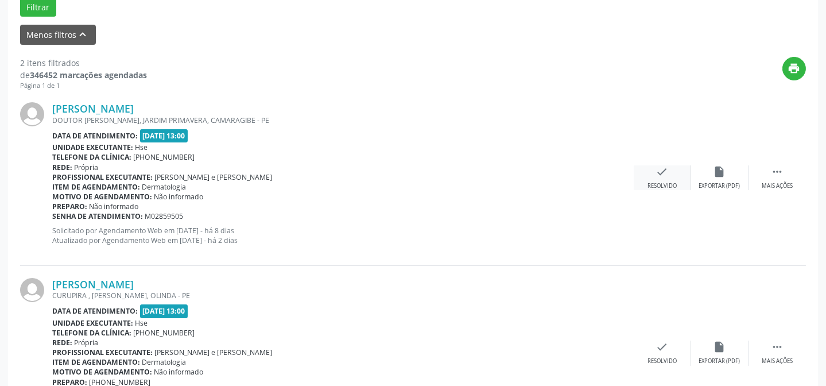
click at [663, 182] on div "Resolvido" at bounding box center [662, 186] width 29 height 8
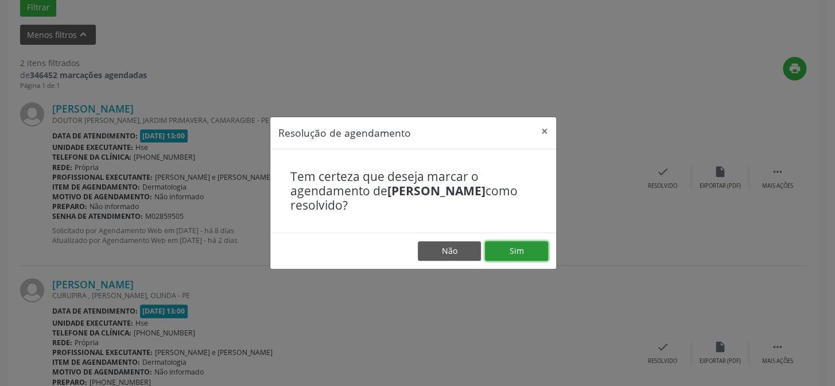
click at [516, 254] on button "Sim" at bounding box center [516, 251] width 63 height 20
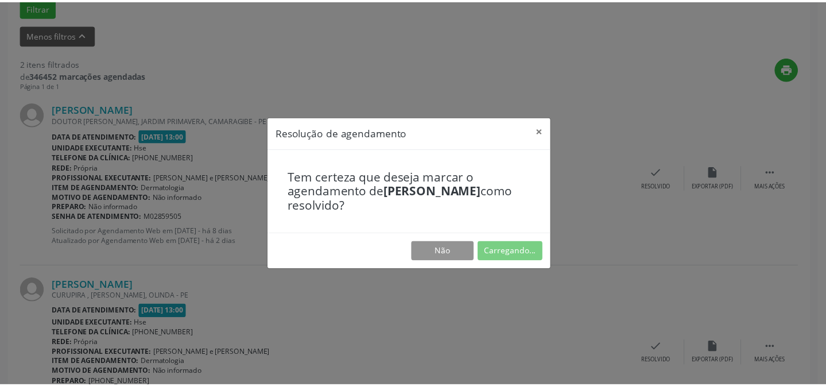
scroll to position [103, 0]
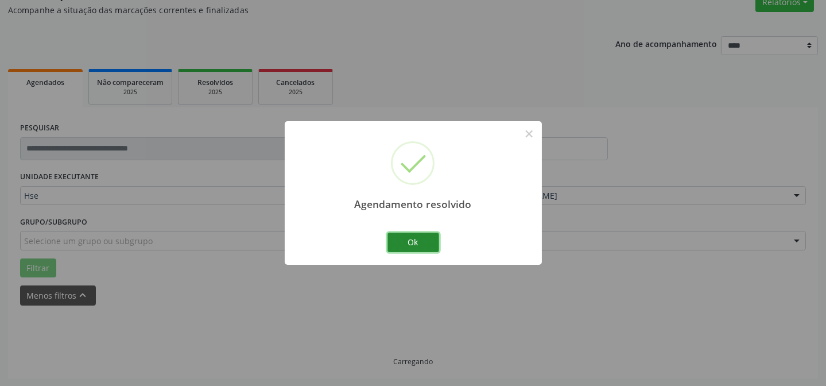
click at [426, 239] on button "Ok" at bounding box center [414, 243] width 52 height 20
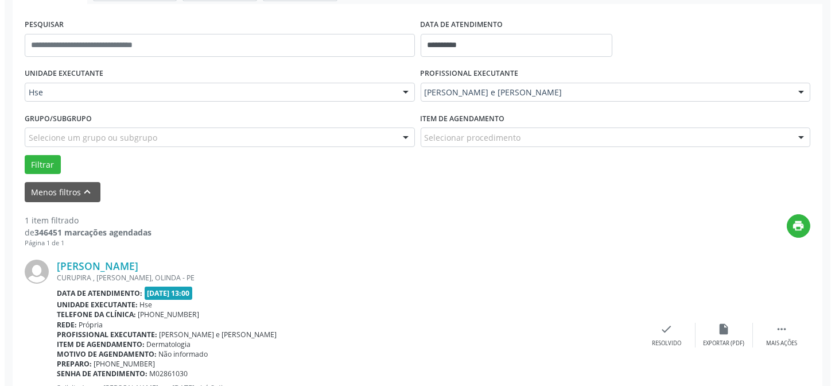
scroll to position [207, 0]
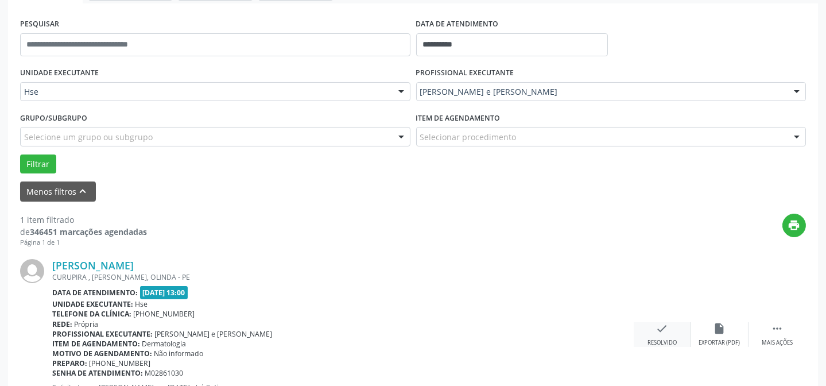
click at [671, 329] on div "check Resolvido" at bounding box center [662, 334] width 57 height 25
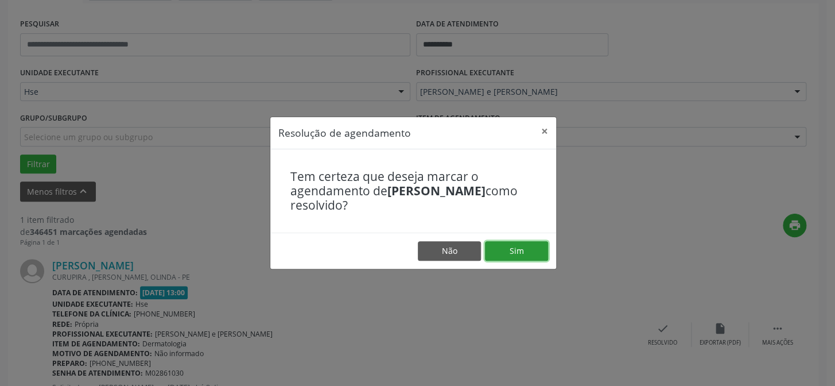
click at [514, 254] on button "Sim" at bounding box center [516, 251] width 63 height 20
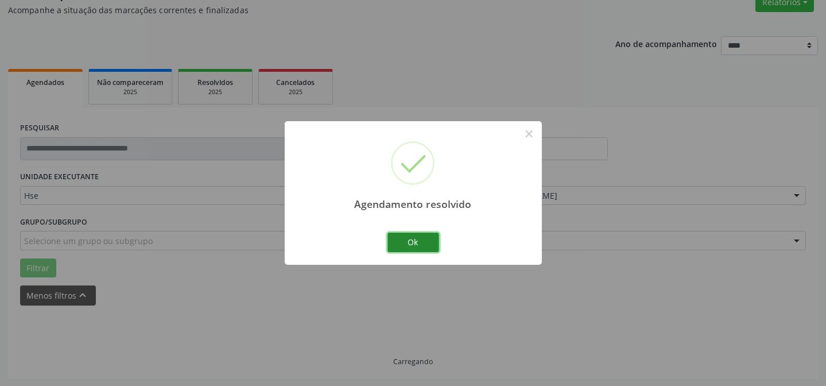
click at [423, 241] on button "Ok" at bounding box center [414, 243] width 52 height 20
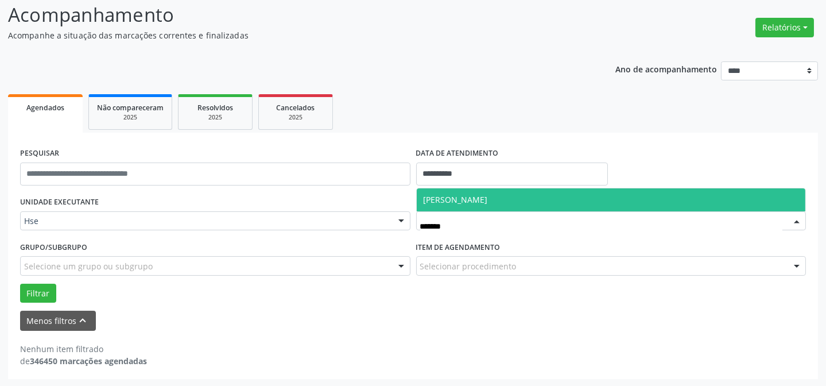
click at [506, 190] on span "Rosalia de Oliveira Nunes" at bounding box center [611, 199] width 389 height 23
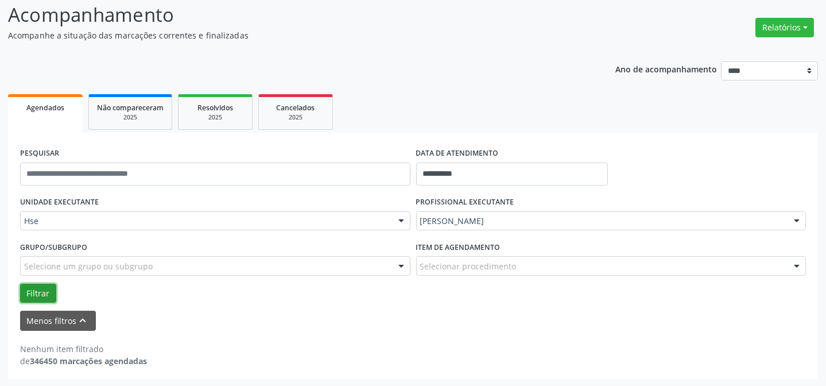
click at [40, 292] on button "Filtrar" at bounding box center [38, 294] width 36 height 20
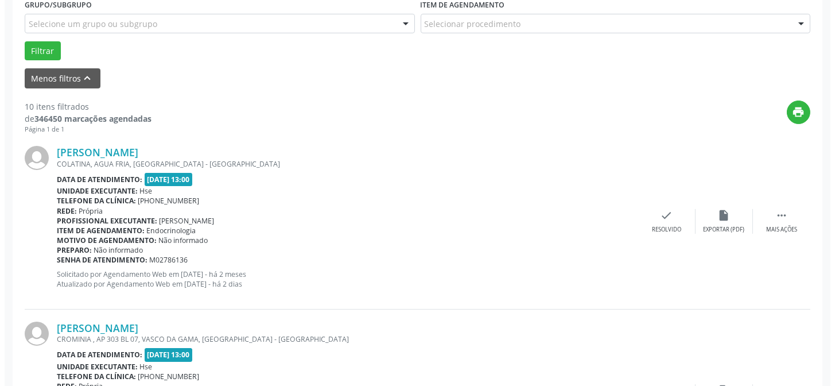
scroll to position [339, 0]
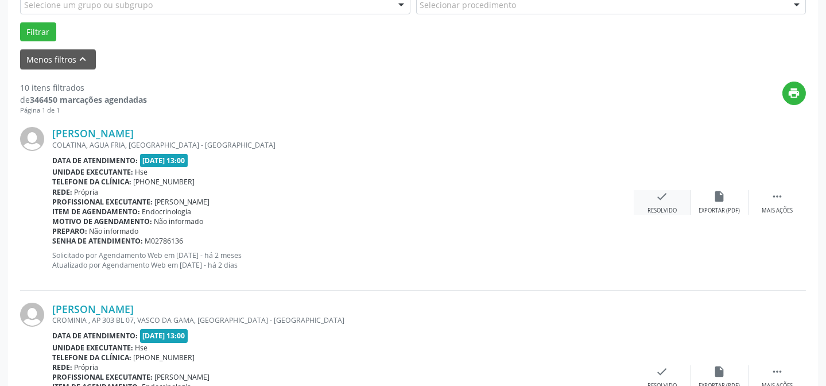
click at [668, 201] on icon "check" at bounding box center [662, 196] width 13 height 13
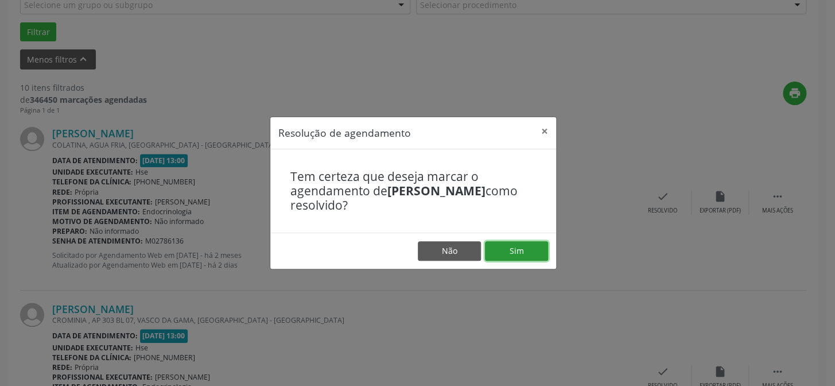
click at [529, 248] on button "Sim" at bounding box center [516, 251] width 63 height 20
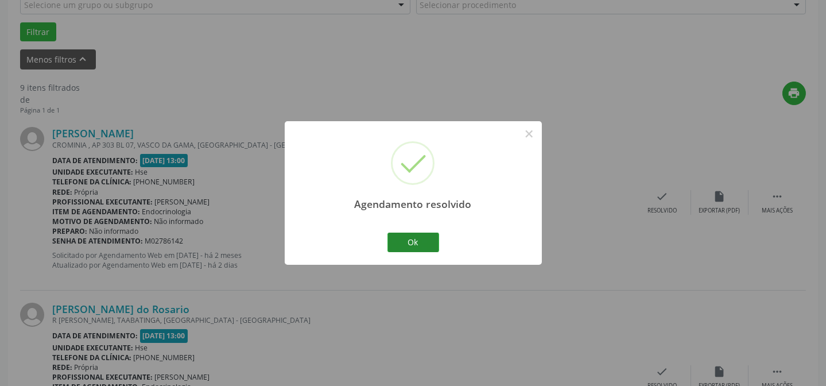
click at [425, 232] on div "Ok Cancel" at bounding box center [413, 242] width 57 height 24
click at [420, 244] on button "Ok" at bounding box center [414, 243] width 52 height 20
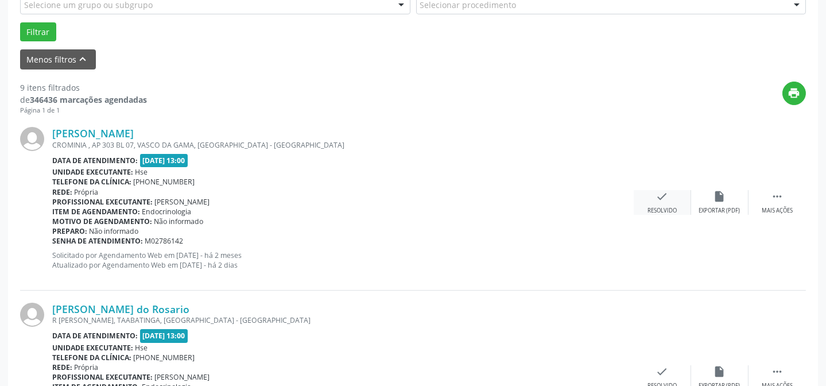
click at [657, 204] on div "check Resolvido" at bounding box center [662, 202] width 57 height 25
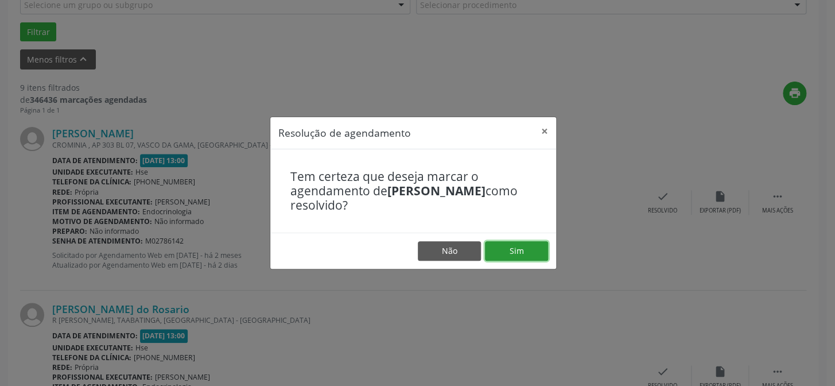
click at [527, 253] on button "Sim" at bounding box center [516, 251] width 63 height 20
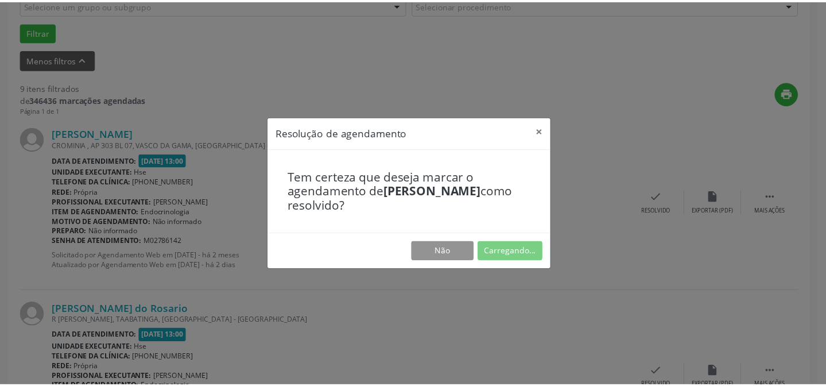
scroll to position [103, 0]
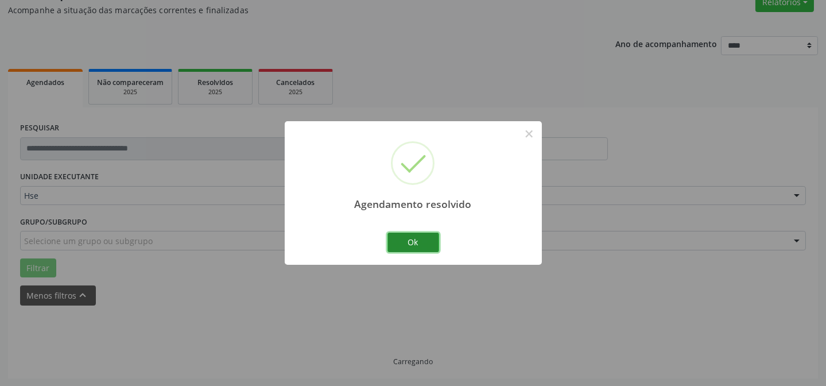
click at [411, 246] on button "Ok" at bounding box center [414, 243] width 52 height 20
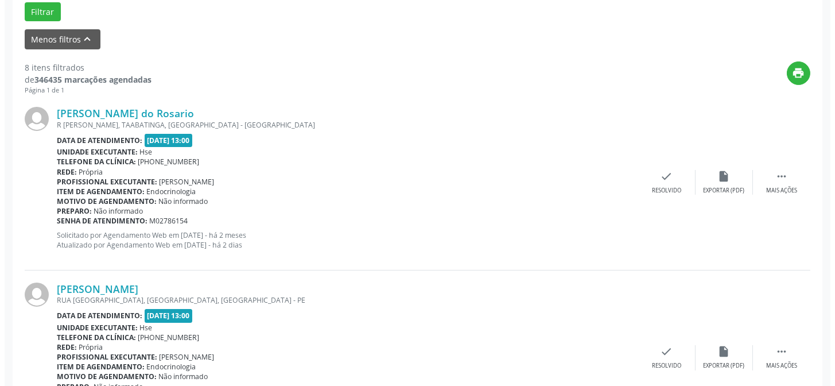
scroll to position [339, 0]
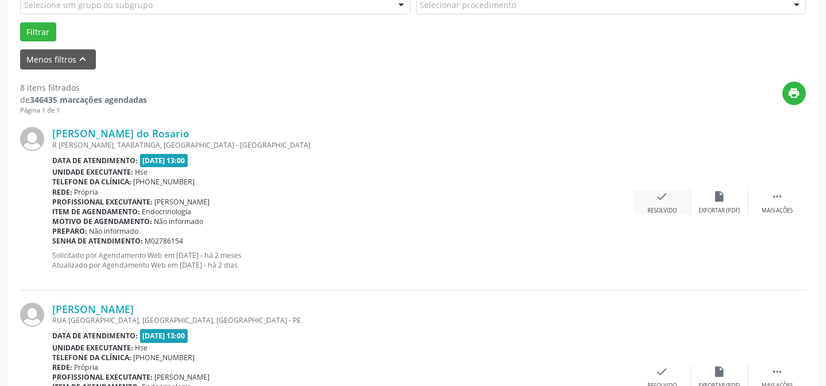
click at [663, 207] on div "Resolvido" at bounding box center [662, 211] width 29 height 8
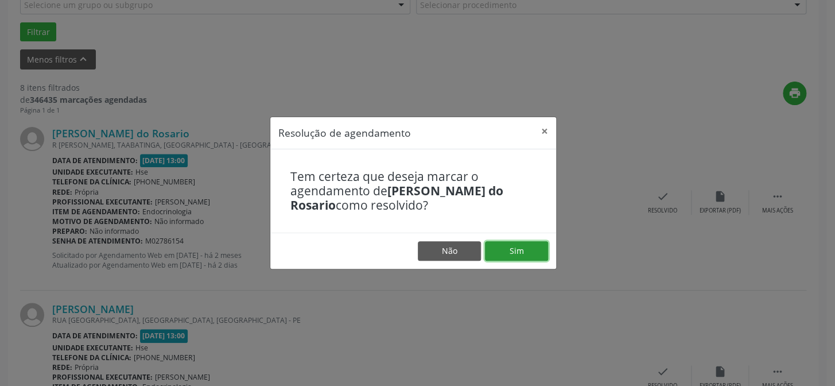
click at [515, 248] on button "Sim" at bounding box center [516, 251] width 63 height 20
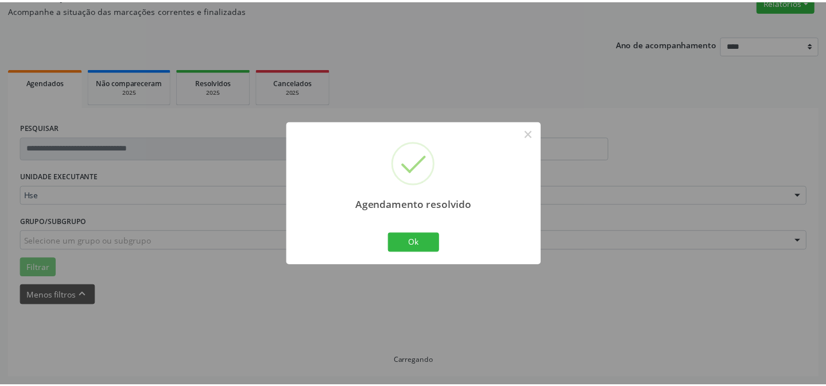
scroll to position [103, 0]
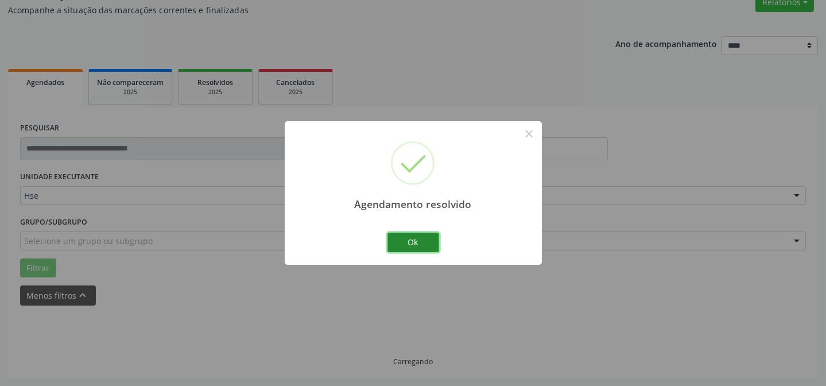
click at [420, 242] on button "Ok" at bounding box center [414, 243] width 52 height 20
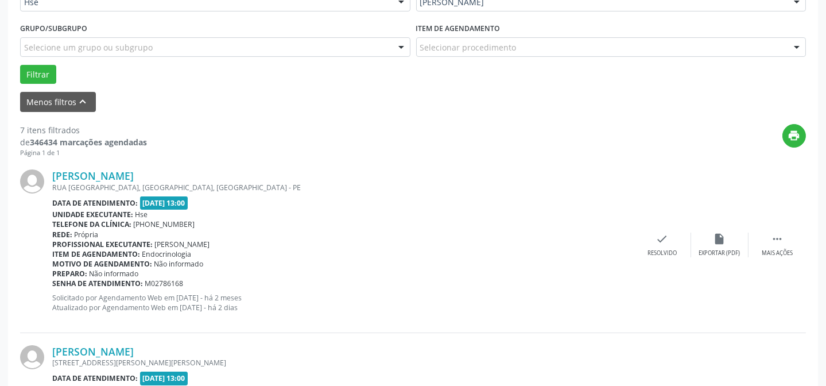
scroll to position [311, 0]
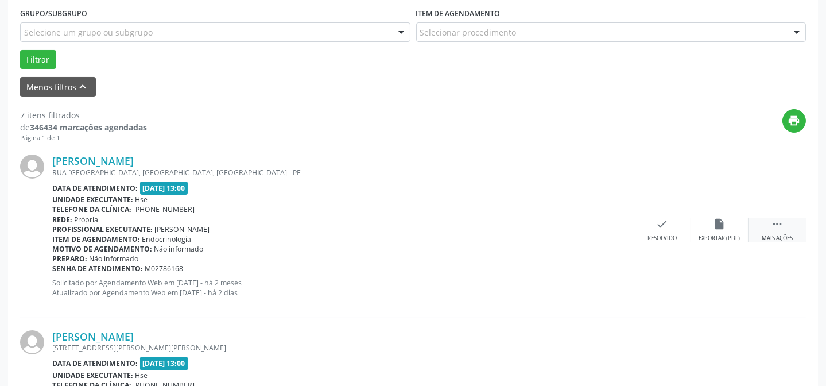
click at [769, 226] on div " Mais ações" at bounding box center [777, 230] width 57 height 25
click at [714, 234] on div "Não compareceu" at bounding box center [719, 238] width 49 height 8
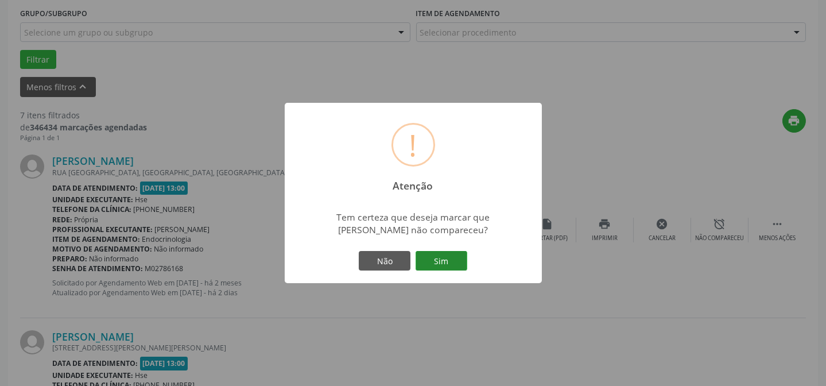
click at [445, 255] on button "Sim" at bounding box center [442, 261] width 52 height 20
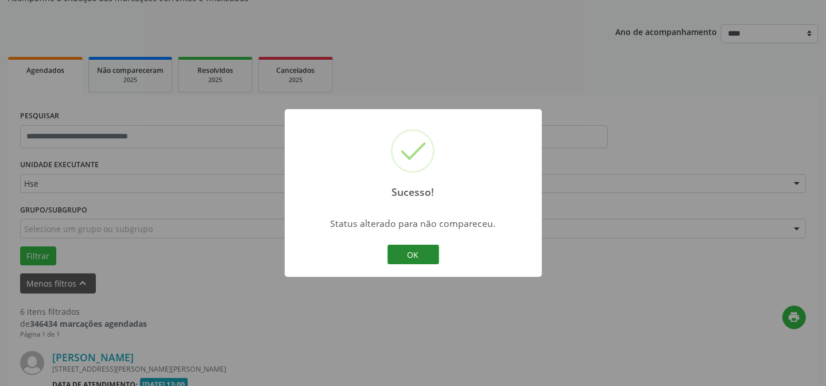
click at [420, 255] on button "OK" at bounding box center [414, 255] width 52 height 20
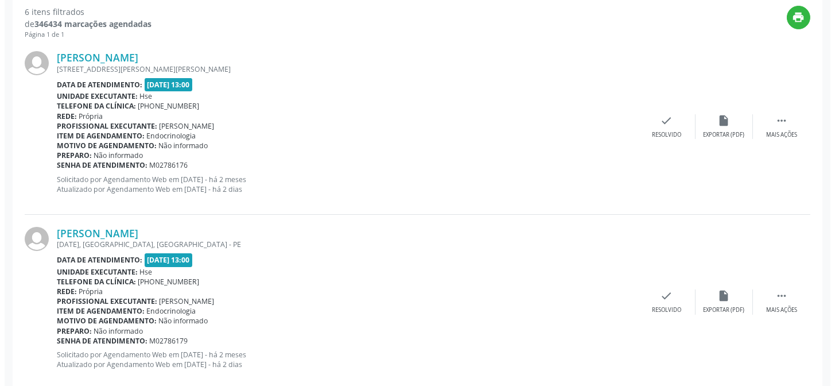
scroll to position [416, 0]
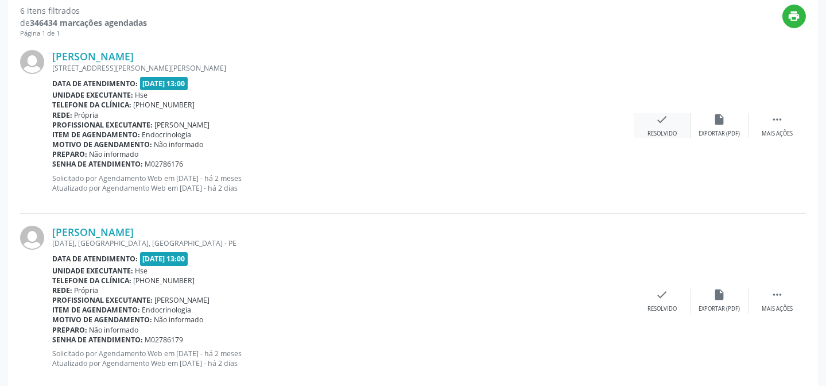
click at [659, 125] on div "check Resolvido" at bounding box center [662, 125] width 57 height 25
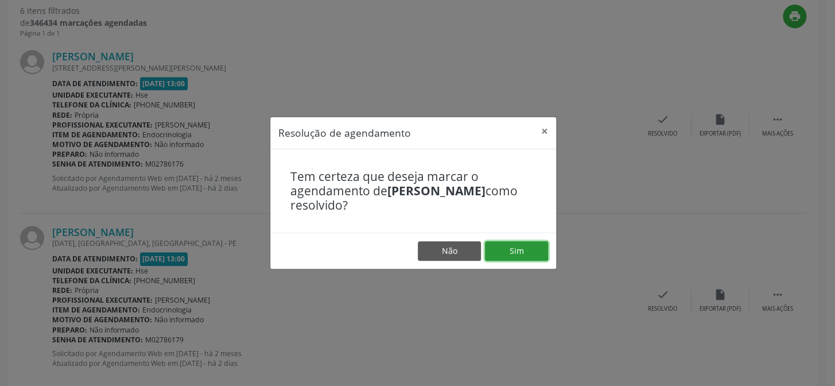
click at [522, 248] on button "Sim" at bounding box center [516, 251] width 63 height 20
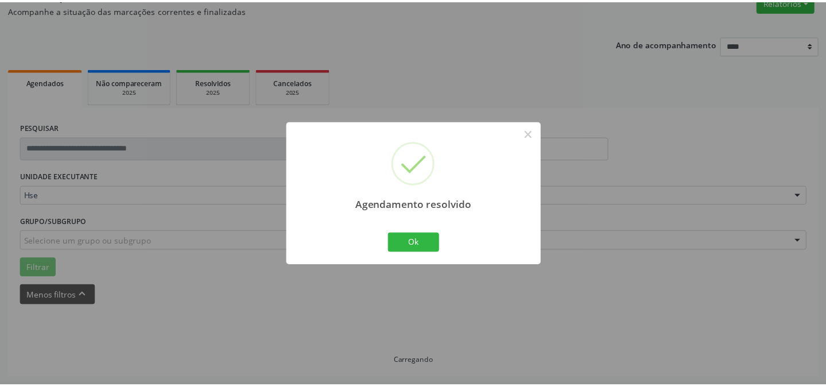
scroll to position [103, 0]
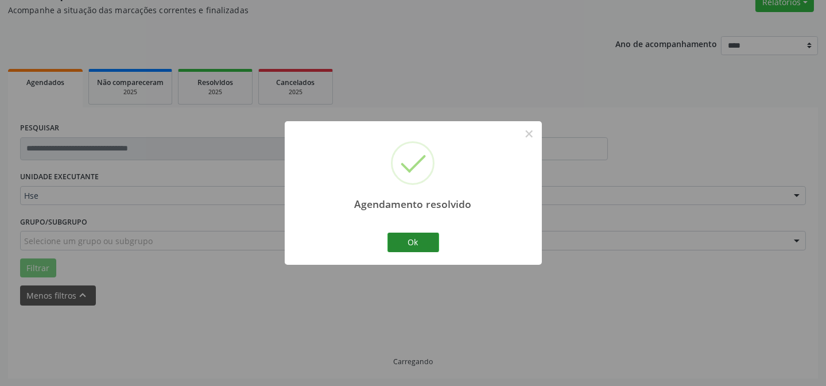
click at [402, 233] on div "Ok Cancel" at bounding box center [413, 242] width 57 height 24
click at [402, 242] on button "Ok" at bounding box center [414, 243] width 52 height 20
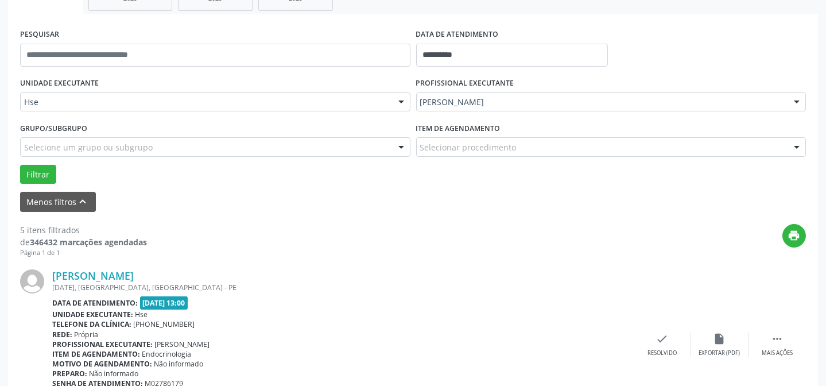
scroll to position [207, 0]
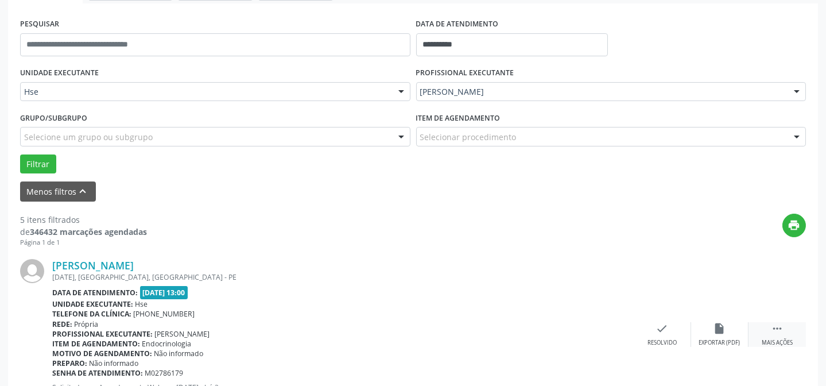
click at [781, 323] on icon "" at bounding box center [777, 328] width 13 height 13
click at [723, 327] on icon "alarm_off" at bounding box center [720, 328] width 13 height 13
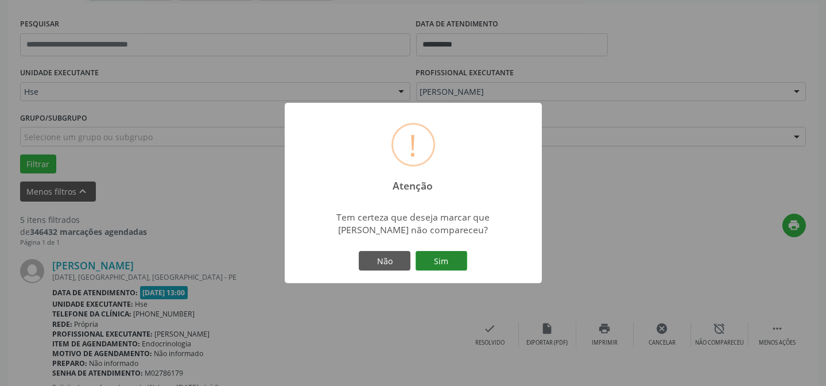
click at [451, 264] on button "Sim" at bounding box center [442, 261] width 52 height 20
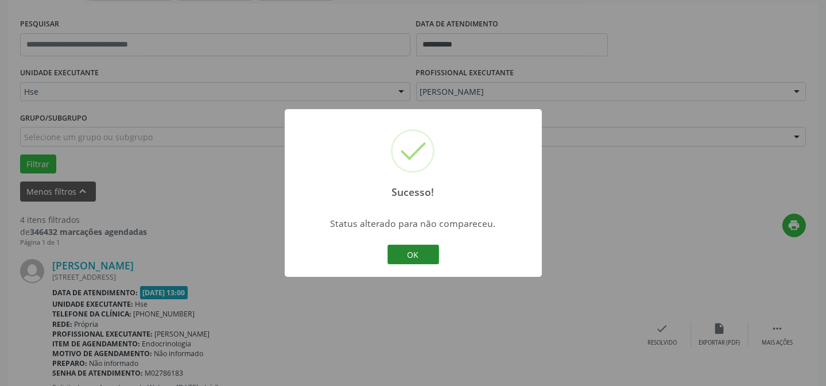
click at [397, 249] on button "OK" at bounding box center [414, 255] width 52 height 20
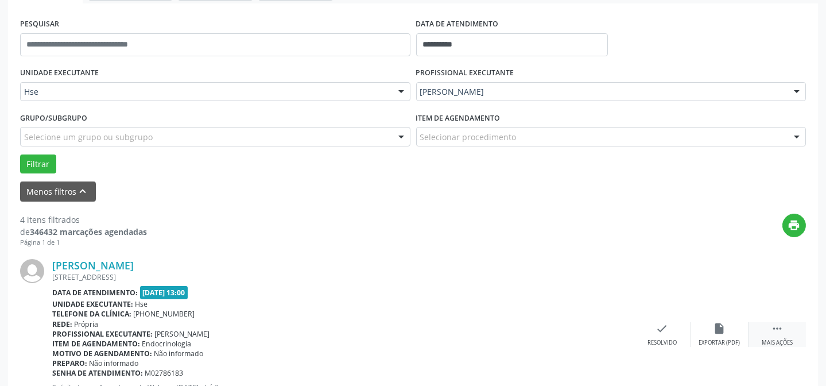
click at [758, 330] on div " Mais ações" at bounding box center [777, 334] width 57 height 25
click at [734, 331] on div "alarm_off Não compareceu" at bounding box center [719, 334] width 57 height 25
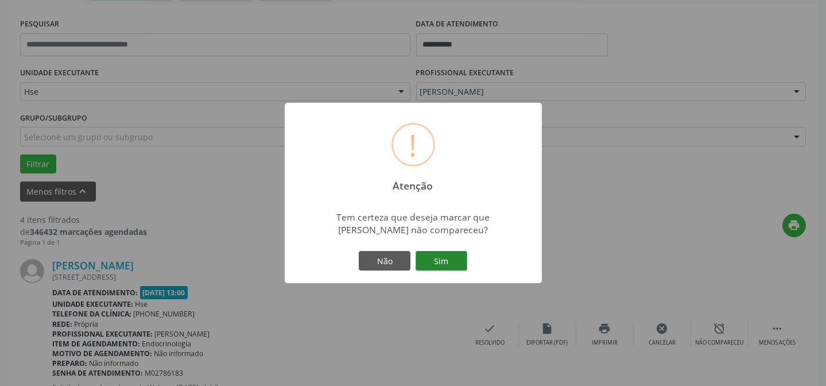
click at [440, 255] on button "Sim" at bounding box center [442, 261] width 52 height 20
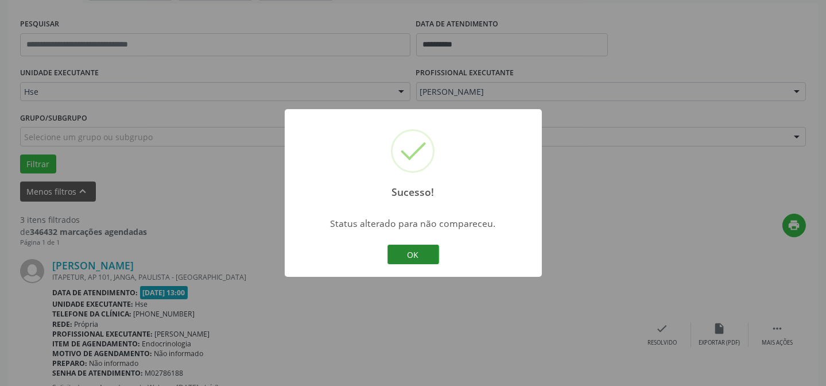
click at [428, 253] on button "OK" at bounding box center [414, 255] width 52 height 20
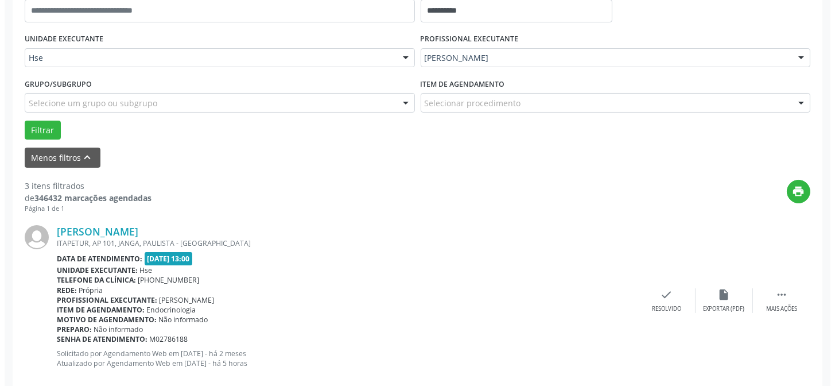
scroll to position [259, 0]
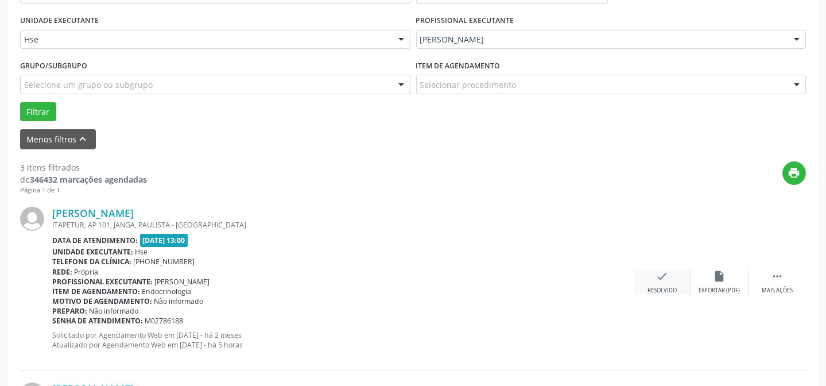
click at [655, 286] on div "Resolvido" at bounding box center [662, 290] width 29 height 8
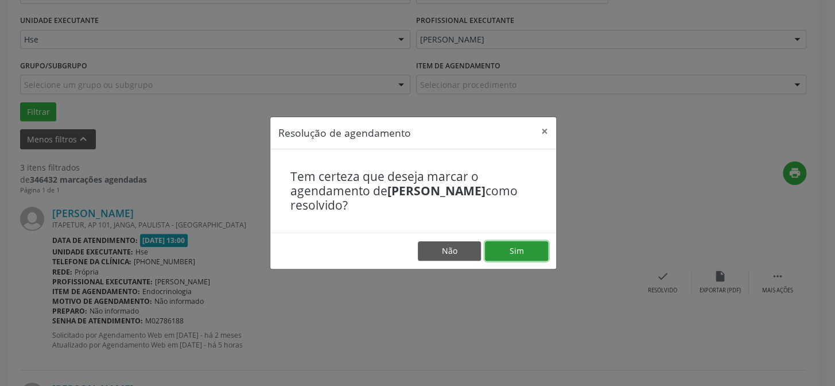
click at [532, 249] on button "Sim" at bounding box center [516, 251] width 63 height 20
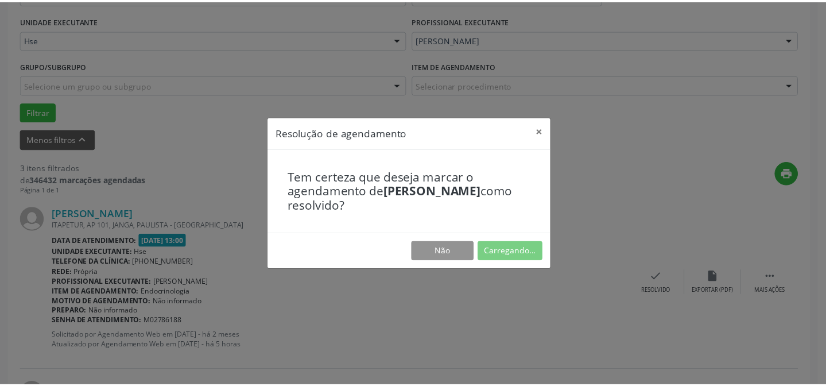
scroll to position [103, 0]
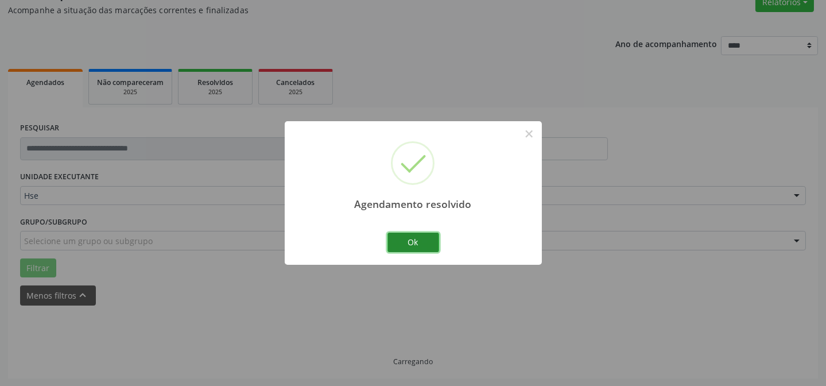
click at [406, 241] on button "Ok" at bounding box center [414, 243] width 52 height 20
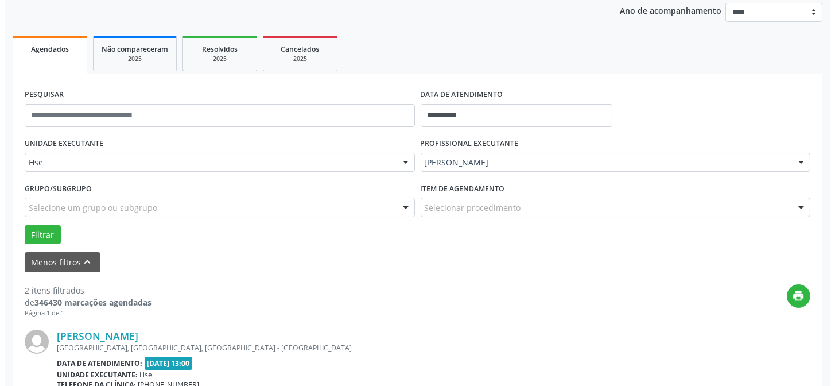
scroll to position [155, 0]
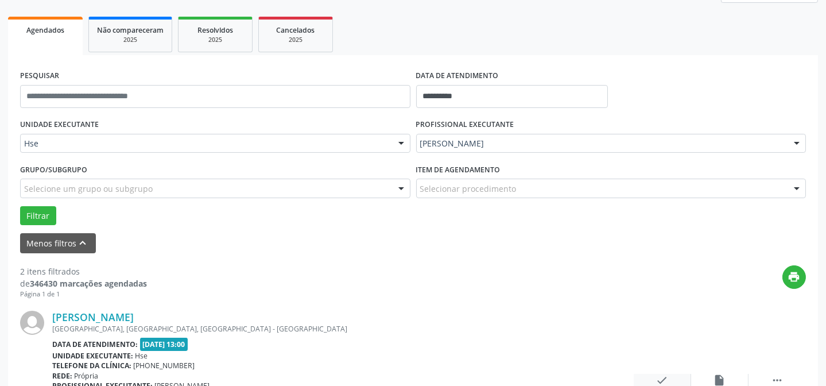
click at [662, 378] on icon "check" at bounding box center [662, 380] width 13 height 13
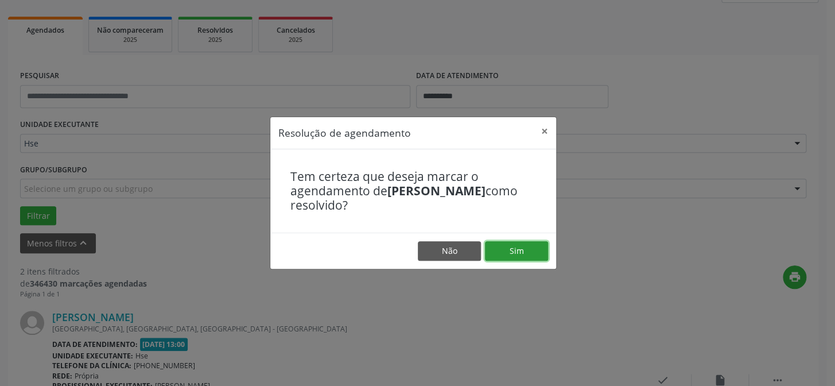
click at [523, 254] on button "Sim" at bounding box center [516, 251] width 63 height 20
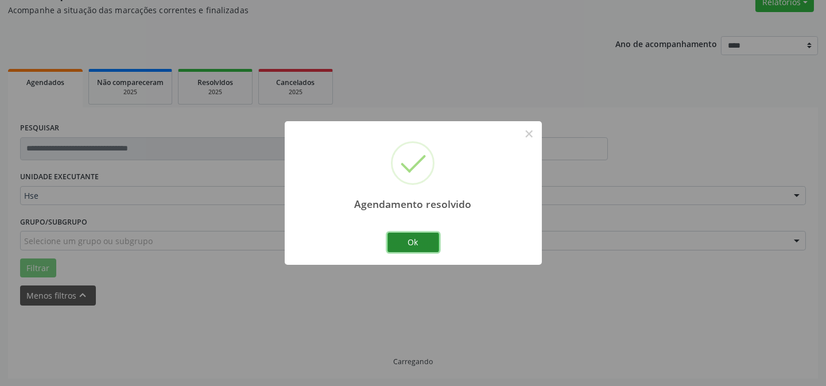
click at [392, 241] on button "Ok" at bounding box center [414, 243] width 52 height 20
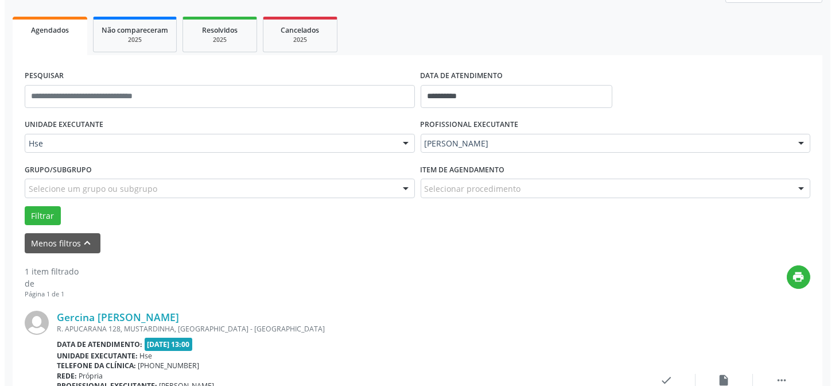
scroll to position [207, 0]
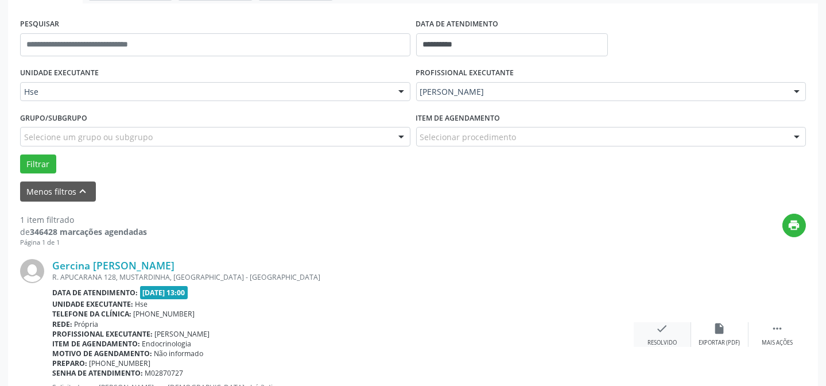
click at [667, 327] on icon "check" at bounding box center [662, 328] width 13 height 13
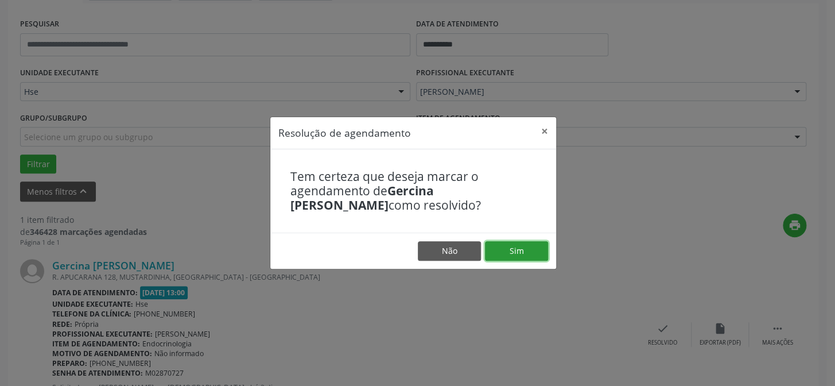
click at [505, 252] on button "Sim" at bounding box center [516, 251] width 63 height 20
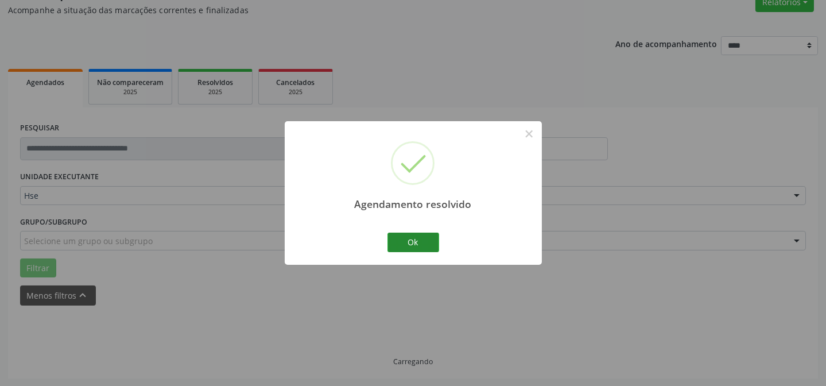
scroll to position [78, 0]
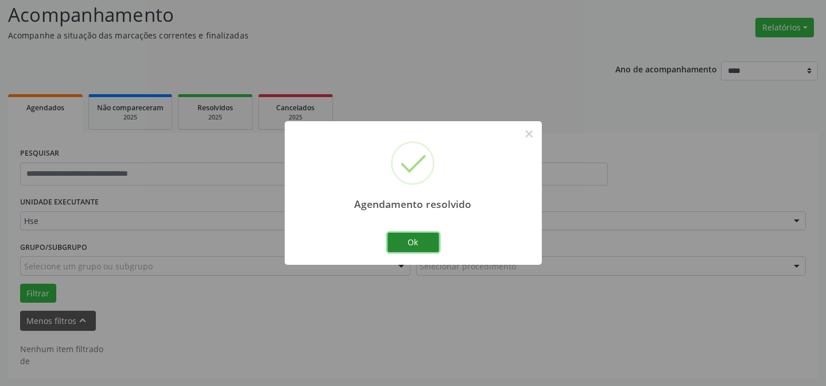
click at [425, 236] on button "Ok" at bounding box center [414, 243] width 52 height 20
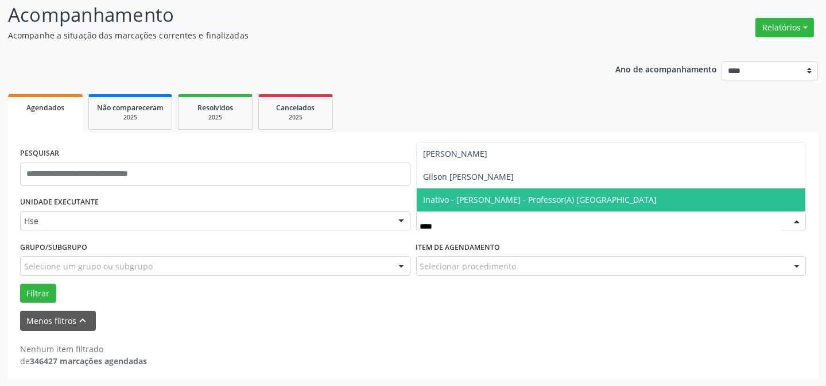
type input "*****"
click at [477, 200] on span "Allan Vinicius Martins de Barros" at bounding box center [456, 199] width 64 height 11
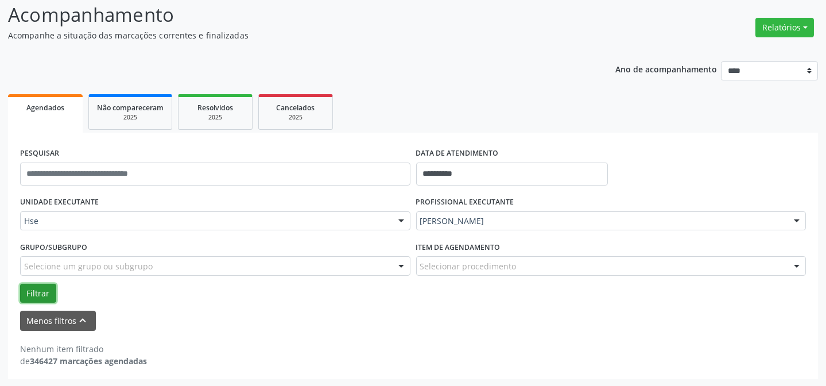
click at [33, 293] on button "Filtrar" at bounding box center [38, 294] width 36 height 20
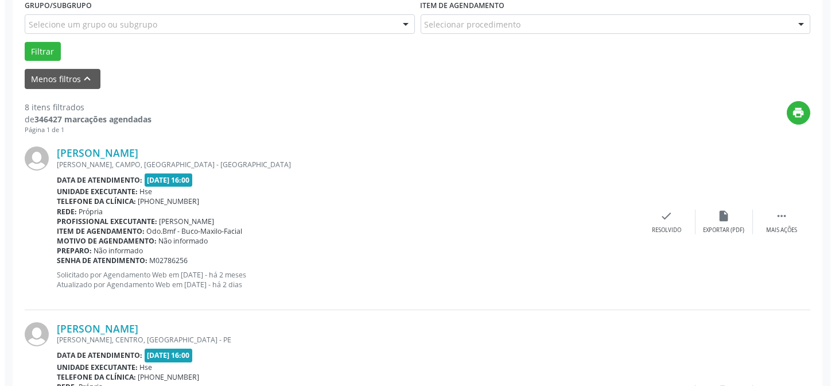
scroll to position [323, 0]
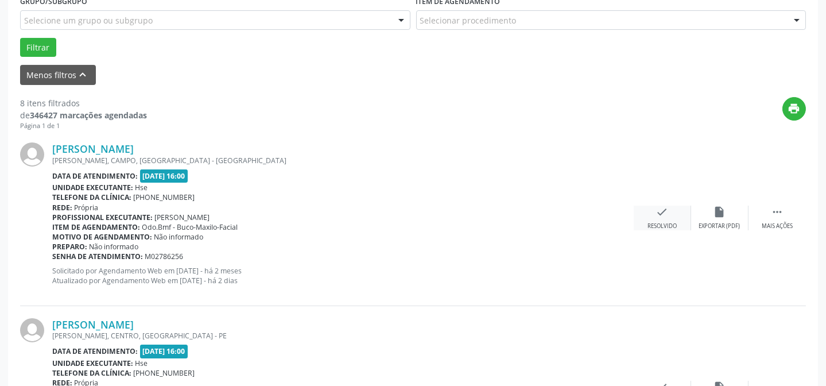
click at [661, 210] on icon "check" at bounding box center [662, 212] width 13 height 13
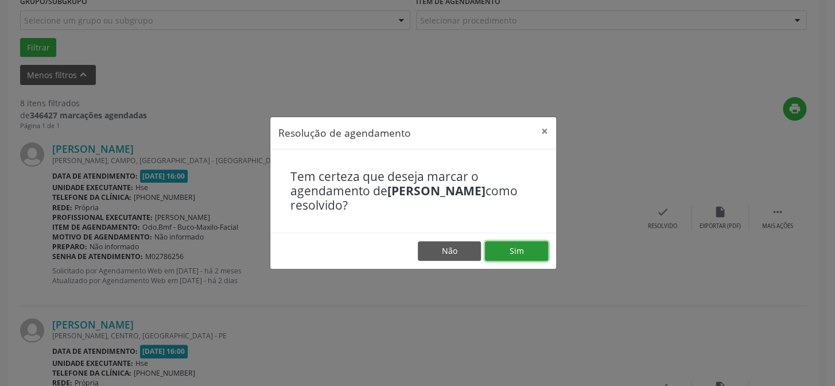
click at [539, 252] on button "Sim" at bounding box center [516, 251] width 63 height 20
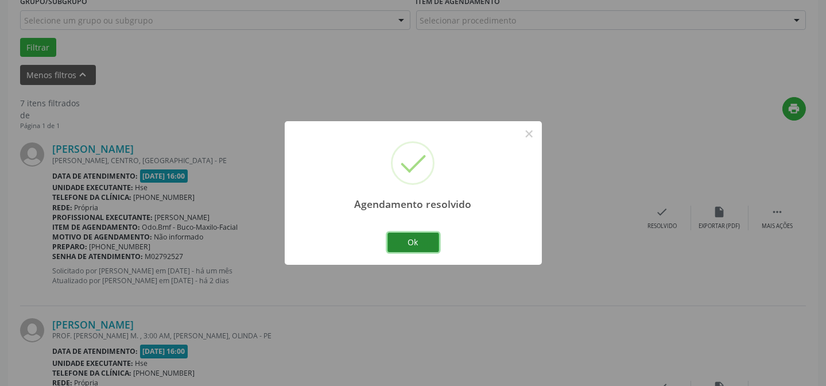
click at [410, 241] on button "Ok" at bounding box center [414, 243] width 52 height 20
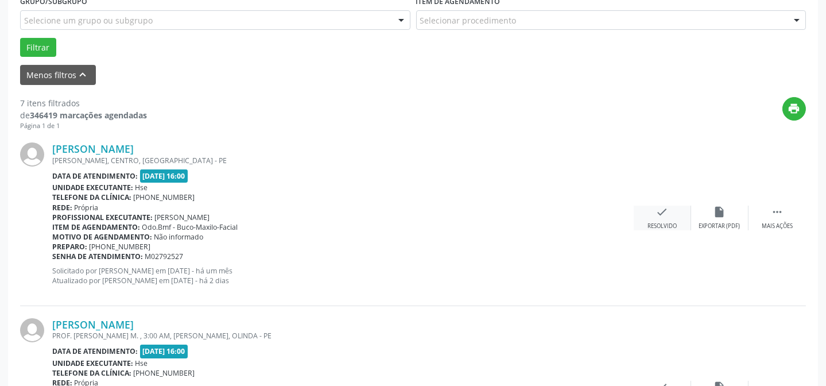
click at [667, 223] on div "Resolvido" at bounding box center [662, 226] width 29 height 8
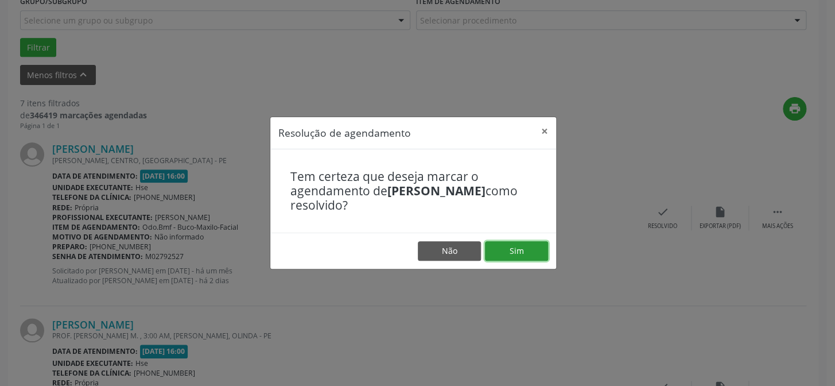
click at [523, 249] on button "Sim" at bounding box center [516, 251] width 63 height 20
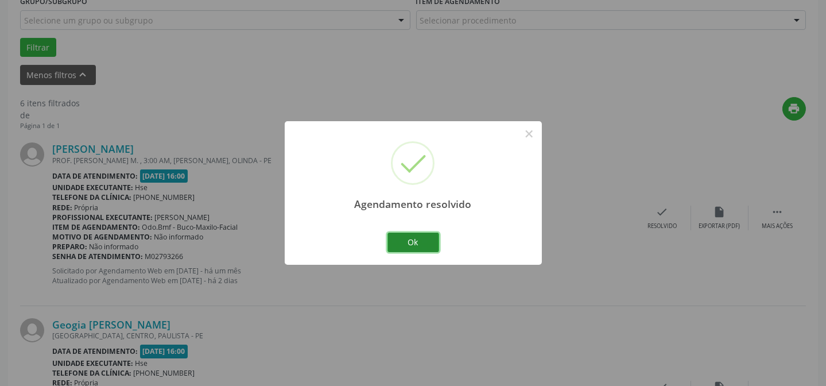
click at [411, 237] on button "Ok" at bounding box center [414, 243] width 52 height 20
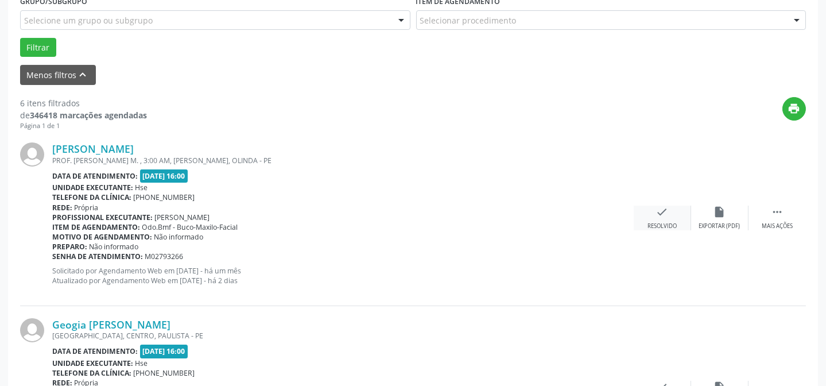
click at [666, 211] on icon "check" at bounding box center [662, 212] width 13 height 13
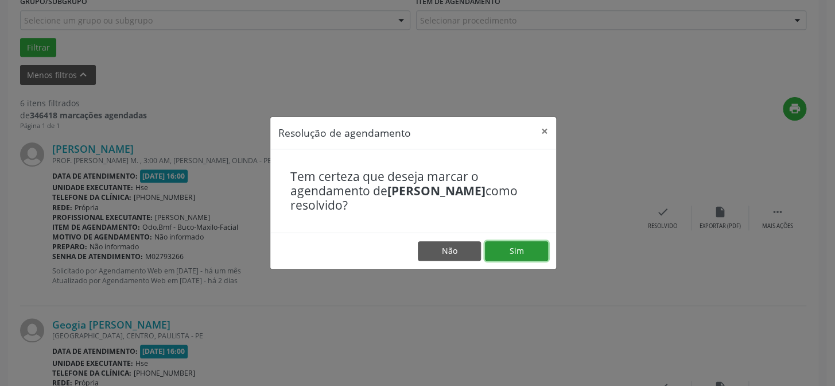
click at [517, 243] on button "Sim" at bounding box center [516, 251] width 63 height 20
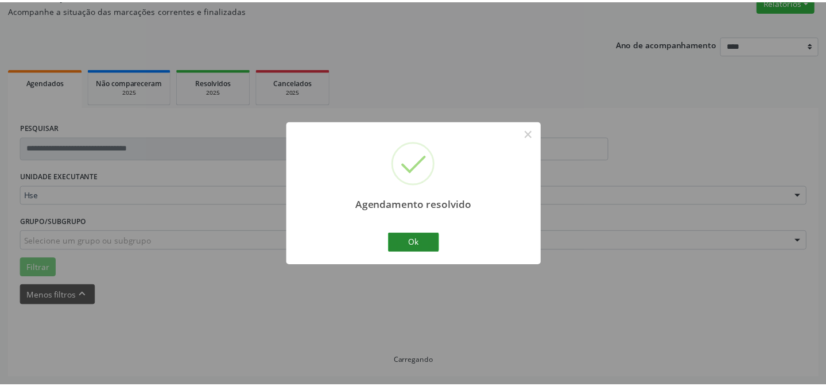
scroll to position [103, 0]
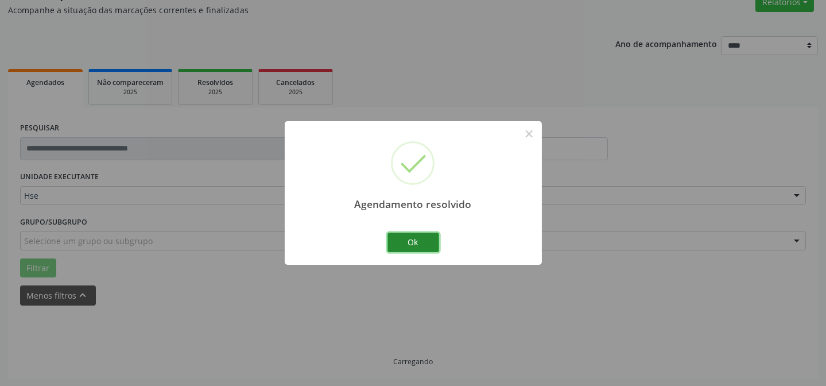
click at [408, 236] on button "Ok" at bounding box center [414, 243] width 52 height 20
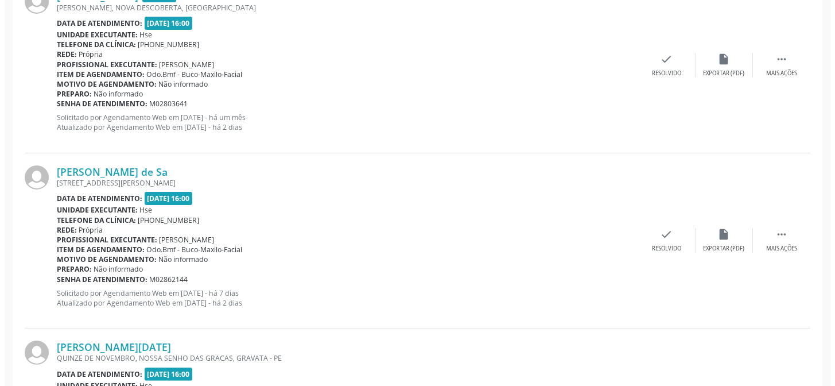
scroll to position [833, 0]
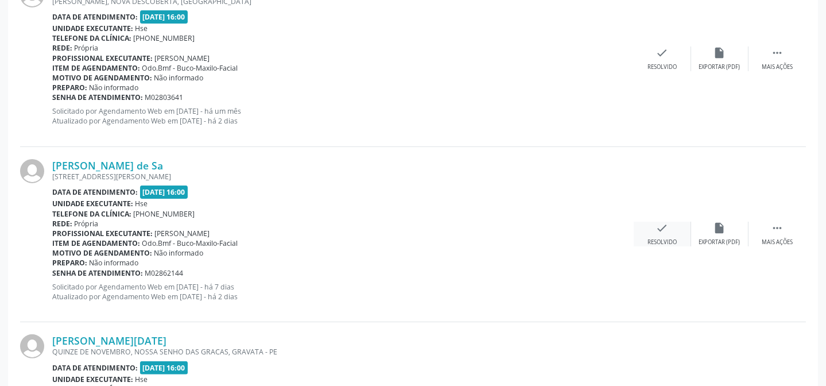
click at [669, 238] on div "Resolvido" at bounding box center [662, 242] width 29 height 8
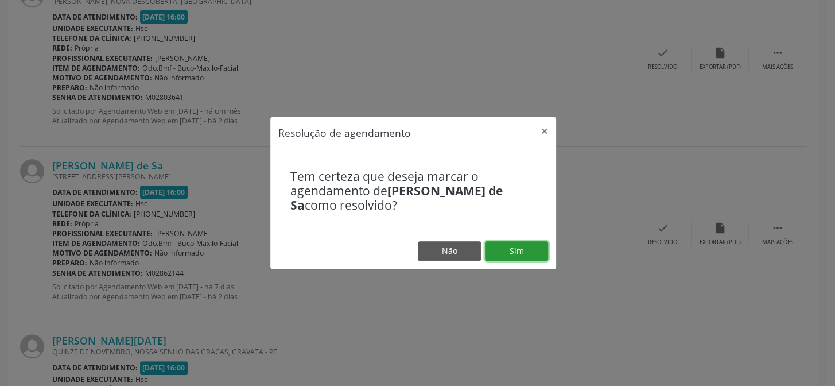
click at [533, 242] on button "Sim" at bounding box center [516, 251] width 63 height 20
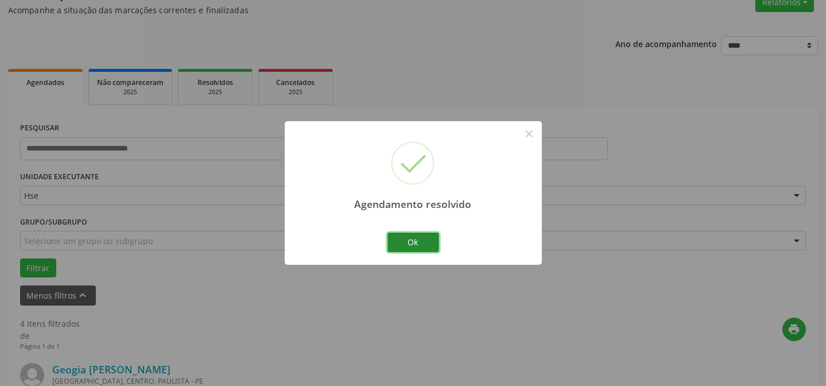
scroll to position [787, 0]
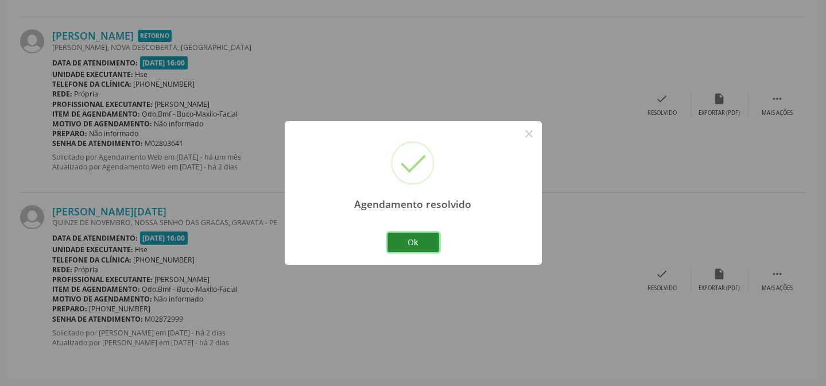
click at [429, 235] on button "Ok" at bounding box center [414, 243] width 52 height 20
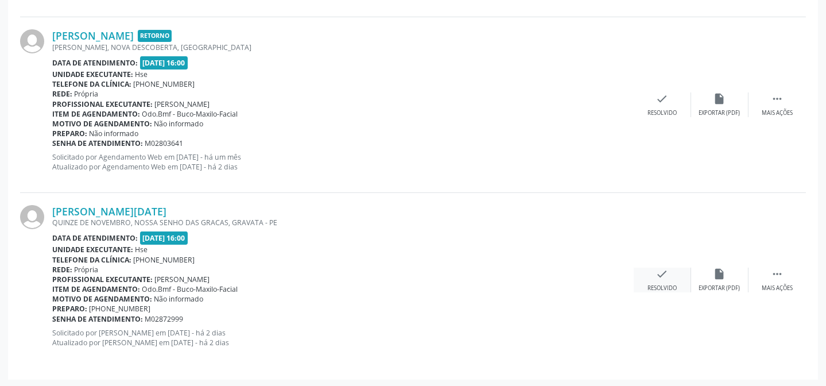
click at [666, 281] on div "check Resolvido" at bounding box center [662, 280] width 57 height 25
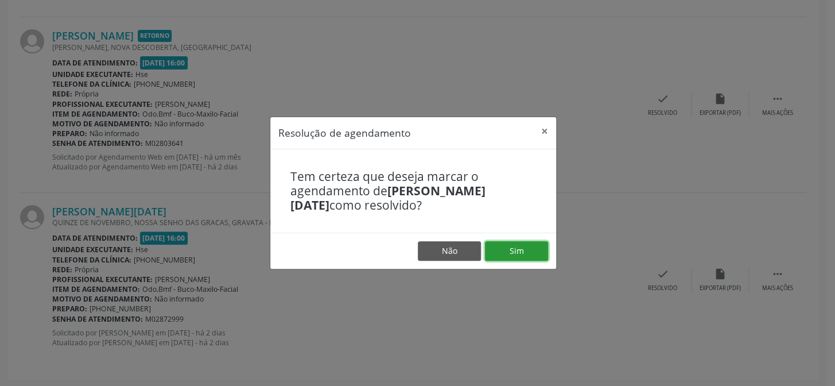
click at [532, 252] on button "Sim" at bounding box center [516, 251] width 63 height 20
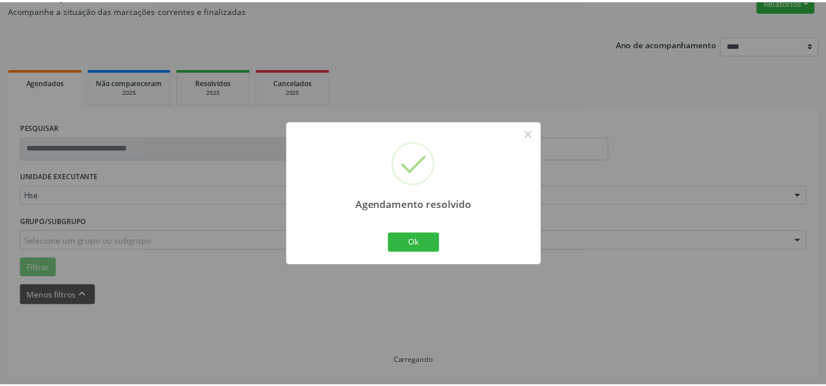
scroll to position [103, 0]
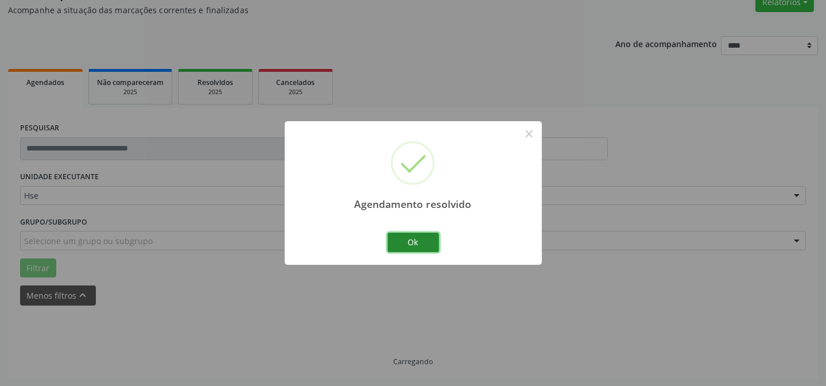
click at [405, 247] on button "Ok" at bounding box center [414, 243] width 52 height 20
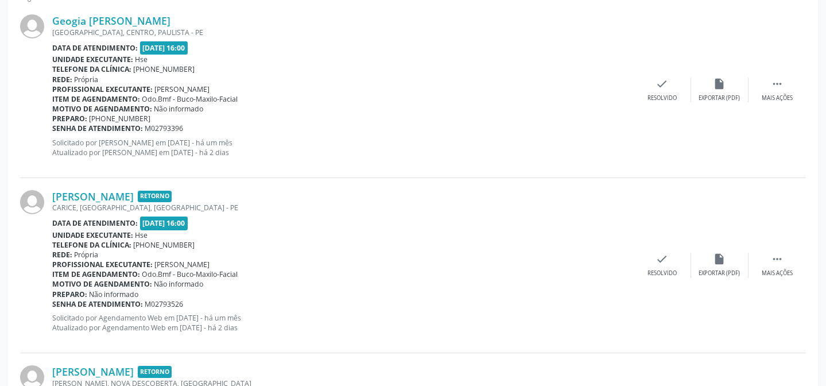
scroll to position [404, 0]
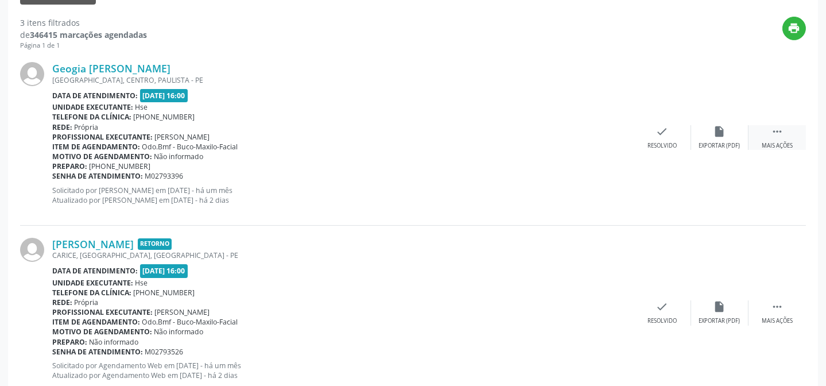
click at [780, 140] on div " Mais ações" at bounding box center [777, 137] width 57 height 25
click at [737, 133] on div "alarm_off Não compareceu" at bounding box center [719, 137] width 57 height 25
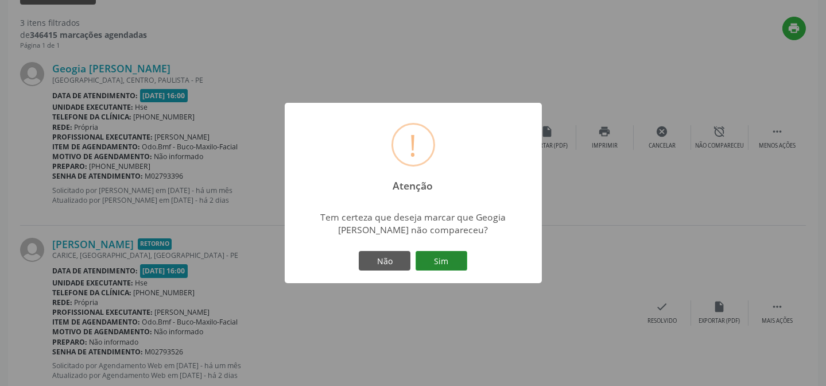
click at [452, 258] on button "Sim" at bounding box center [442, 261] width 52 height 20
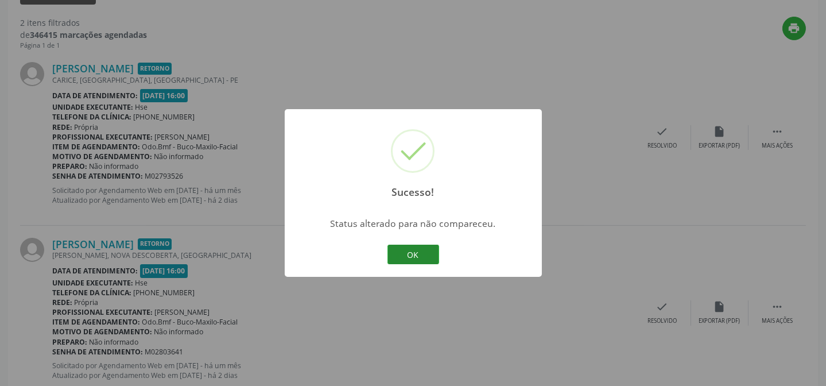
click at [436, 254] on button "OK" at bounding box center [414, 255] width 52 height 20
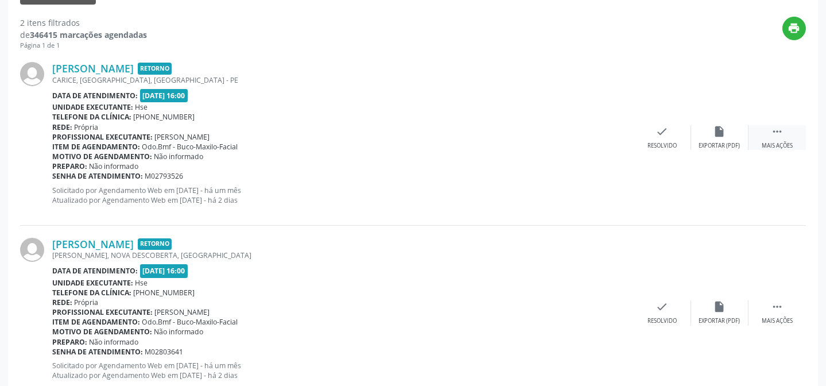
click at [776, 138] on div " Mais ações" at bounding box center [777, 137] width 57 height 25
click at [721, 137] on div "alarm_off Não compareceu" at bounding box center [719, 137] width 57 height 25
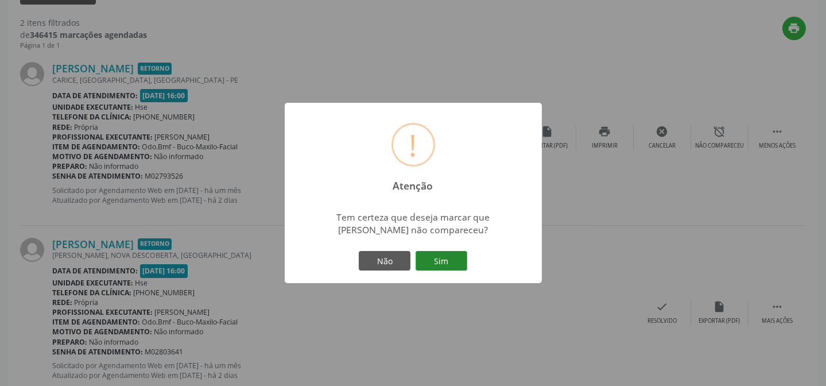
click at [448, 264] on button "Sim" at bounding box center [442, 261] width 52 height 20
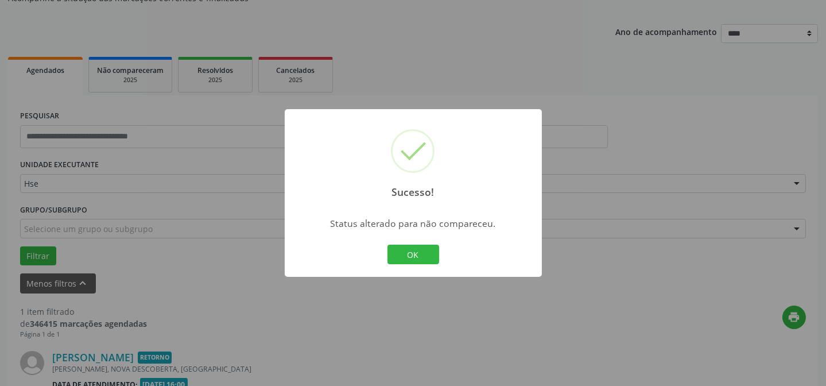
scroll to position [262, 0]
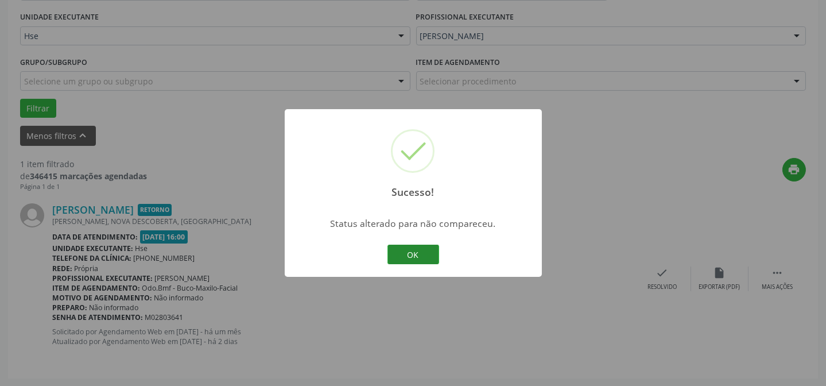
click at [432, 251] on button "OK" at bounding box center [414, 255] width 52 height 20
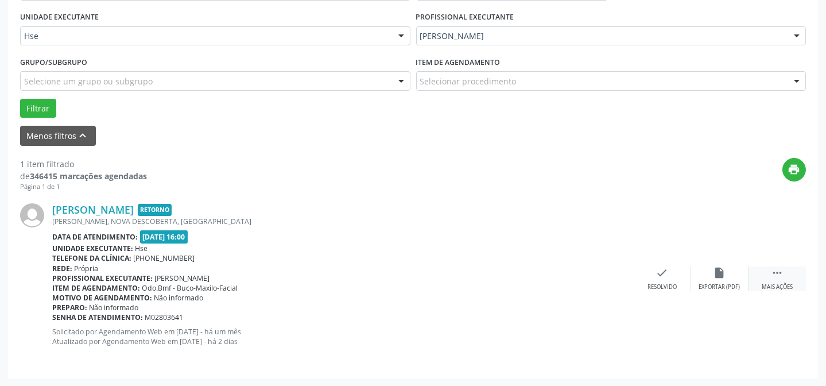
click at [774, 286] on div "Mais ações" at bounding box center [777, 287] width 31 height 8
click at [702, 275] on div "alarm_off Não compareceu" at bounding box center [719, 278] width 57 height 25
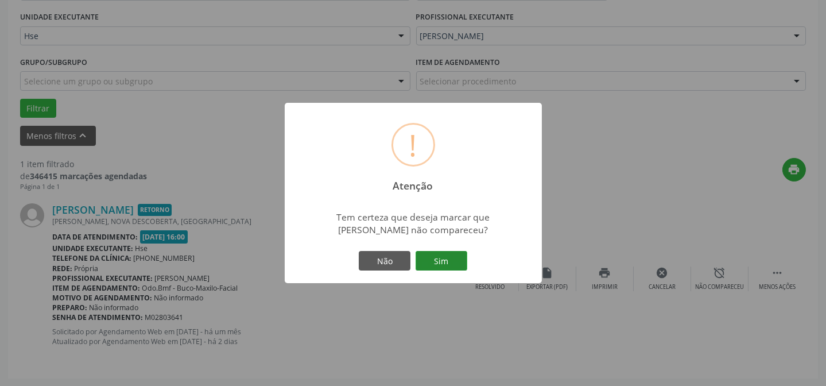
click at [456, 258] on button "Sim" at bounding box center [442, 261] width 52 height 20
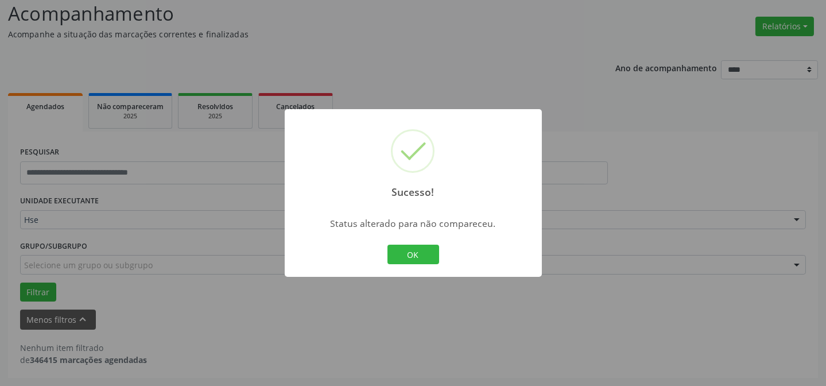
scroll to position [78, 0]
drag, startPoint x: 412, startPoint y: 255, endPoint x: 443, endPoint y: 216, distance: 49.9
click at [412, 252] on button "OK" at bounding box center [414, 255] width 52 height 20
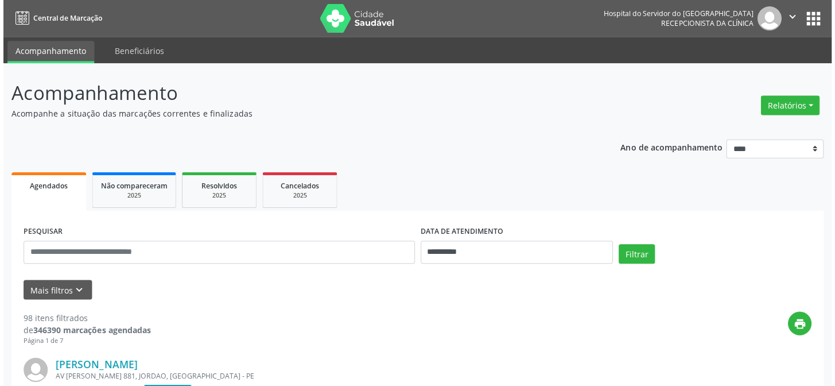
scroll to position [78, 0]
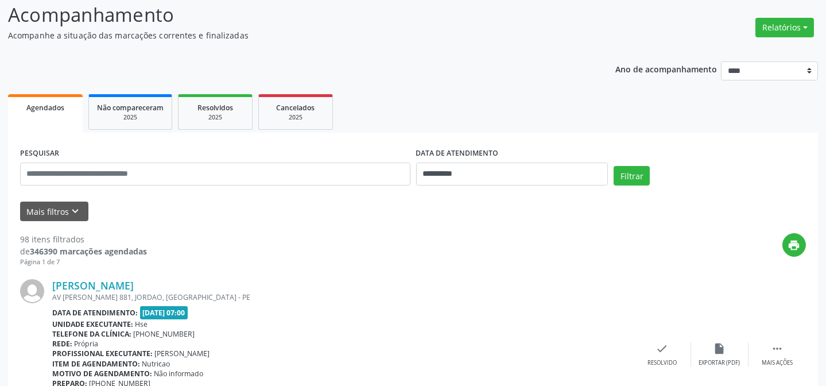
click at [784, 17] on div "Relatórios Agendamentos Procedimentos realizados" at bounding box center [785, 28] width 67 height 28
click at [768, 25] on button "Relatórios" at bounding box center [785, 28] width 59 height 20
click at [733, 52] on link "Agendamentos" at bounding box center [752, 52] width 123 height 16
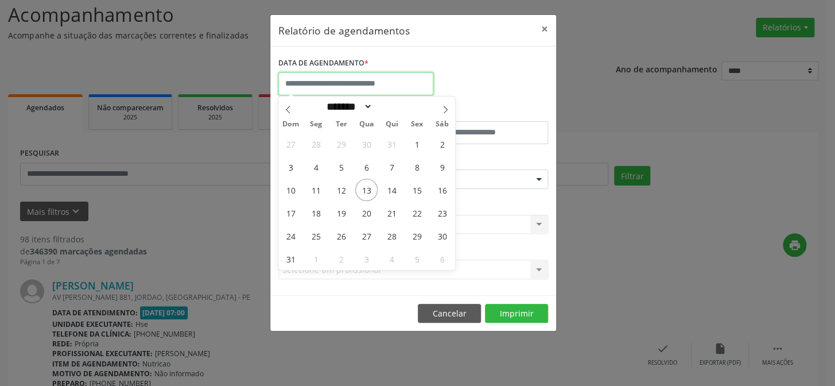
click at [365, 80] on input "text" at bounding box center [355, 83] width 155 height 23
click at [368, 211] on span "20" at bounding box center [366, 213] width 22 height 22
type input "**********"
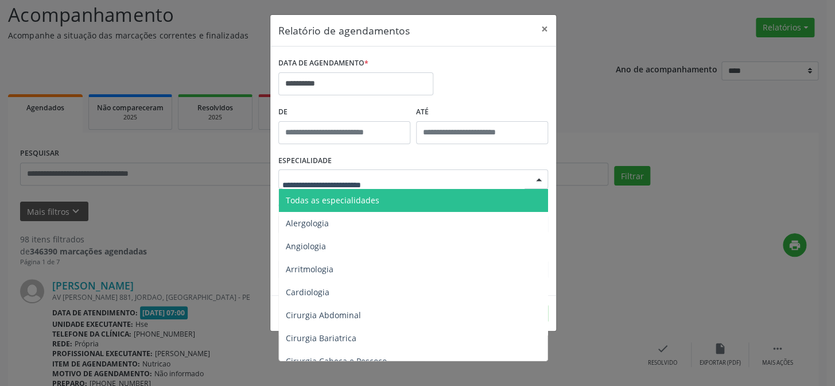
click at [336, 202] on span "Todas as especialidades" at bounding box center [333, 200] width 94 height 11
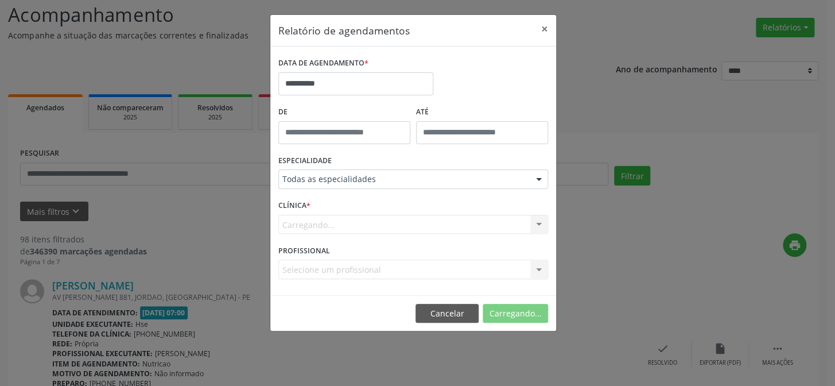
click at [333, 222] on div "Carregando... Nenhum resultado encontrado para: " " Não há nenhuma opção para s…" at bounding box center [413, 225] width 270 height 20
click at [514, 312] on button "Imprimir" at bounding box center [516, 314] width 63 height 20
